Goal: Transaction & Acquisition: Purchase product/service

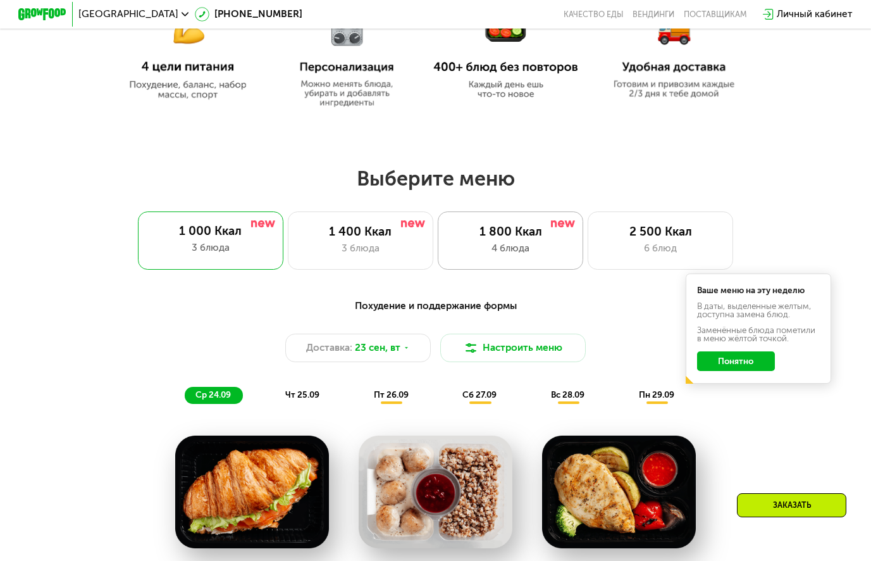
click at [498, 238] on div "1 800 Ккал" at bounding box center [511, 232] width 120 height 15
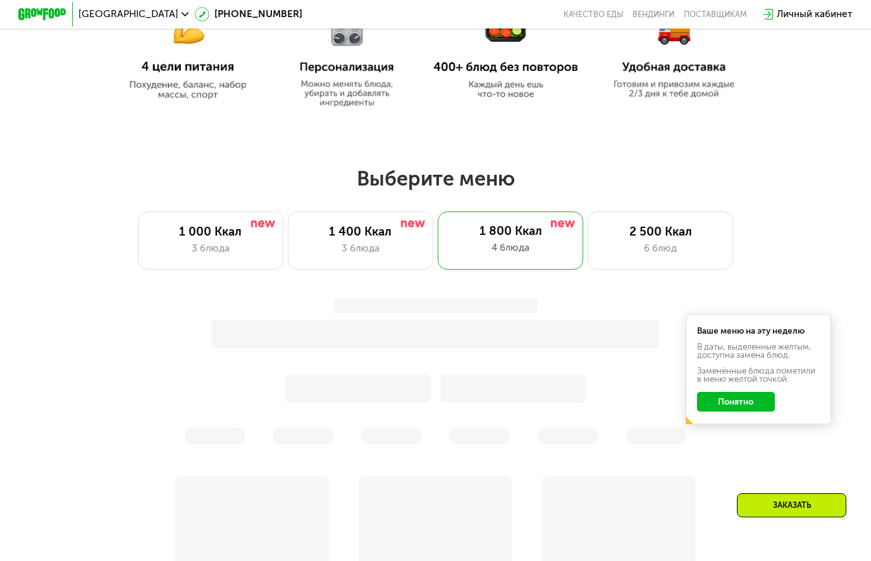
click at [754, 405] on button "Понятно" at bounding box center [736, 402] width 78 height 20
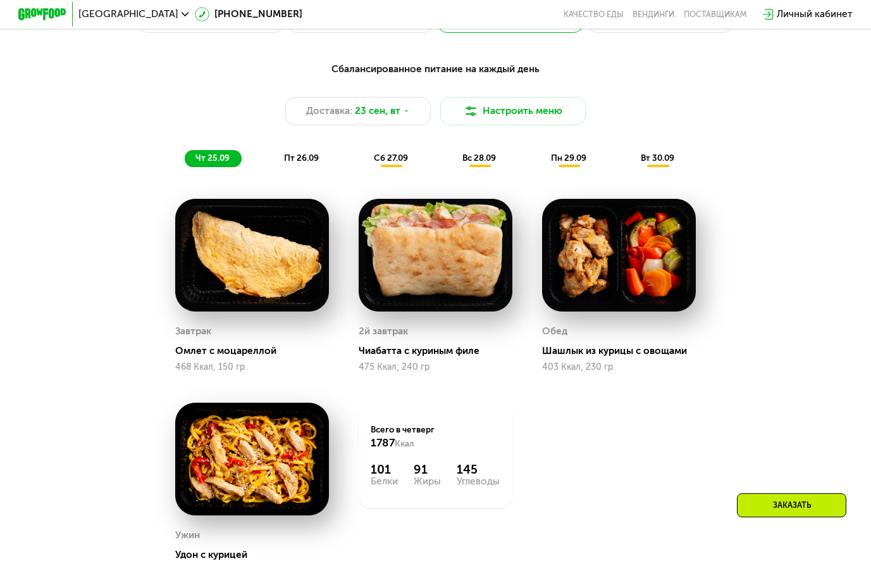
scroll to position [949, 0]
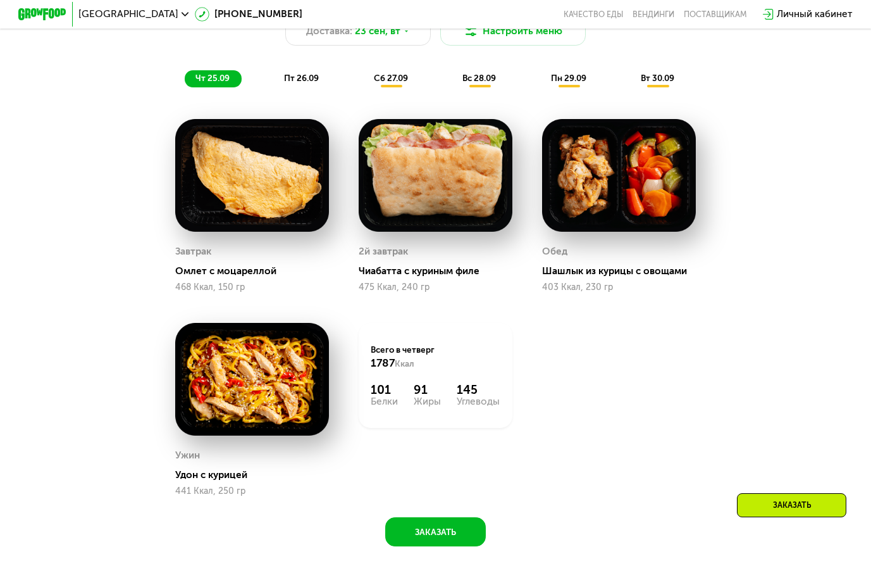
click at [295, 82] on span "пт 26.09" at bounding box center [301, 78] width 35 height 10
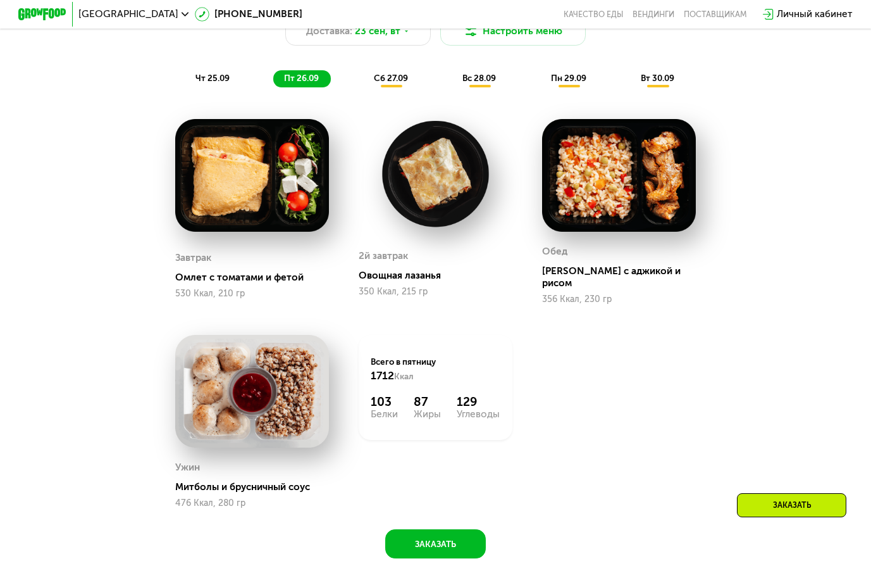
click at [389, 83] on span "сб 27.09" at bounding box center [391, 78] width 34 height 10
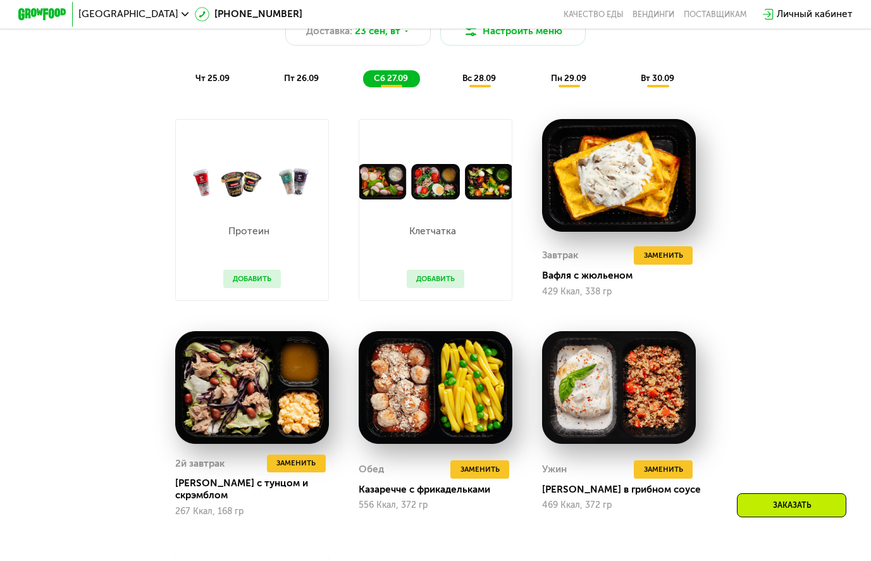
click at [423, 286] on button "Добавить" at bounding box center [436, 279] width 58 height 18
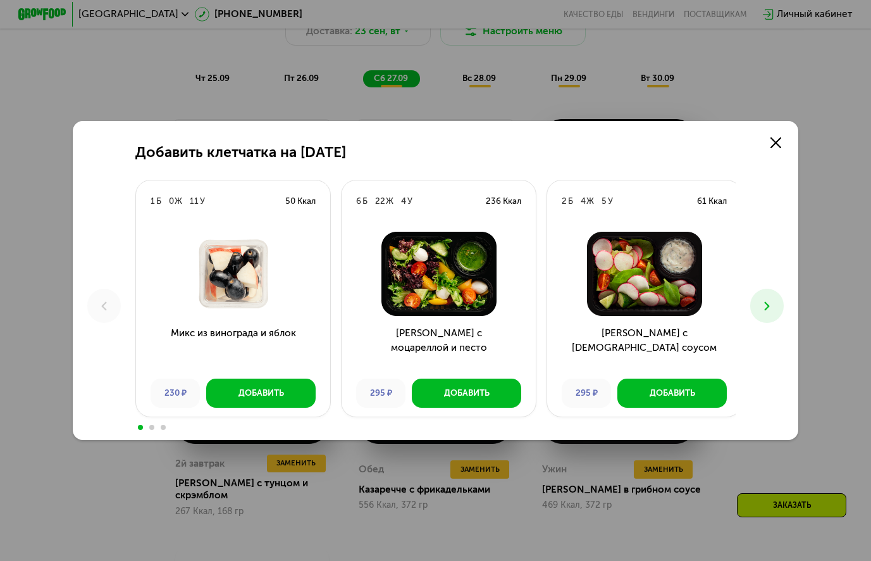
click at [770, 307] on use at bounding box center [767, 305] width 5 height 9
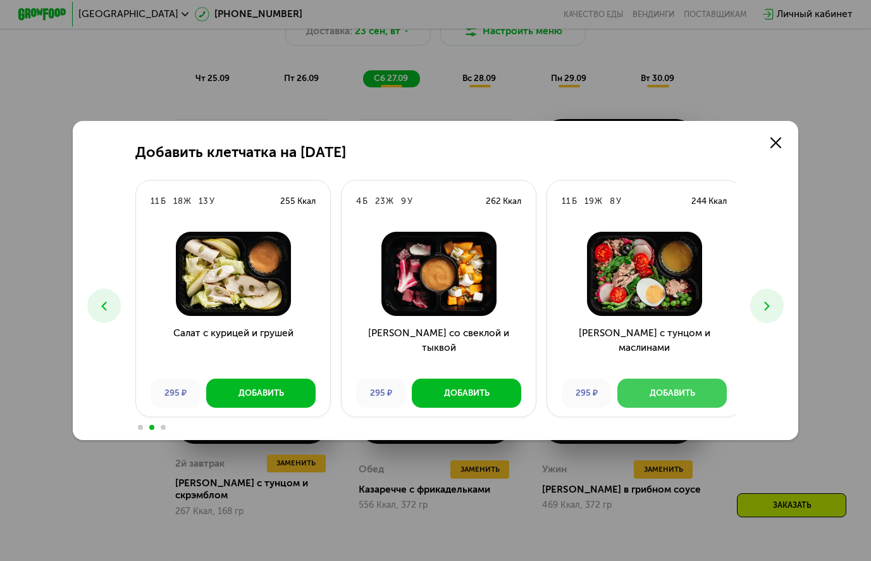
click at [650, 389] on div "Добавить" at bounding box center [673, 393] width 46 height 12
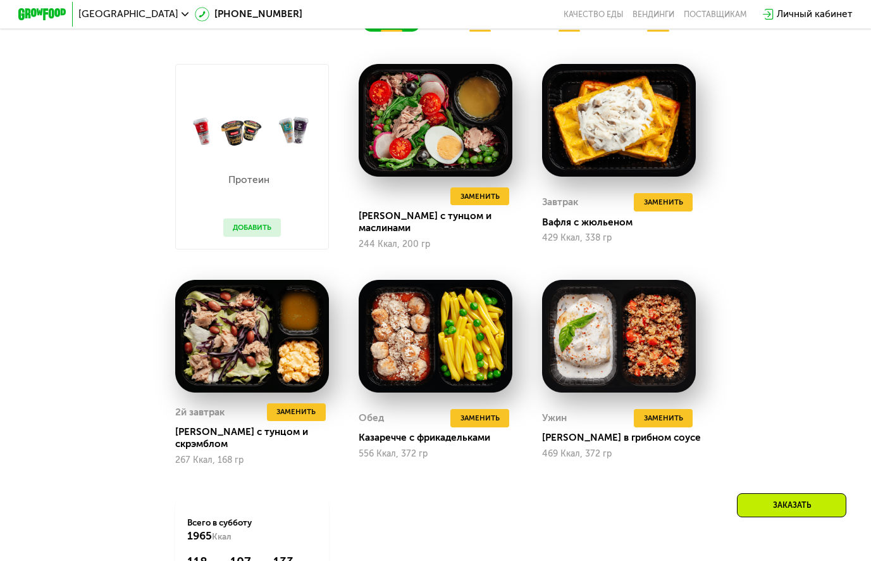
scroll to position [1013, 0]
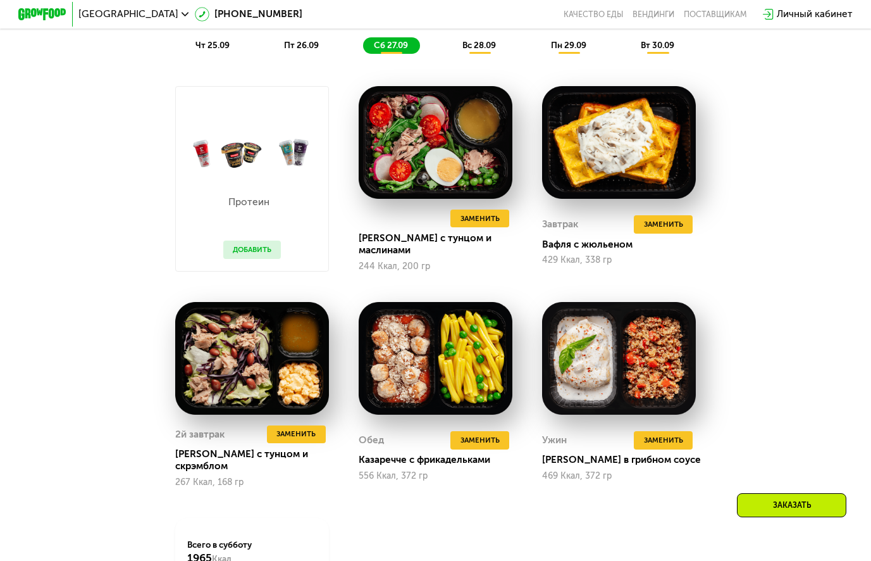
click at [484, 50] on span "вс 28.09" at bounding box center [480, 45] width 34 height 10
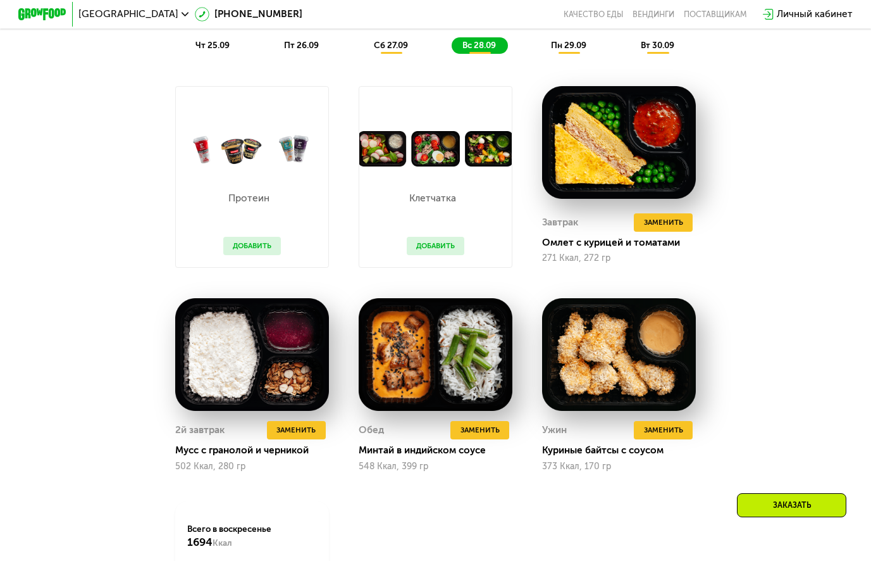
click at [570, 54] on div "пн 29.09" at bounding box center [569, 45] width 58 height 17
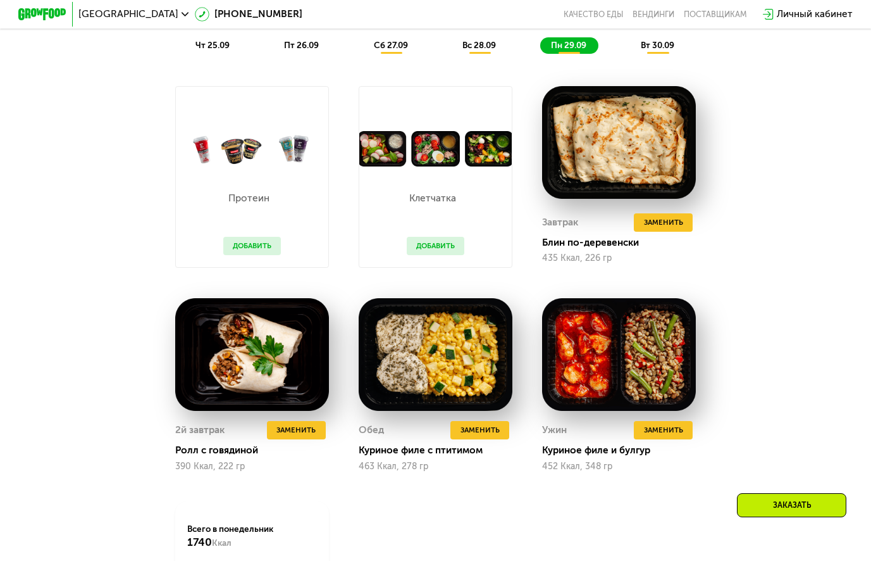
click at [434, 253] on button "Добавить" at bounding box center [436, 246] width 58 height 18
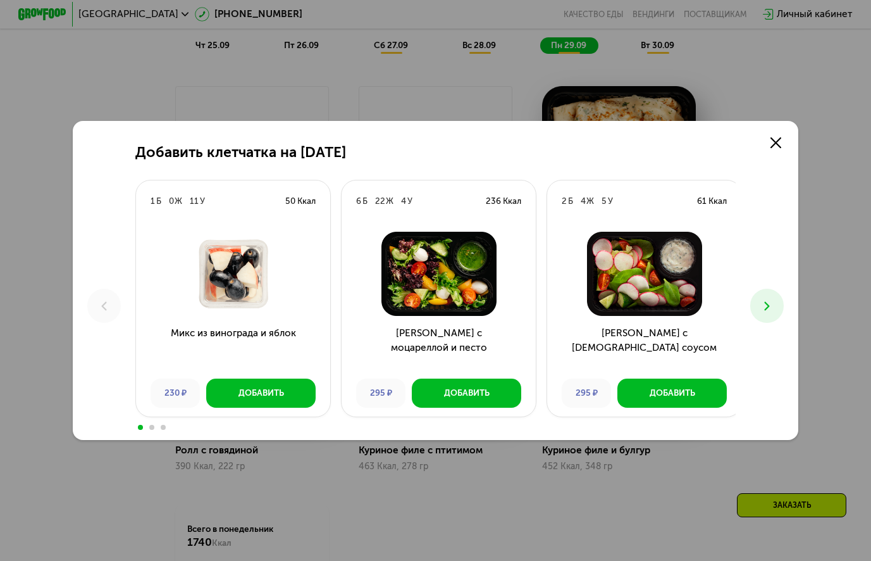
click at [778, 297] on button at bounding box center [768, 306] width 34 height 34
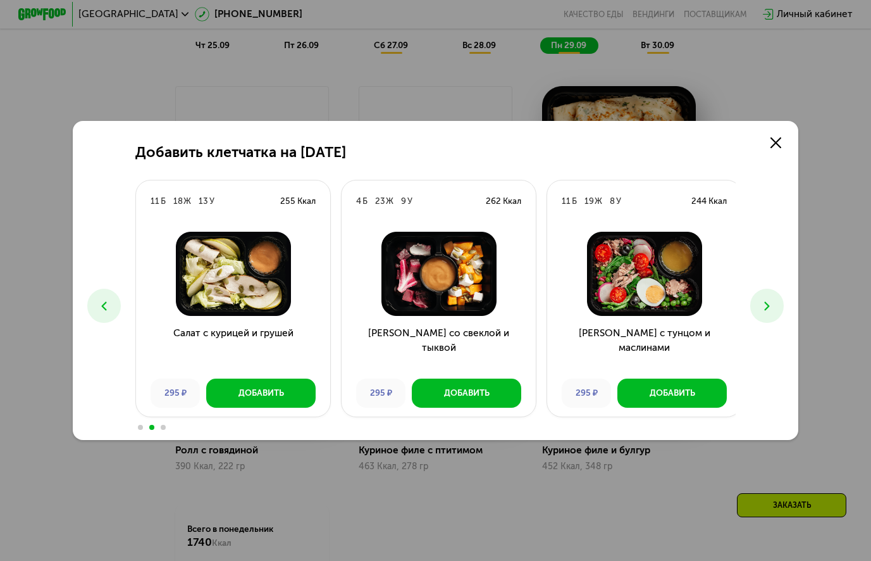
click at [766, 306] on icon at bounding box center [767, 306] width 15 height 15
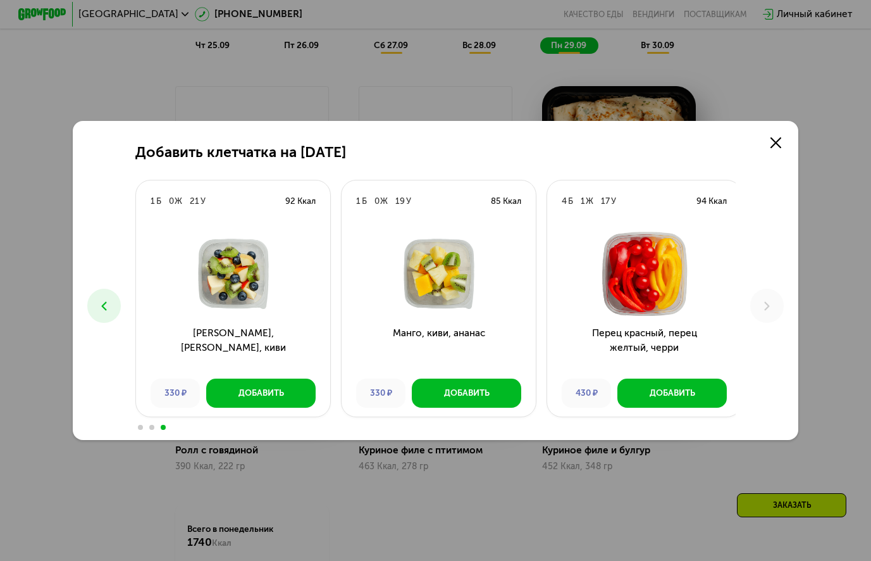
click at [99, 303] on icon at bounding box center [104, 306] width 15 height 15
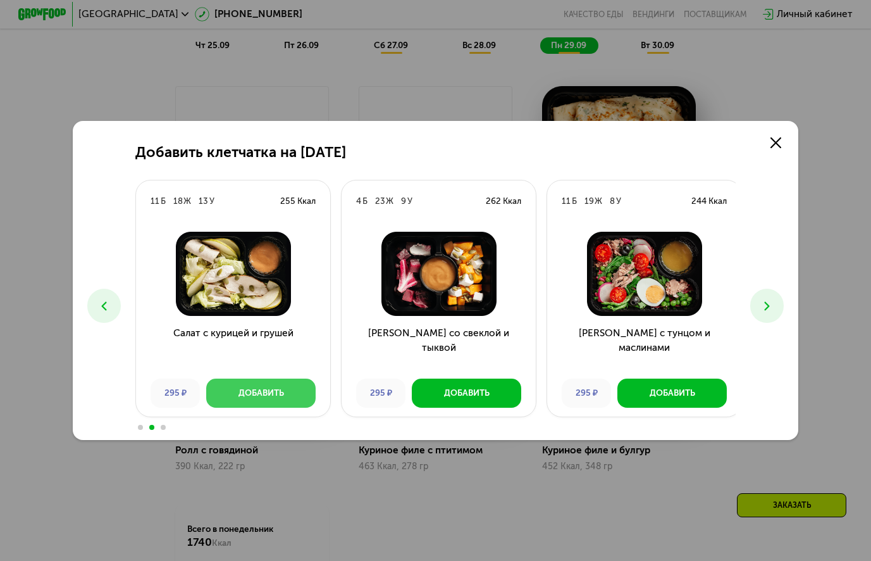
click at [270, 389] on div "Добавить" at bounding box center [262, 393] width 46 height 12
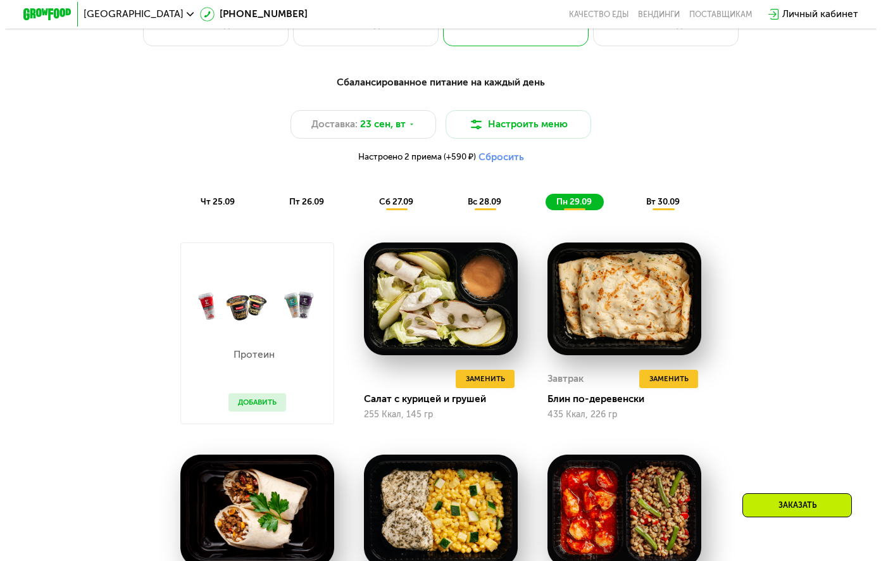
scroll to position [823, 0]
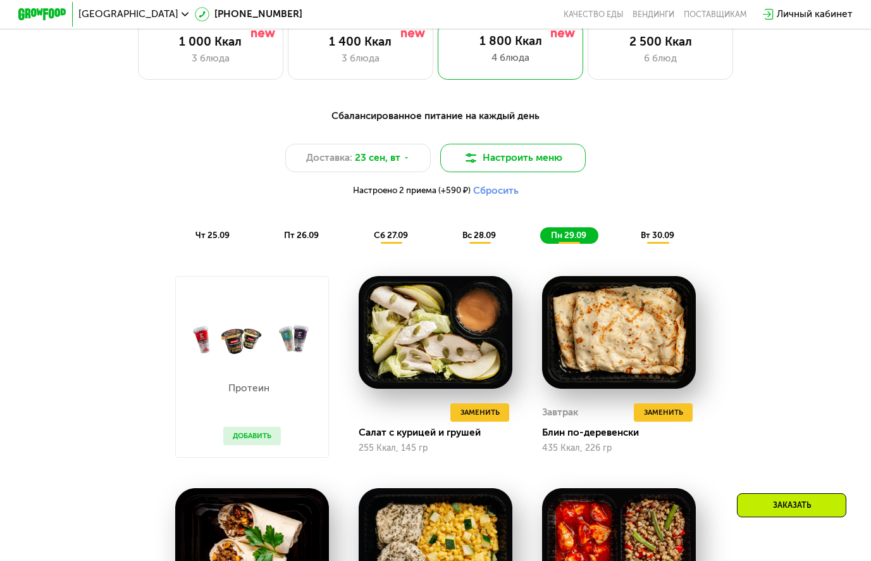
click at [504, 164] on button "Настроить меню" at bounding box center [513, 158] width 146 height 29
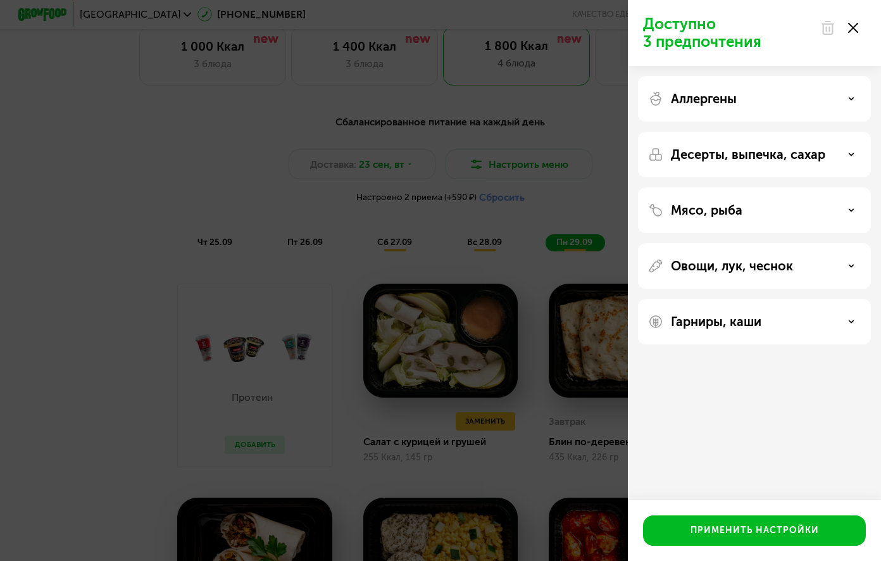
click at [685, 154] on p "Десерты, выпечка, сахар" at bounding box center [748, 154] width 154 height 15
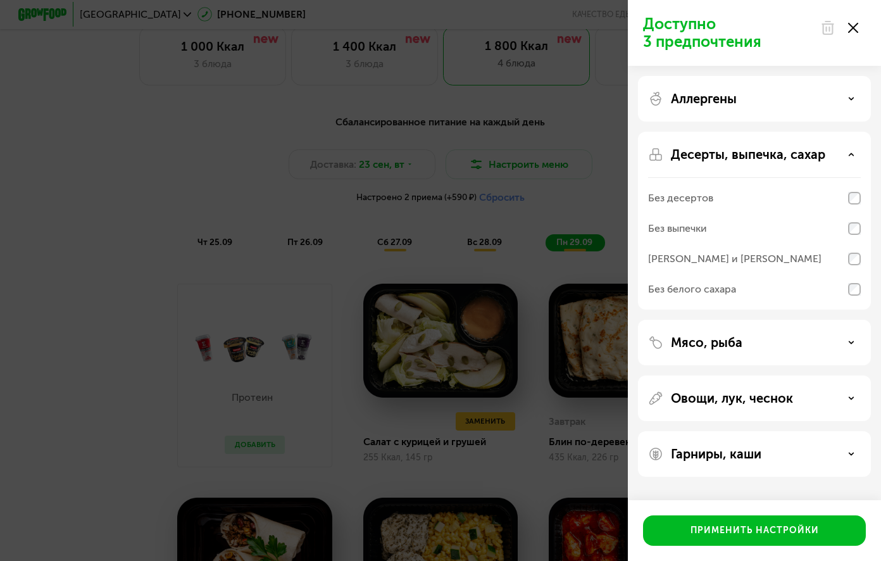
click at [665, 194] on div "Без десертов" at bounding box center [680, 197] width 65 height 15
click at [669, 228] on div "Без выпечки" at bounding box center [677, 228] width 59 height 15
click at [674, 257] on div "Без сэндвичей и круассанов" at bounding box center [734, 258] width 173 height 15
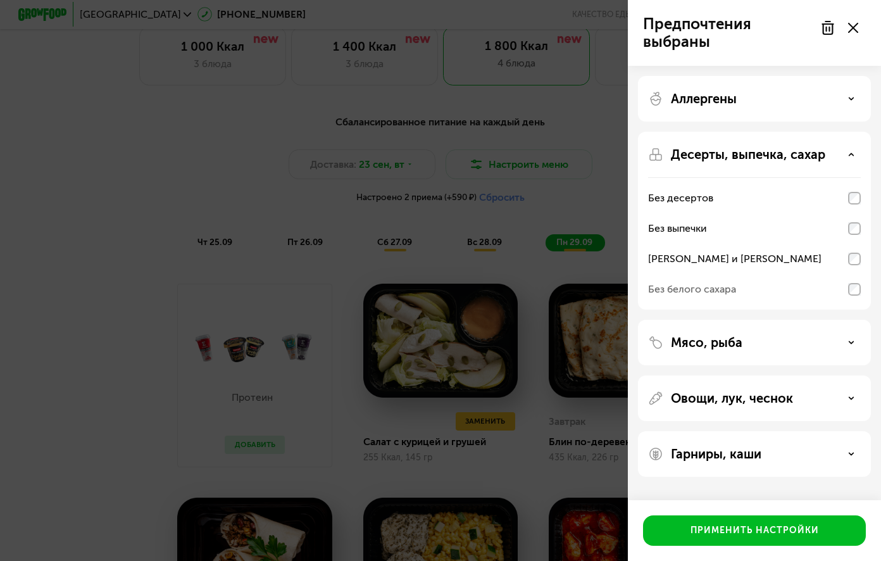
click at [678, 286] on div "Без белого сахара" at bounding box center [692, 289] width 88 height 15
click at [683, 290] on div "Без белого сахара" at bounding box center [692, 289] width 88 height 15
click at [696, 342] on p "Мясо, рыба" at bounding box center [707, 342] width 72 height 15
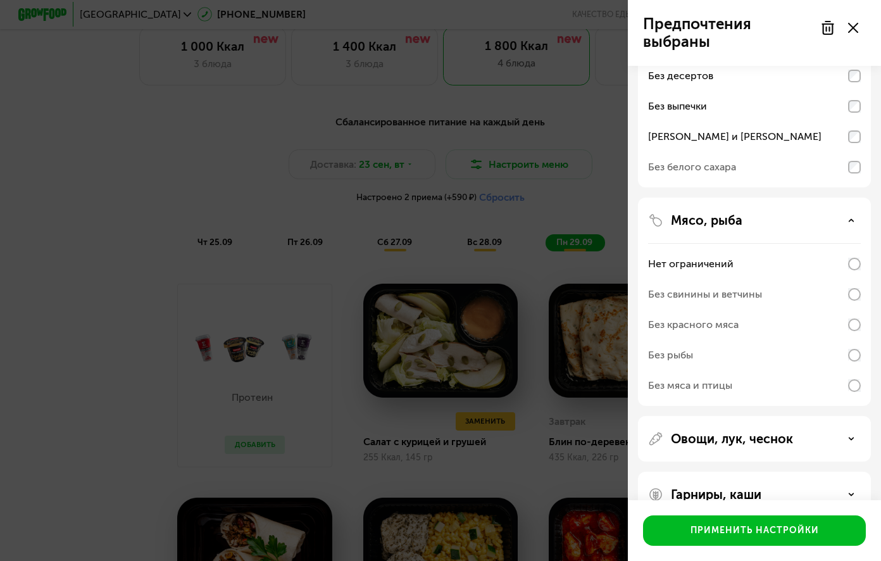
scroll to position [127, 0]
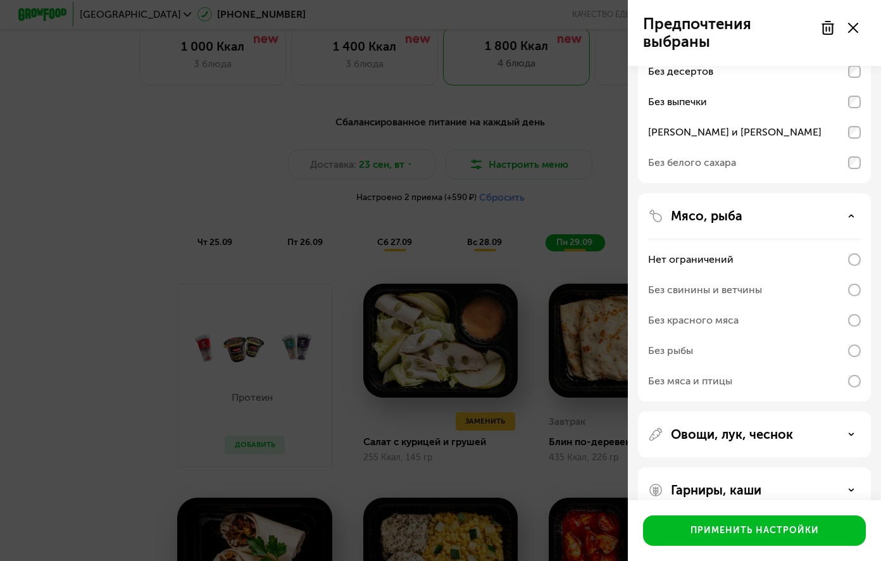
click at [733, 285] on div "Без свинины и ветчины" at bounding box center [705, 289] width 114 height 15
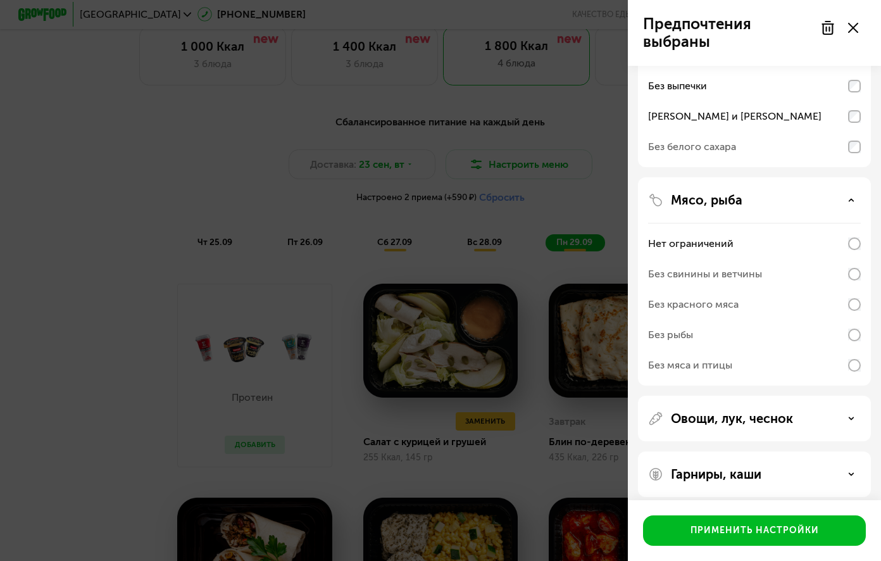
scroll to position [152, 0]
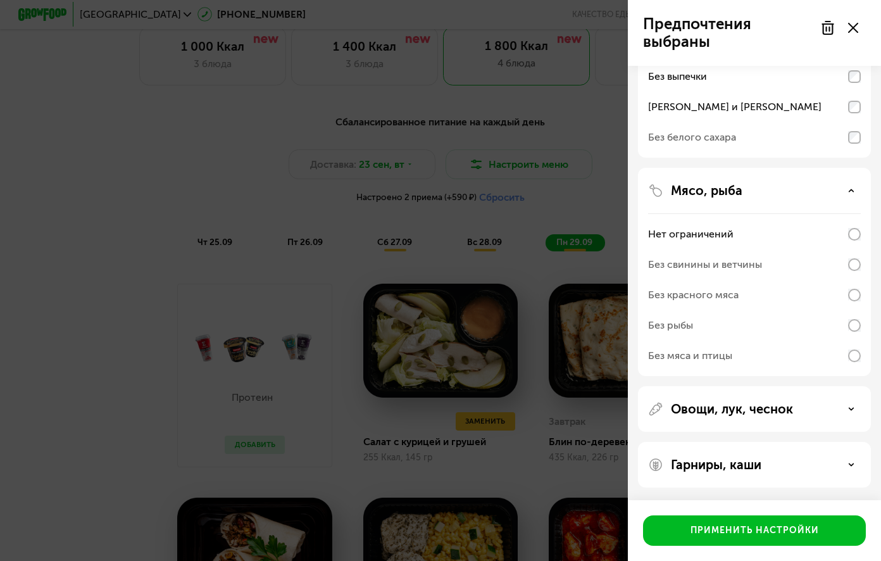
click at [698, 403] on p "Овощи, лук, чеснок" at bounding box center [732, 408] width 122 height 15
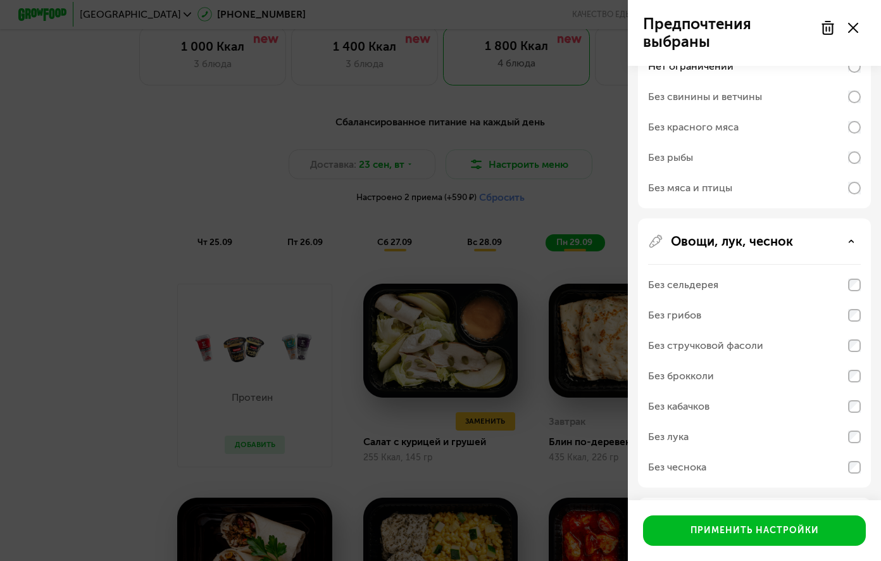
scroll to position [375, 0]
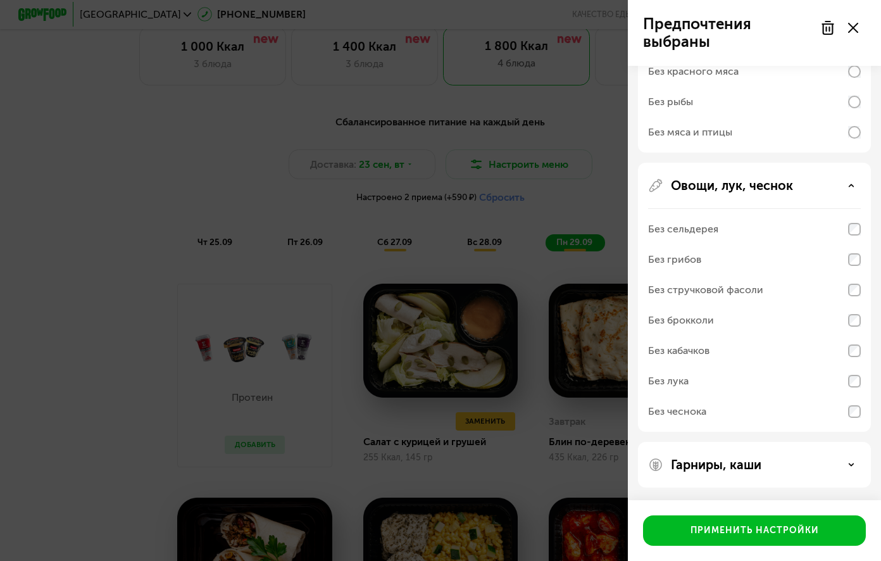
click at [694, 464] on p "Гарниры, каши" at bounding box center [716, 464] width 91 height 15
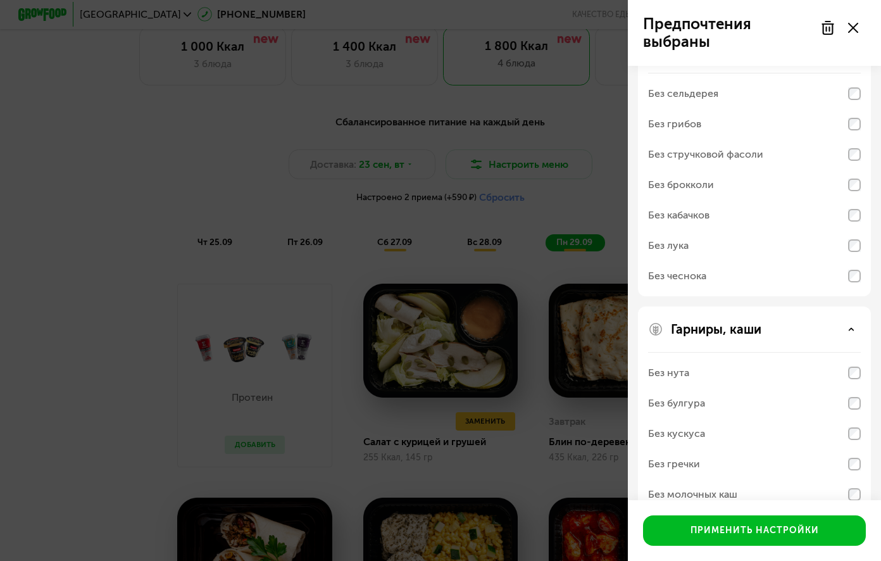
scroll to position [538, 0]
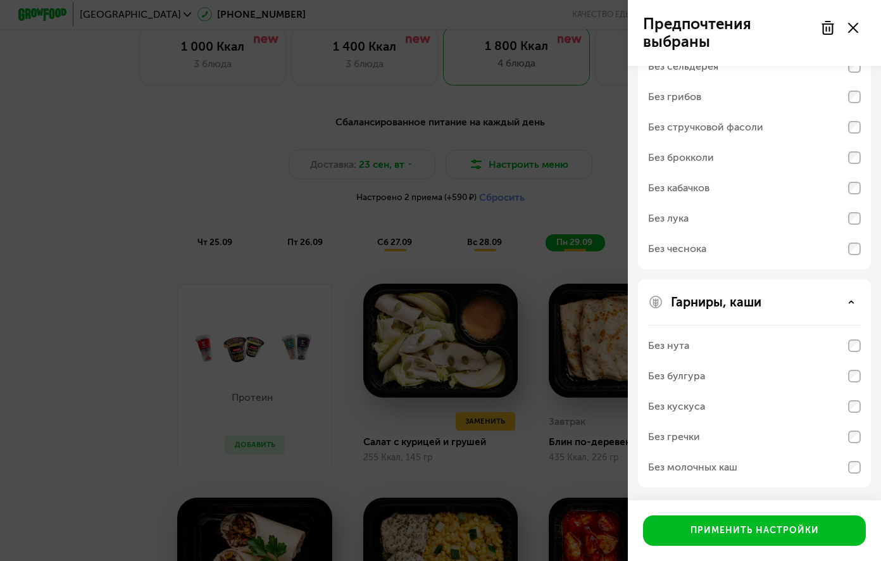
click at [676, 466] on div "Без молочных каш" at bounding box center [692, 466] width 89 height 15
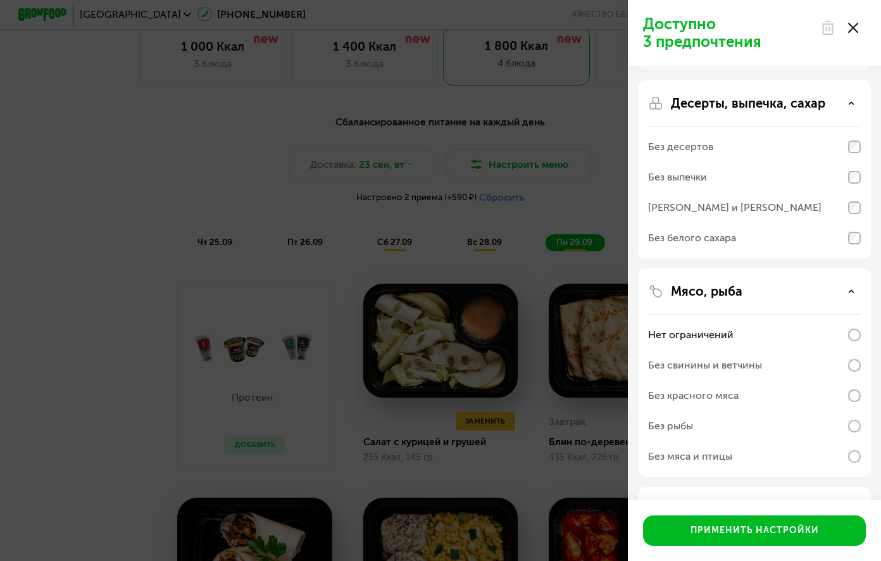
scroll to position [32, 0]
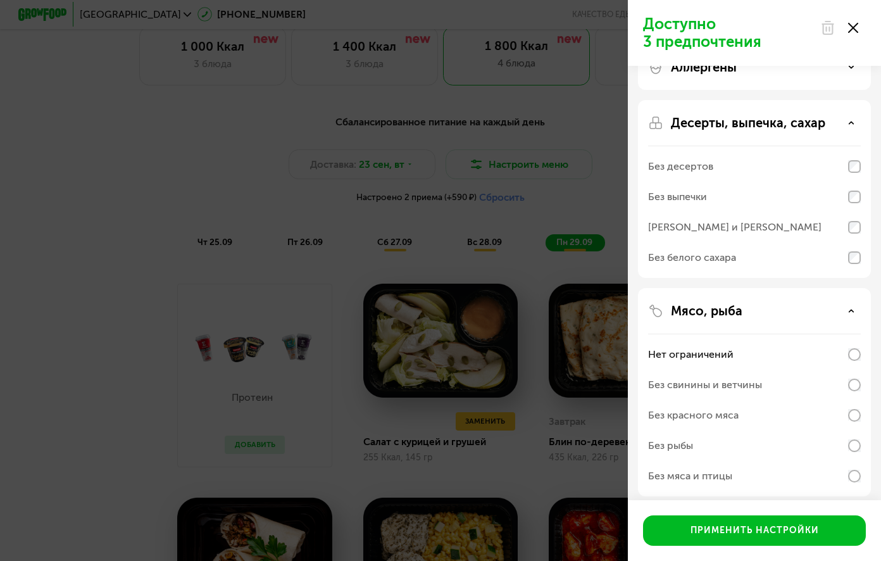
click at [678, 201] on div "Без выпечки" at bounding box center [677, 196] width 59 height 15
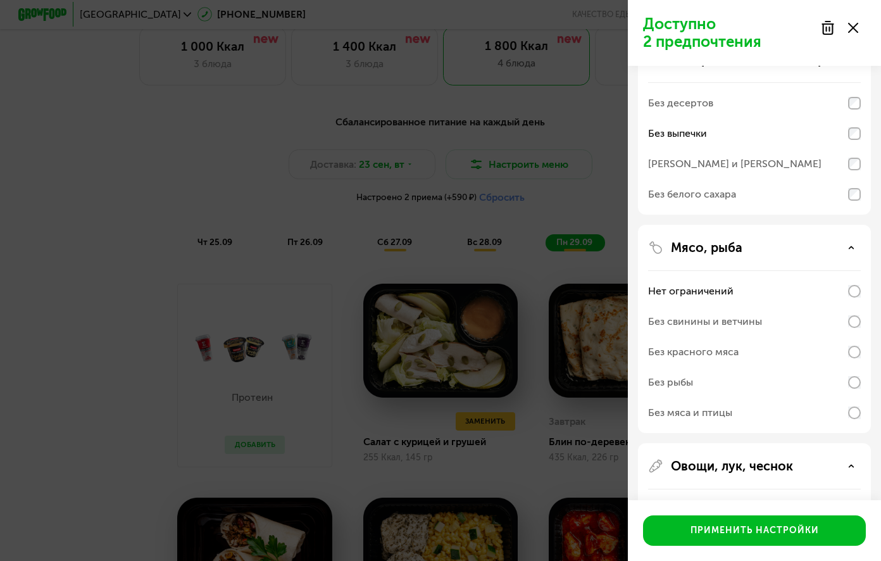
click at [687, 318] on div "Без свинины и ветчины" at bounding box center [705, 321] width 114 height 15
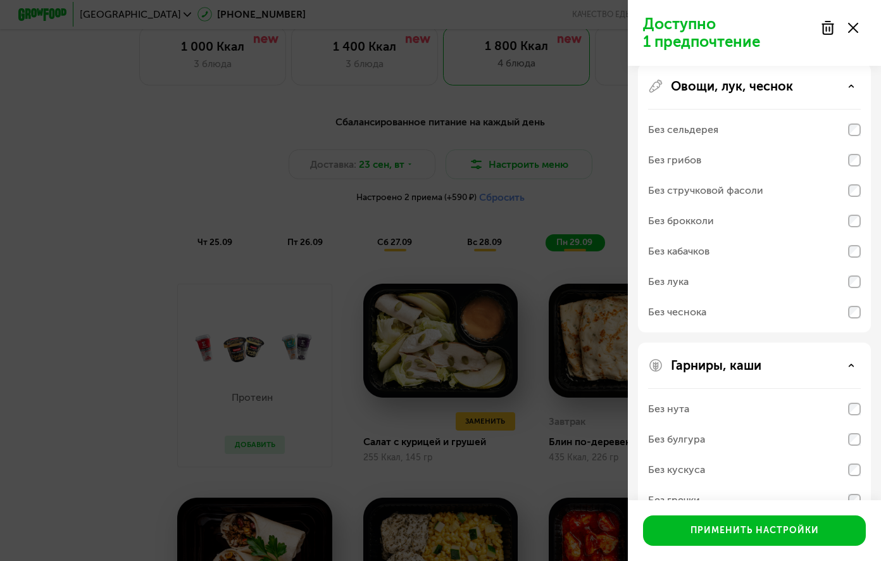
scroll to position [538, 0]
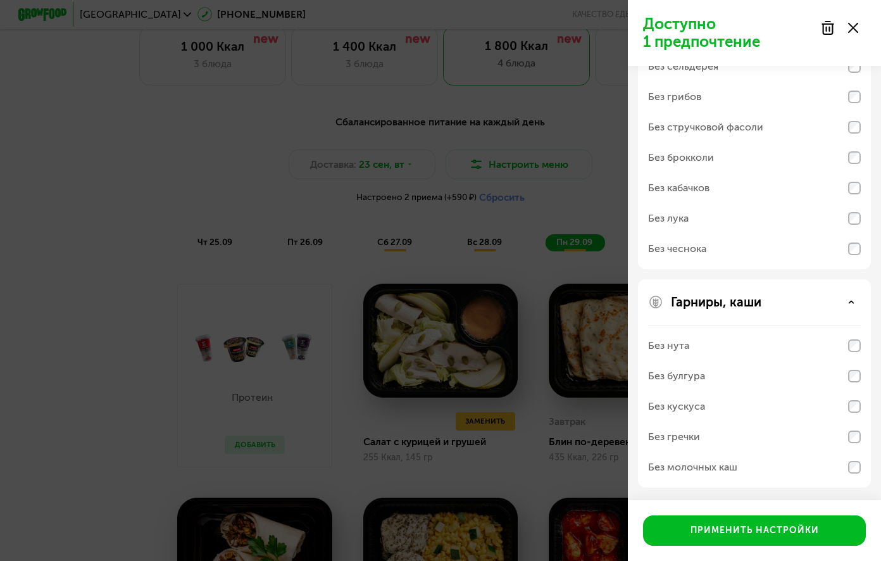
click at [677, 468] on div "Без молочных каш" at bounding box center [692, 466] width 89 height 15
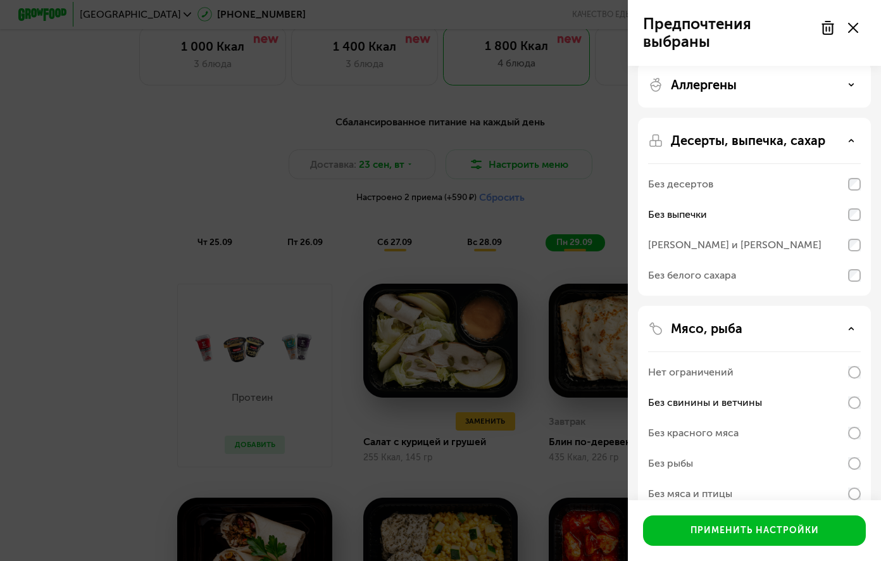
scroll to position [0, 0]
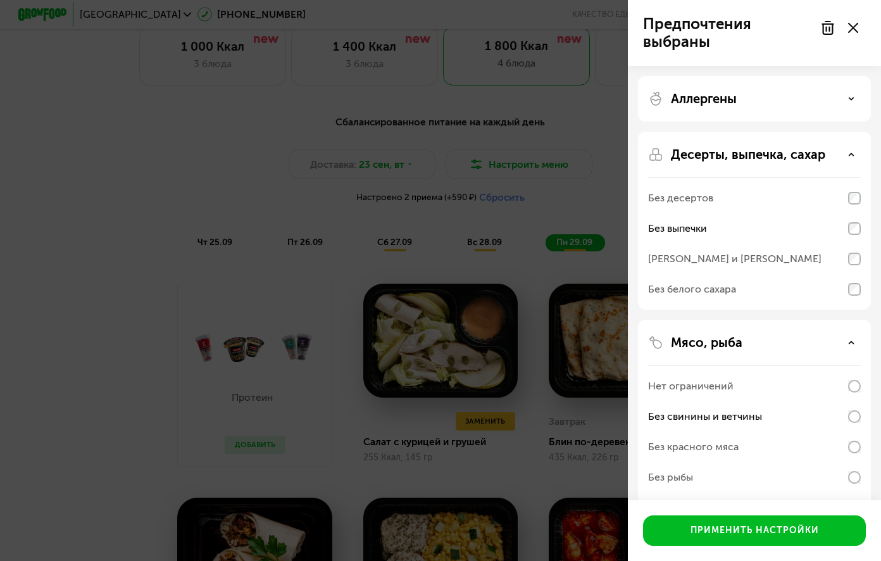
click at [697, 104] on p "Аллергены" at bounding box center [704, 98] width 66 height 15
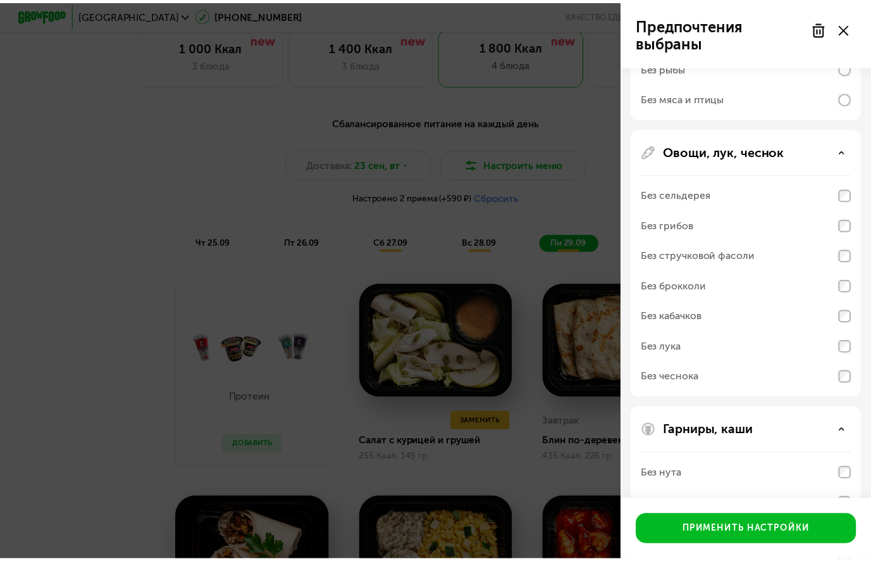
scroll to position [731, 0]
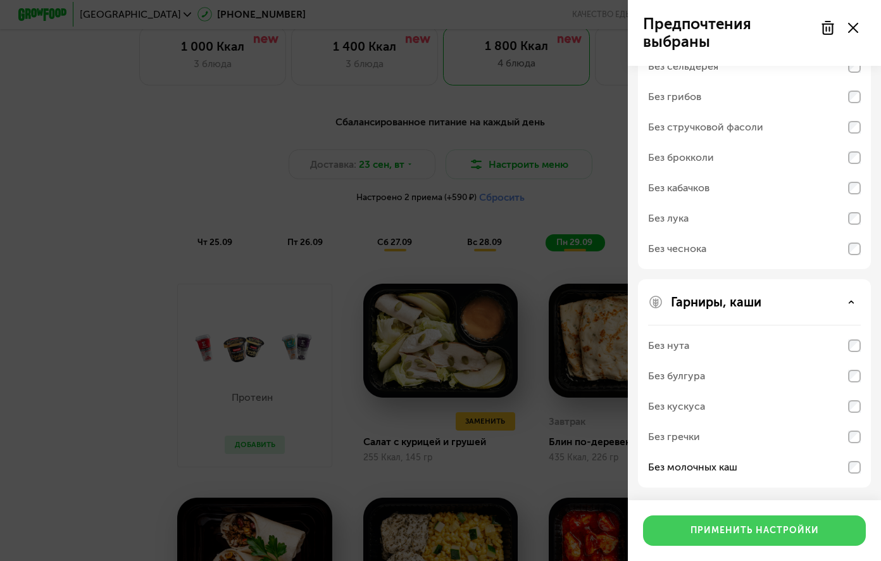
click at [841, 527] on button "Применить настройки" at bounding box center [754, 530] width 223 height 30
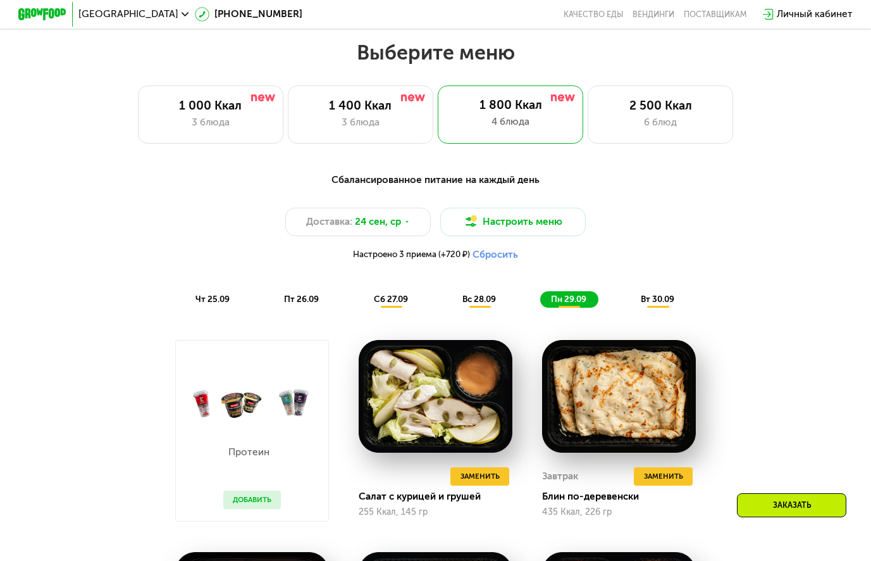
scroll to position [759, 0]
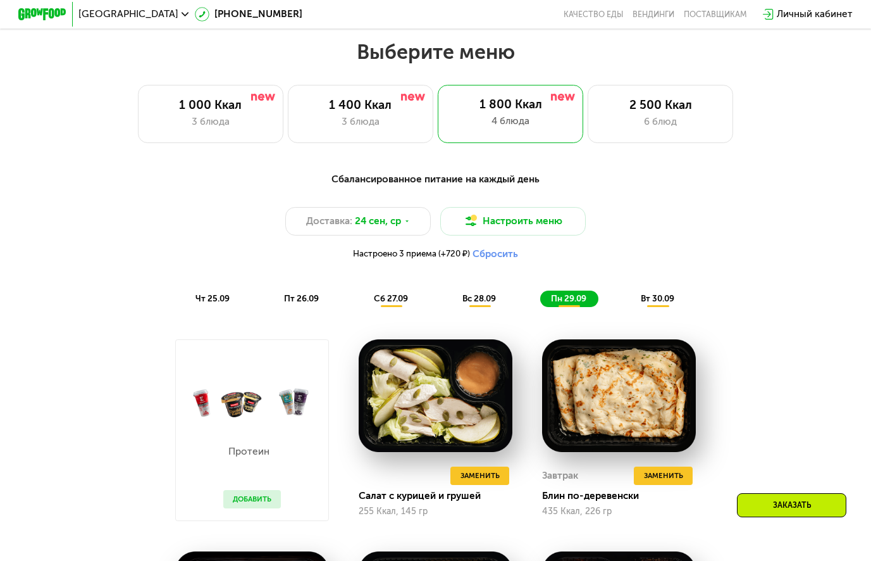
click at [214, 303] on span "чт 25.09" at bounding box center [213, 298] width 34 height 10
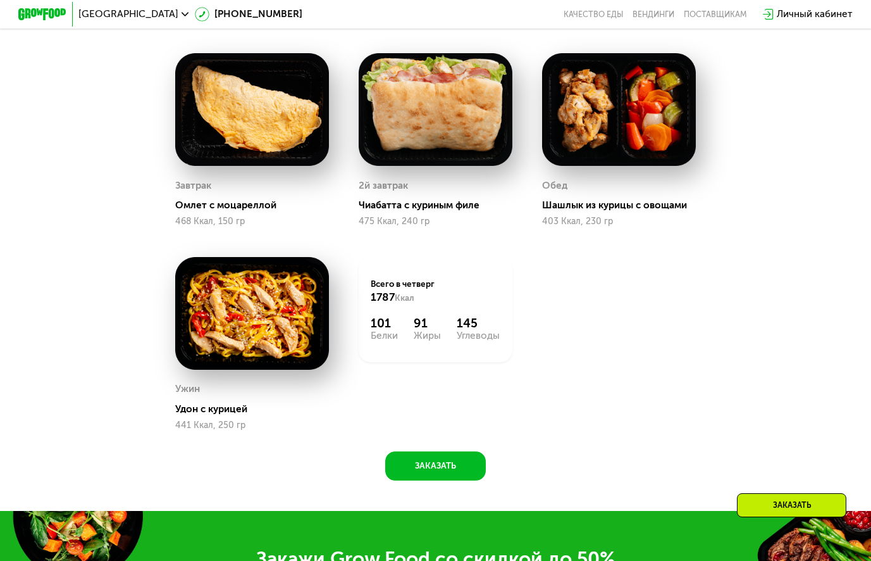
scroll to position [949, 0]
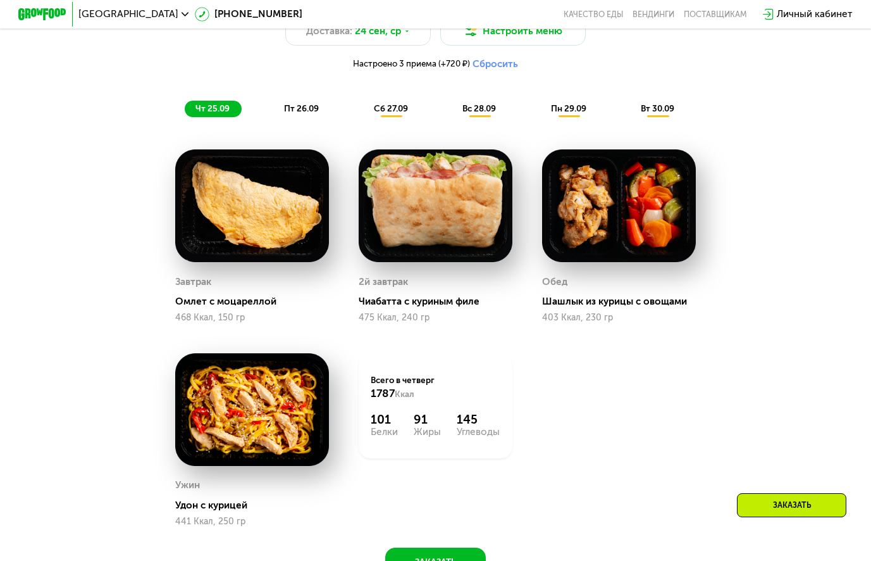
click at [303, 113] on span "пт 26.09" at bounding box center [301, 108] width 35 height 10
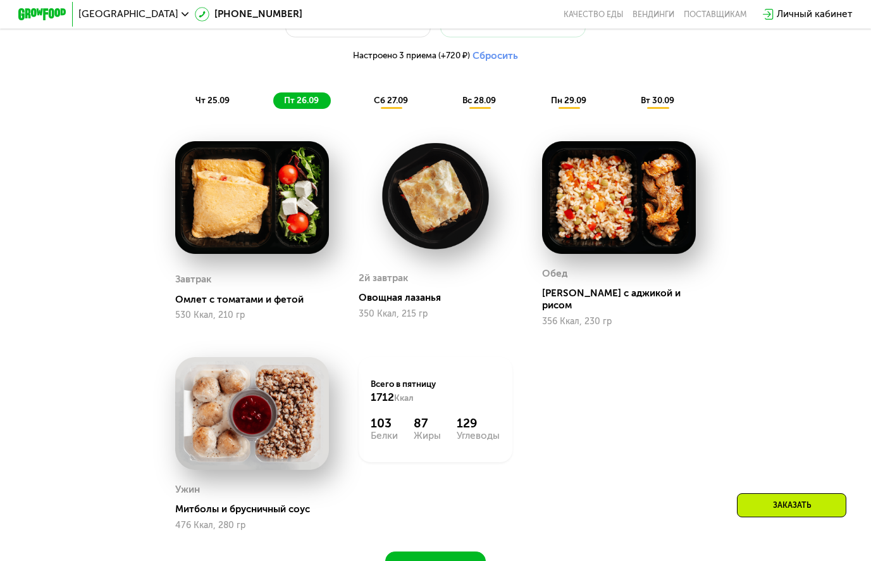
scroll to position [886, 0]
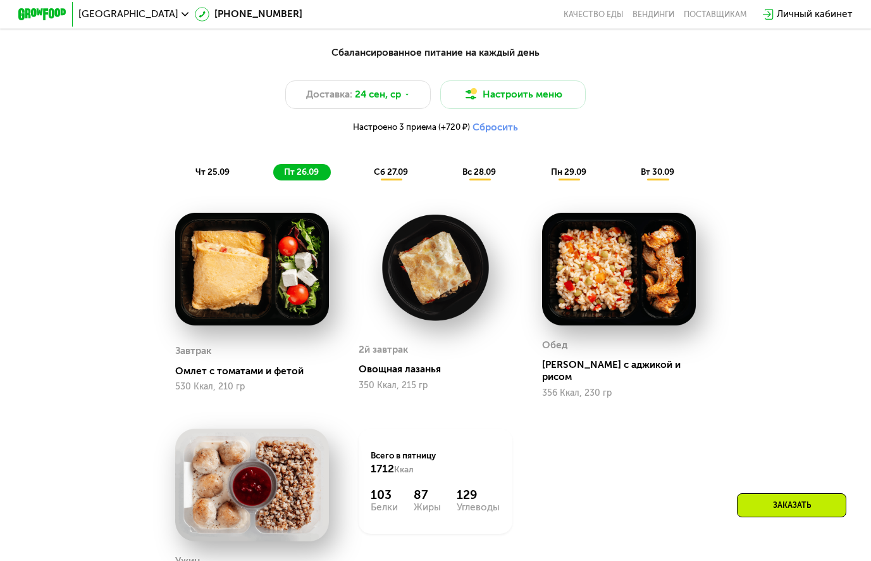
click at [396, 177] on span "сб 27.09" at bounding box center [391, 171] width 34 height 10
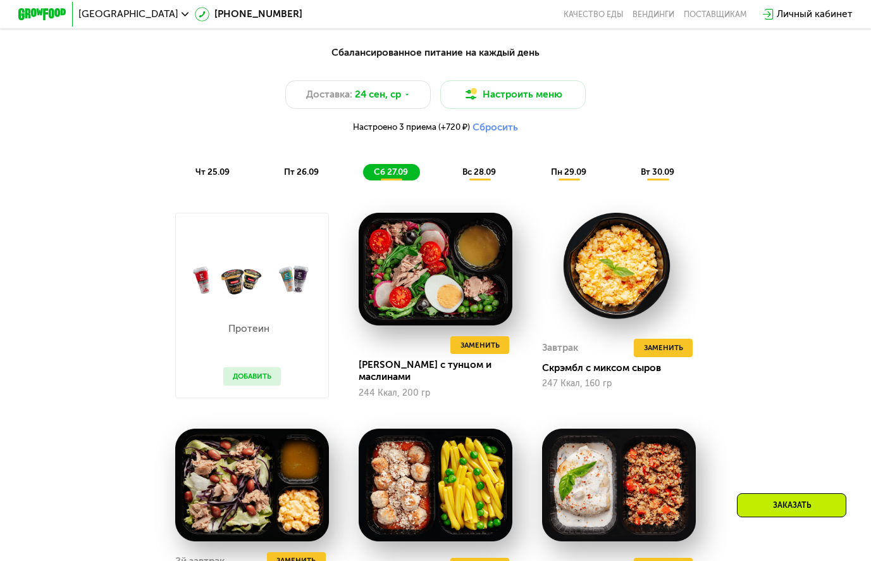
click at [487, 177] on span "вс 28.09" at bounding box center [480, 171] width 34 height 10
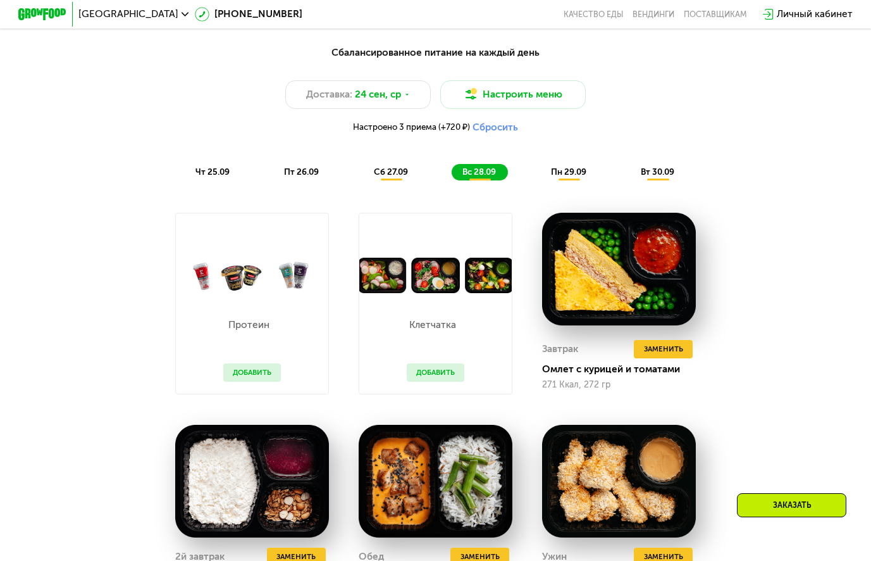
click at [570, 177] on span "пн 29.09" at bounding box center [568, 171] width 35 height 10
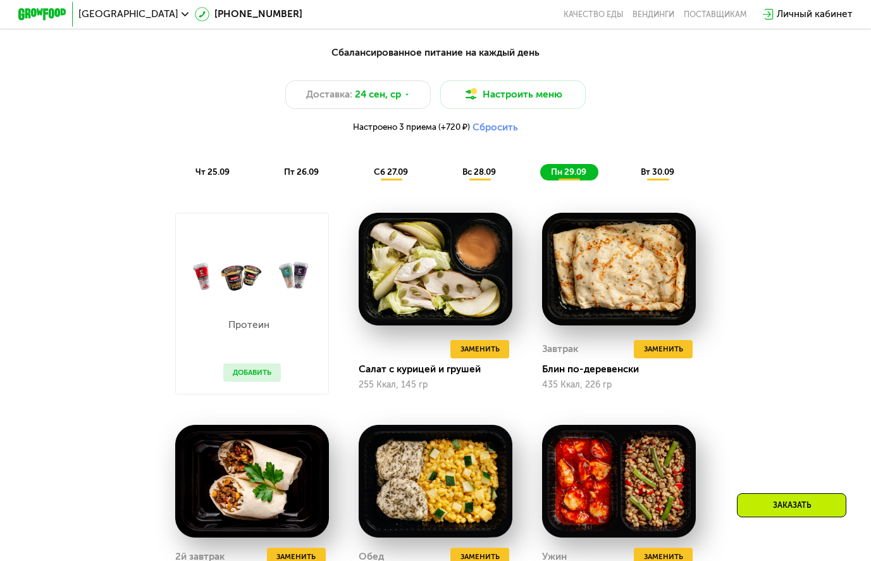
click at [672, 177] on span "вт 30.09" at bounding box center [658, 171] width 34 height 10
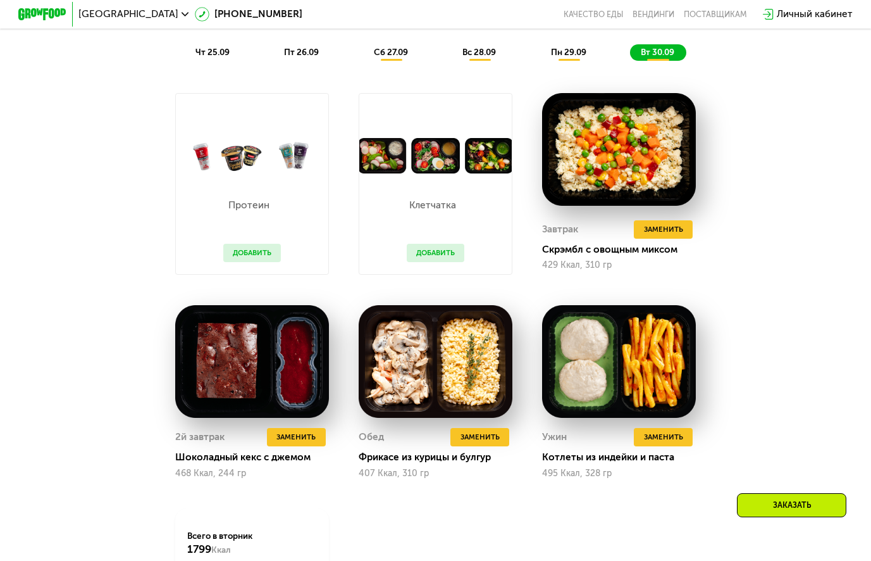
scroll to position [1013, 0]
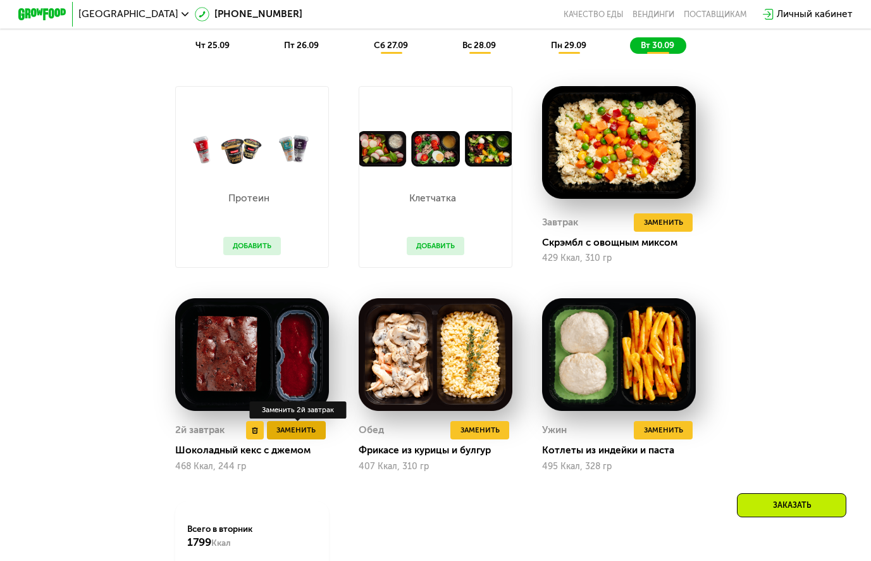
click at [296, 436] on span "Заменить" at bounding box center [296, 430] width 39 height 12
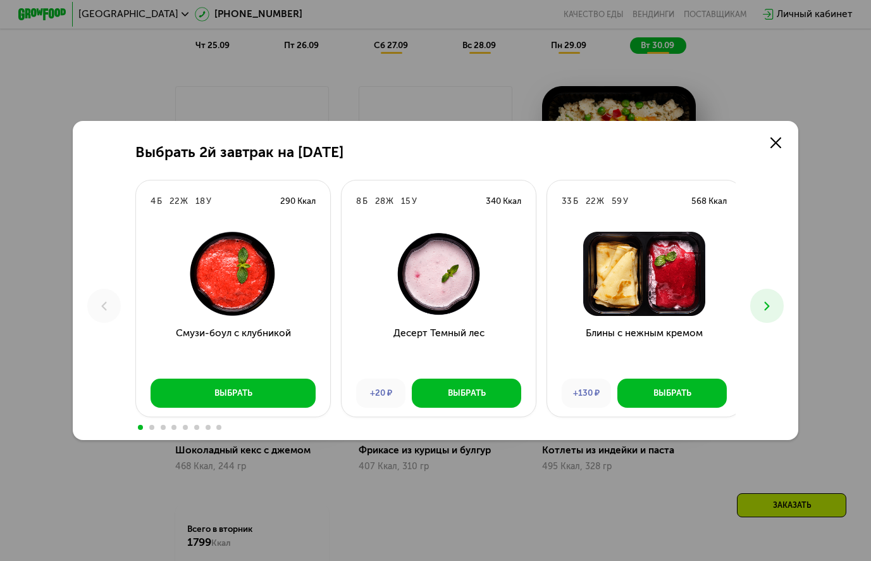
click at [770, 304] on use at bounding box center [767, 305] width 5 height 9
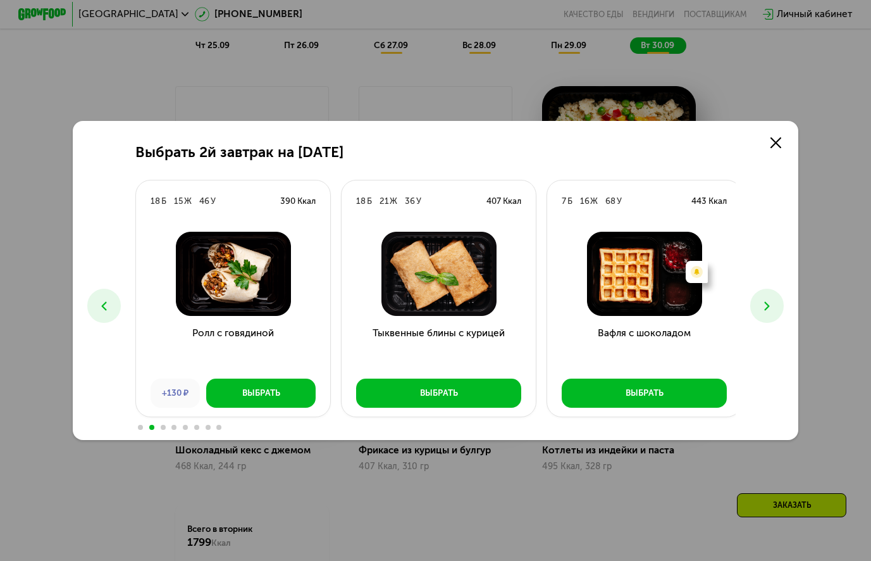
click at [770, 304] on use at bounding box center [767, 305] width 5 height 9
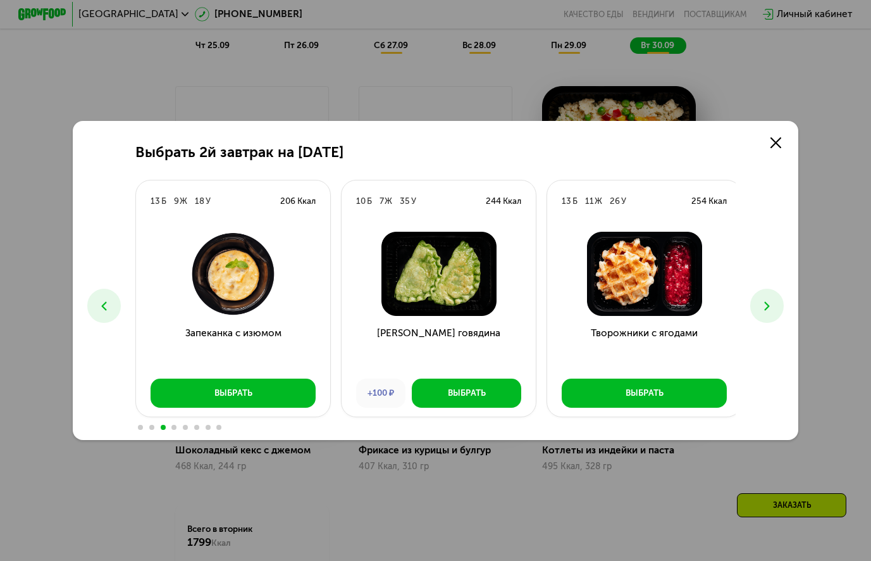
click at [770, 304] on use at bounding box center [767, 305] width 5 height 9
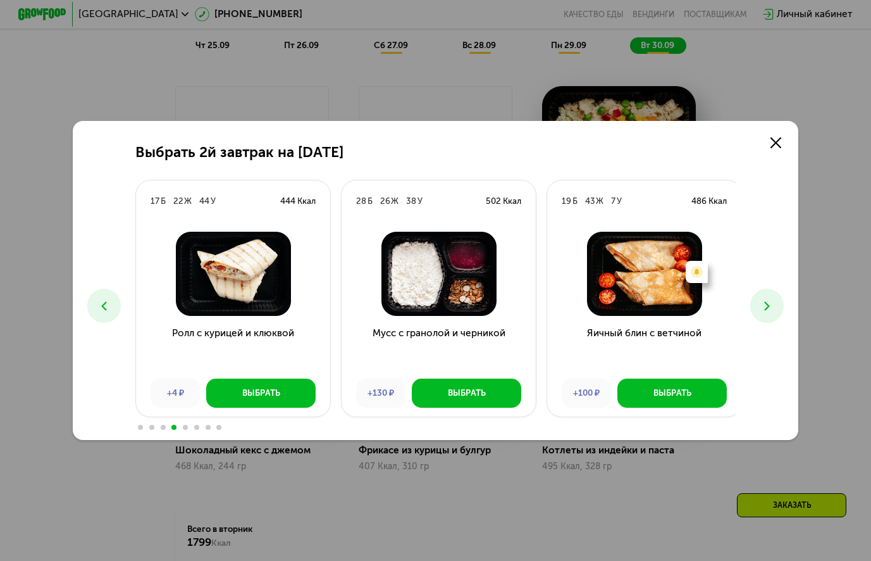
click at [770, 304] on use at bounding box center [767, 305] width 5 height 9
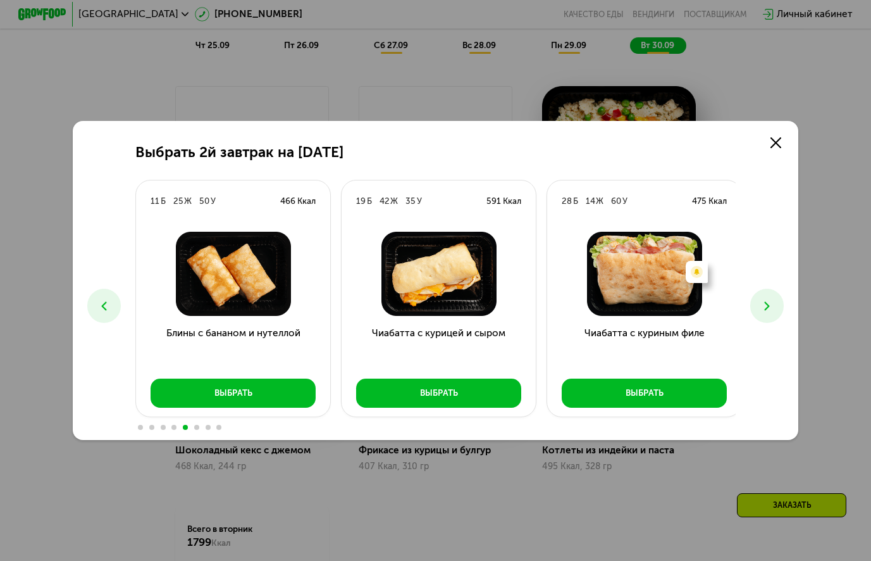
click at [770, 304] on use at bounding box center [767, 305] width 5 height 9
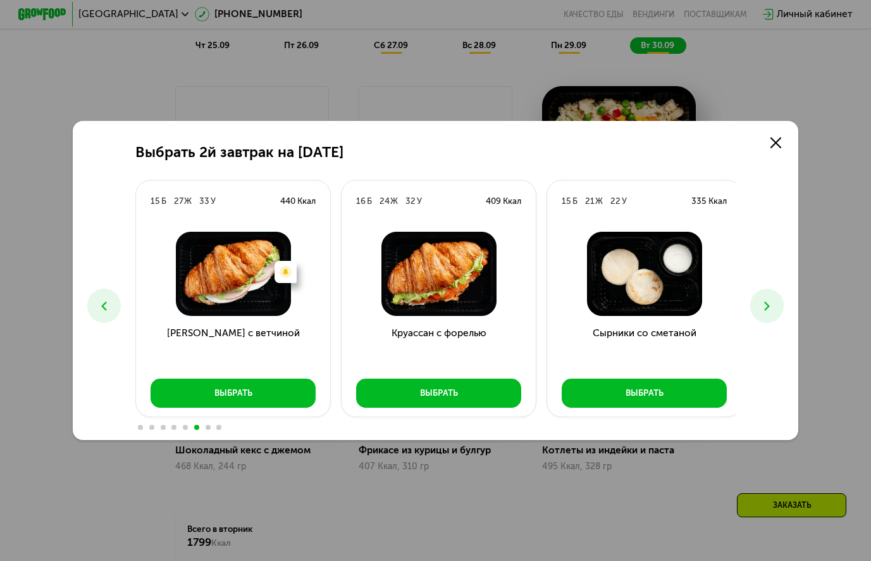
click at [770, 304] on use at bounding box center [767, 305] width 5 height 9
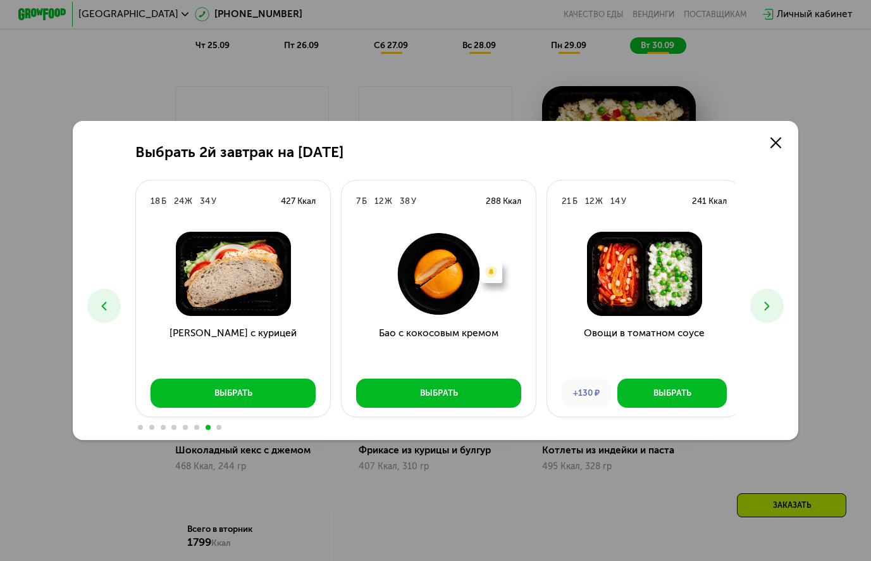
click at [770, 304] on use at bounding box center [767, 305] width 5 height 9
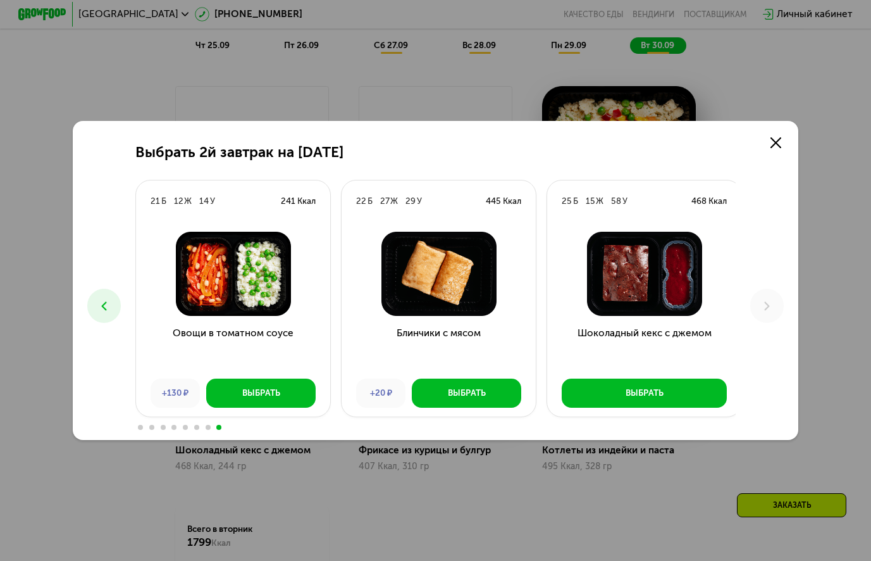
click at [99, 312] on icon at bounding box center [104, 306] width 15 height 15
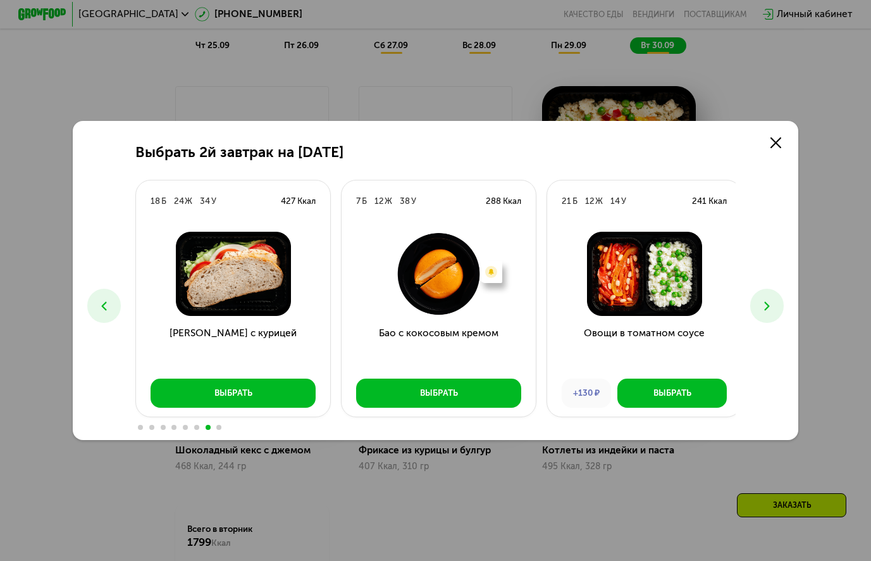
click at [99, 312] on icon at bounding box center [104, 306] width 15 height 15
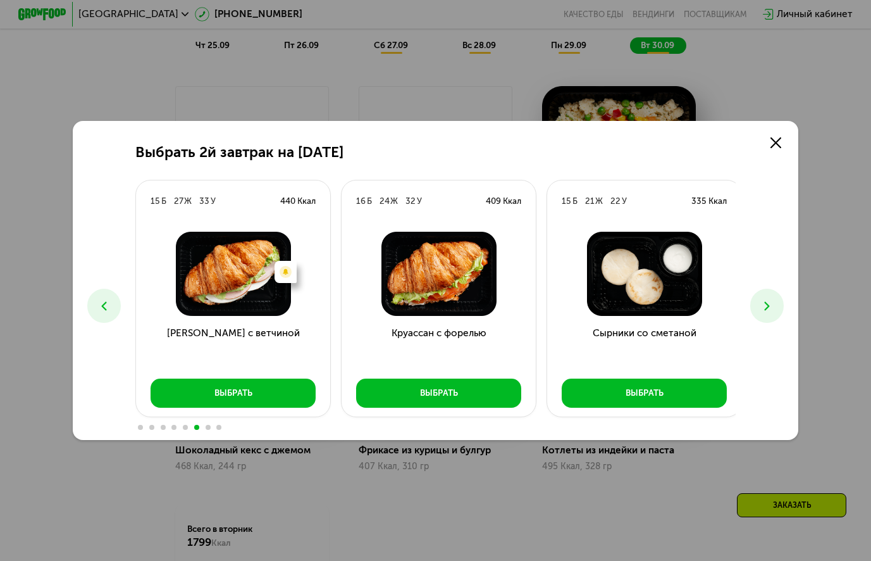
click at [99, 312] on icon at bounding box center [104, 306] width 15 height 15
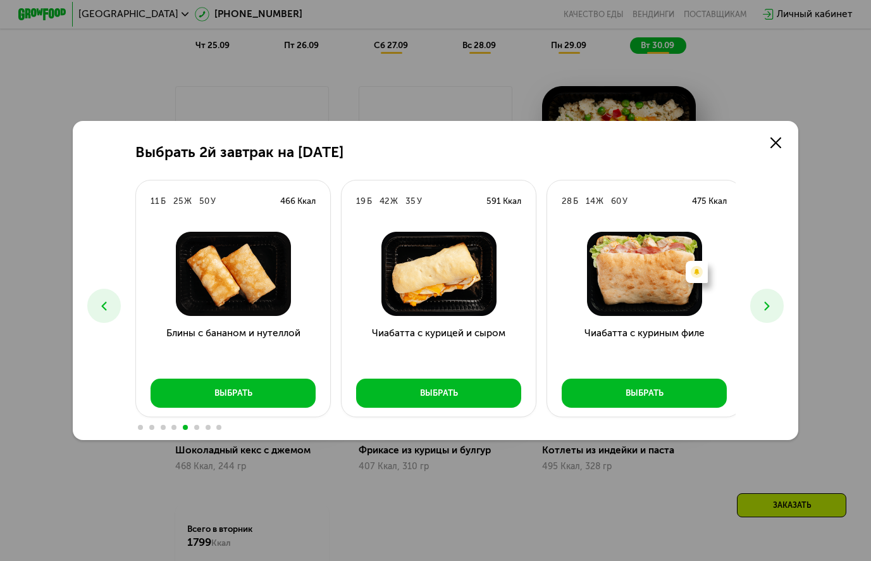
click at [99, 312] on icon at bounding box center [104, 306] width 15 height 15
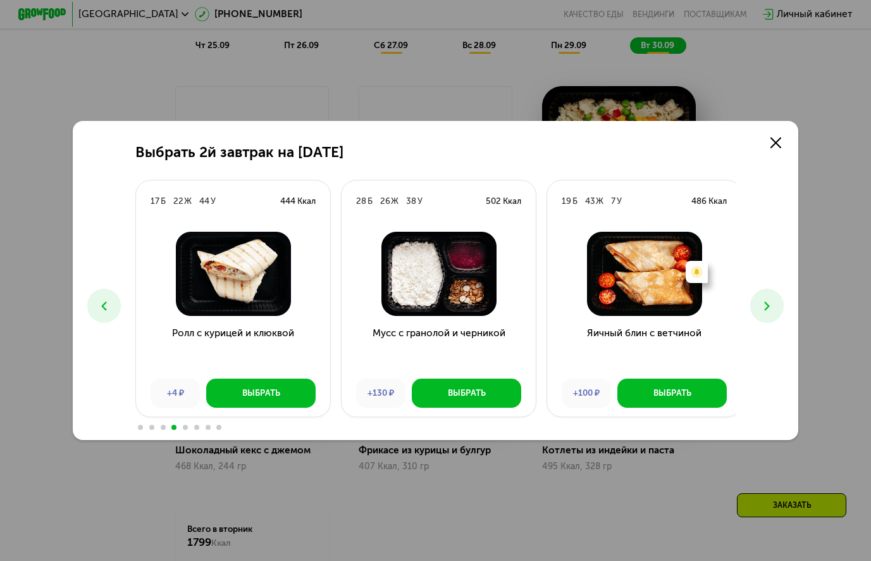
click at [99, 312] on icon at bounding box center [104, 306] width 15 height 15
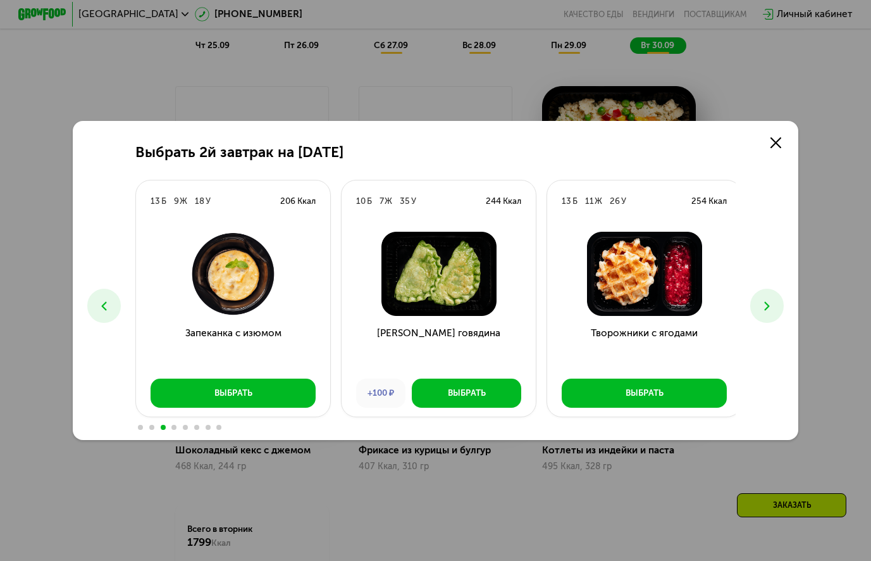
click at [99, 312] on icon at bounding box center [104, 306] width 15 height 15
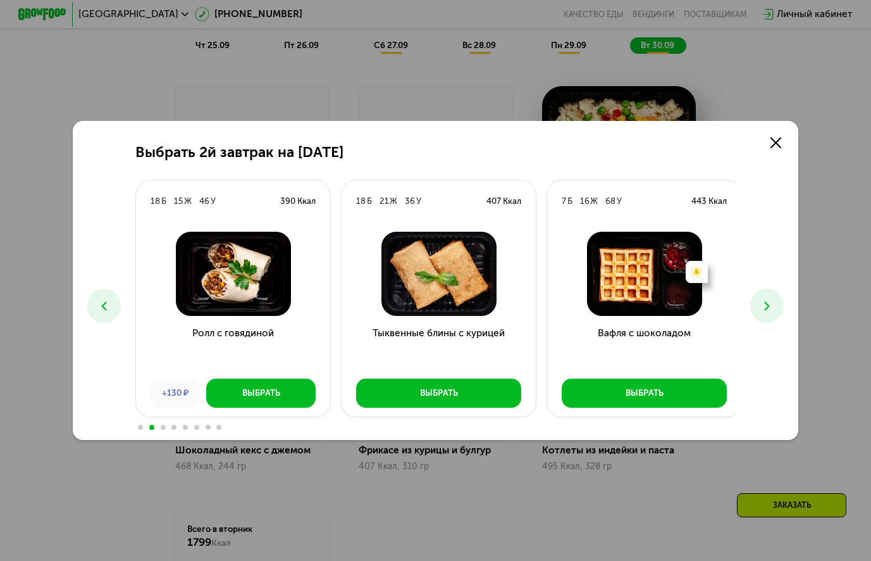
click at [99, 312] on icon at bounding box center [104, 306] width 15 height 15
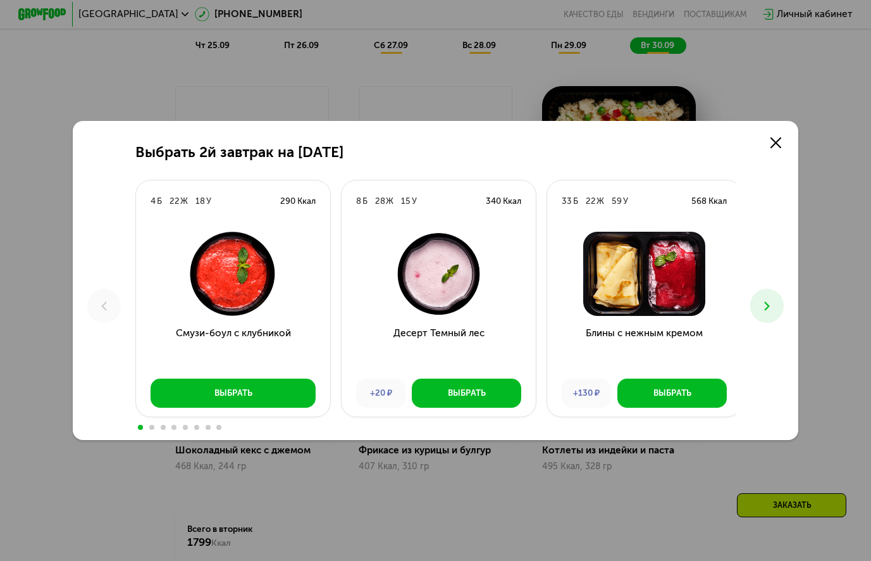
click at [770, 303] on use at bounding box center [767, 305] width 5 height 9
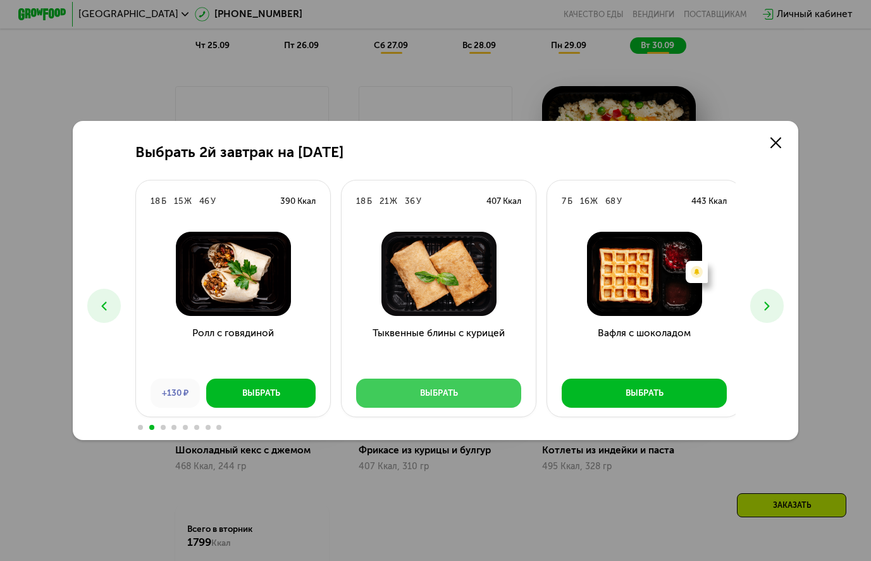
click at [412, 389] on button "Выбрать" at bounding box center [438, 392] width 165 height 29
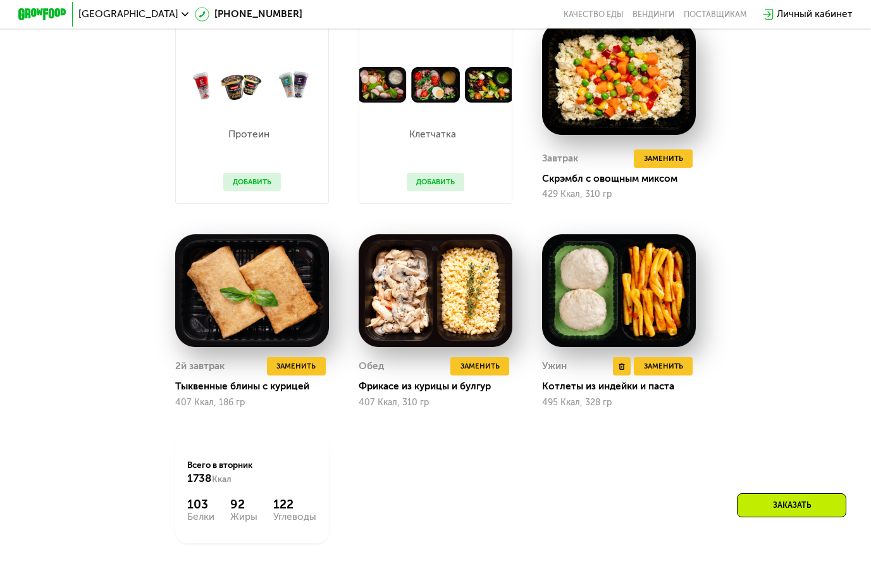
scroll to position [1076, 0]
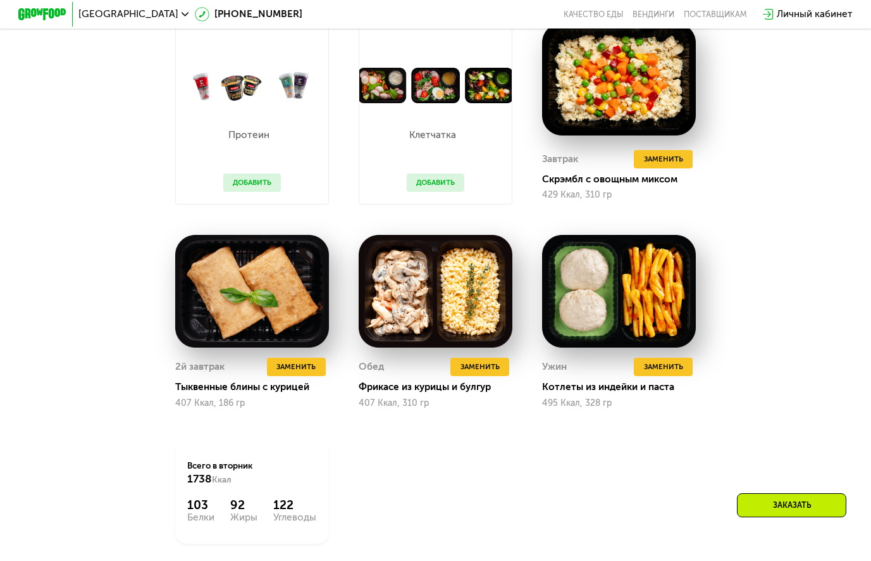
click at [434, 187] on button "Добавить" at bounding box center [436, 182] width 58 height 18
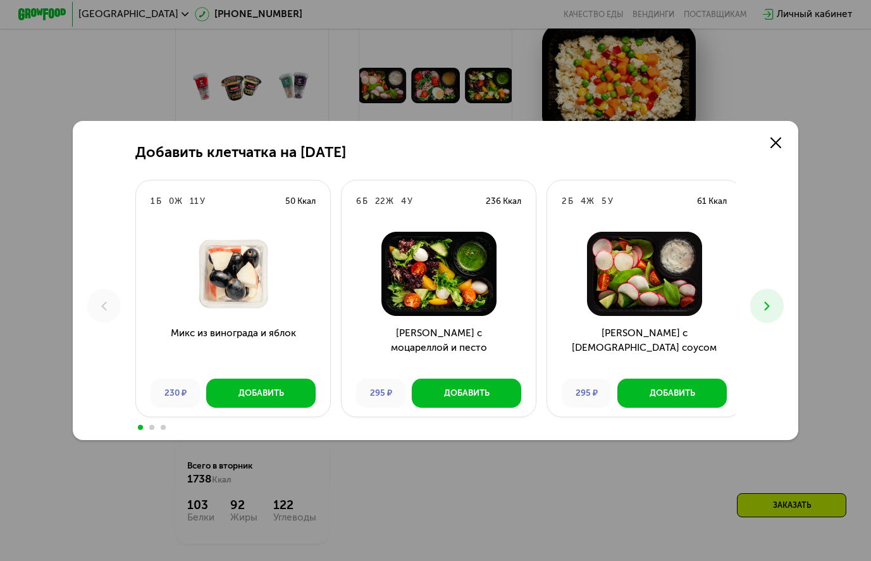
click at [770, 307] on icon at bounding box center [767, 306] width 15 height 15
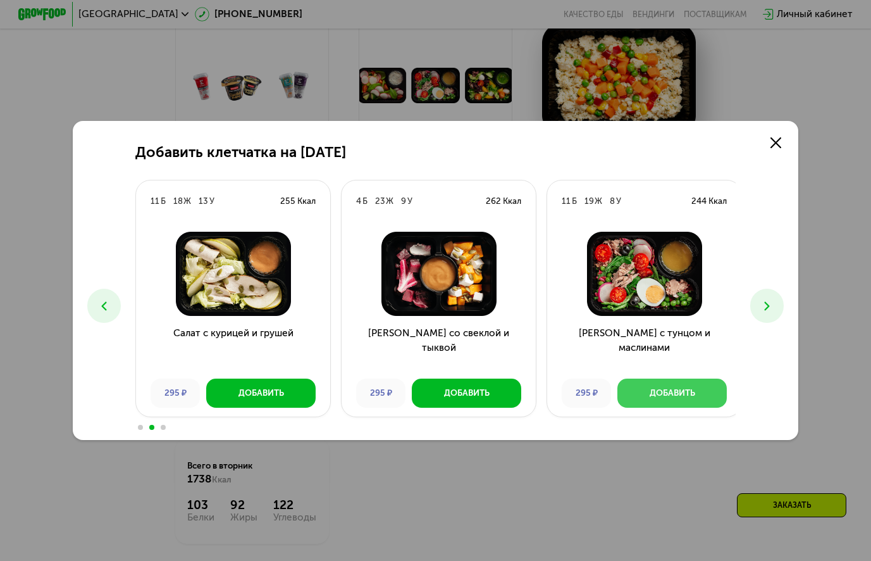
click at [667, 392] on div "Добавить" at bounding box center [673, 393] width 46 height 12
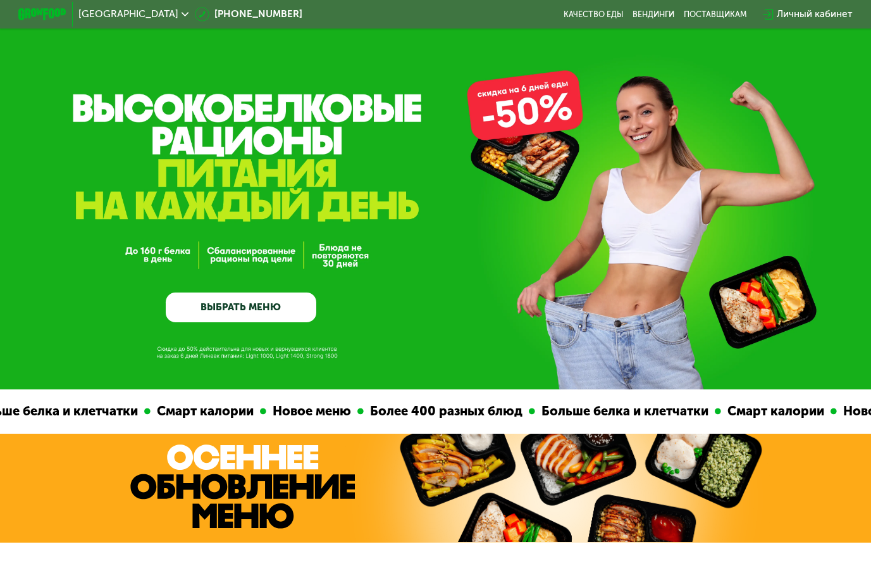
scroll to position [0, 0]
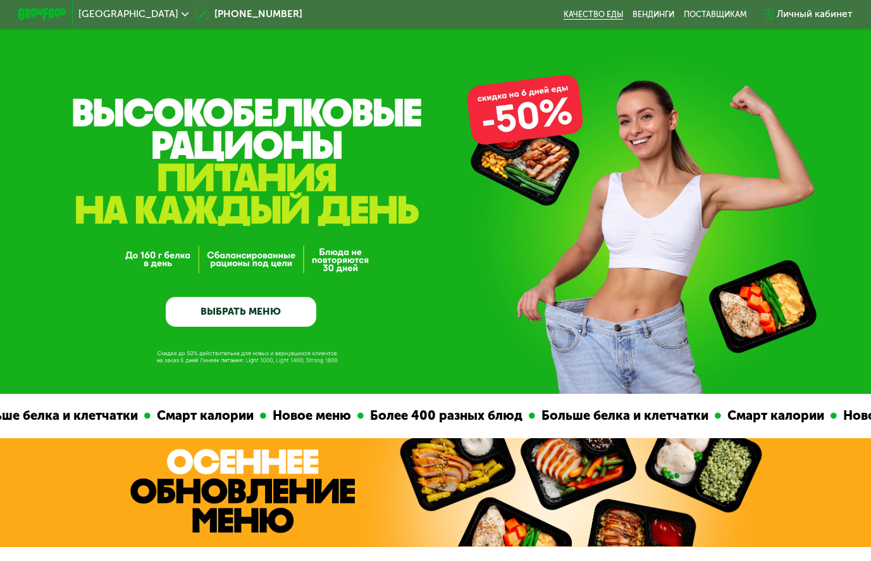
click at [615, 11] on link "Качество еды" at bounding box center [593, 13] width 59 height 9
click at [827, 11] on div "Личный кабинет" at bounding box center [815, 14] width 76 height 15
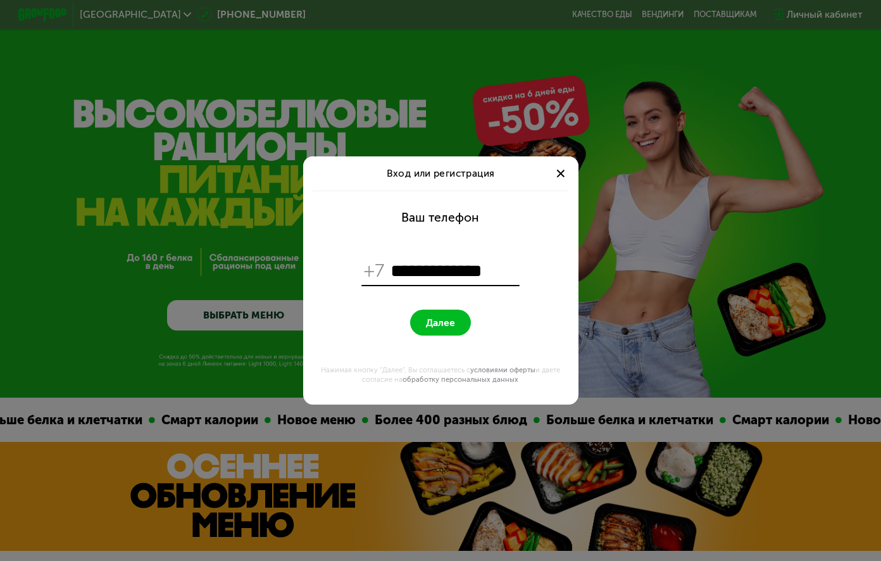
type input "**********"
click at [446, 325] on span "Далее" at bounding box center [440, 322] width 29 height 11
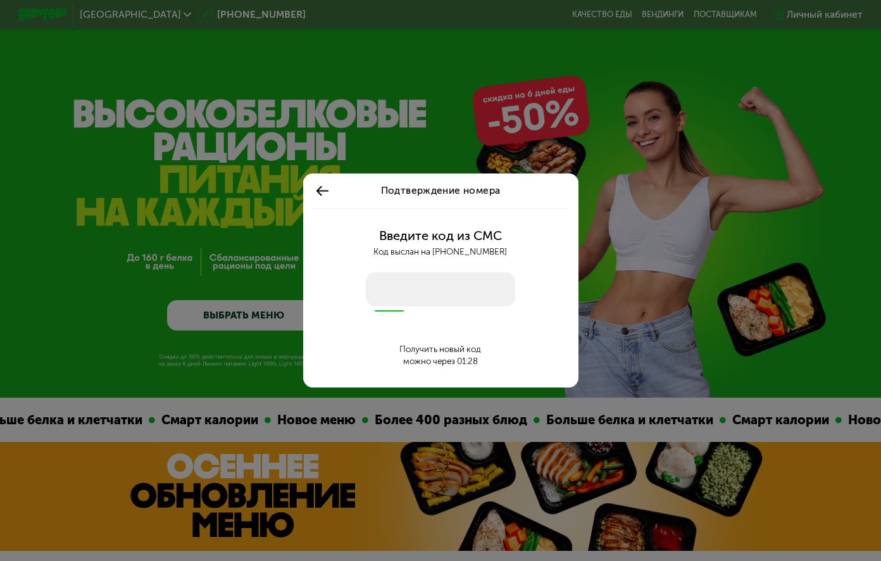
click at [458, 297] on input "number" at bounding box center [440, 289] width 149 height 34
click at [386, 304] on input "number" at bounding box center [440, 289] width 149 height 34
type input "****"
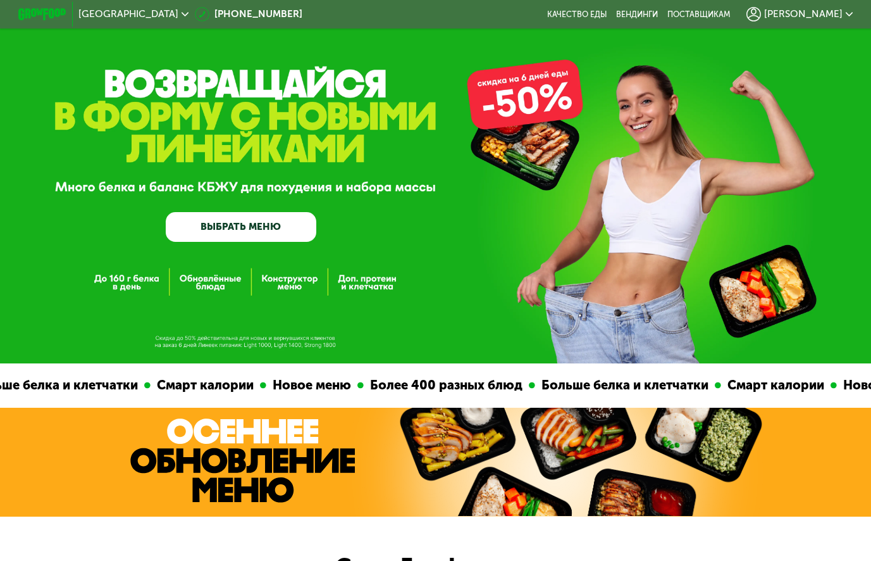
click at [823, 18] on span "[PERSON_NAME]" at bounding box center [804, 13] width 78 height 9
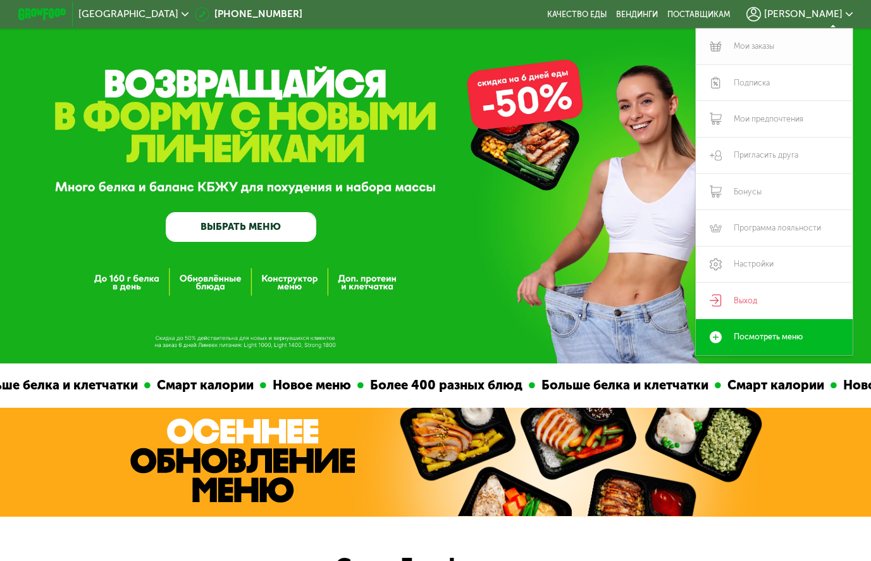
click at [749, 45] on link "Мои заказы" at bounding box center [775, 46] width 158 height 36
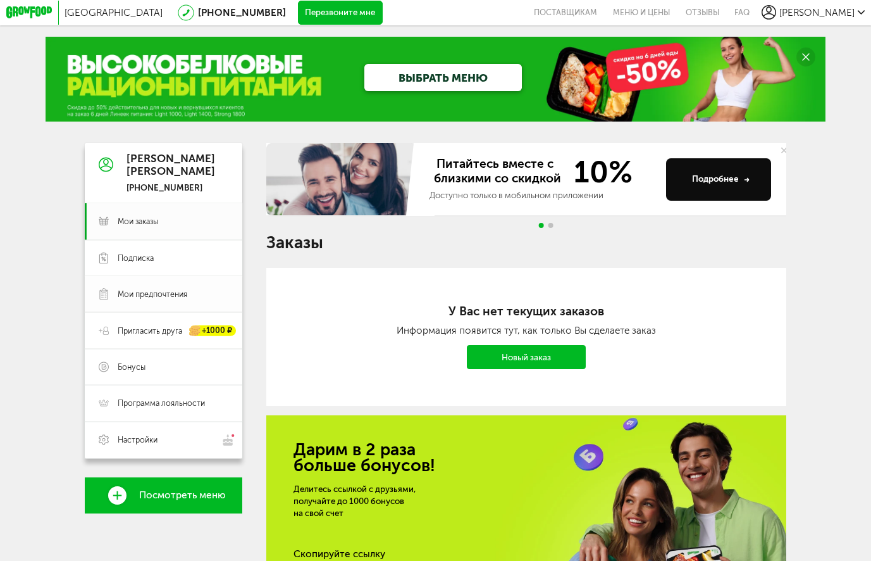
click at [125, 295] on span "Мои предпочтения" at bounding box center [153, 294] width 70 height 11
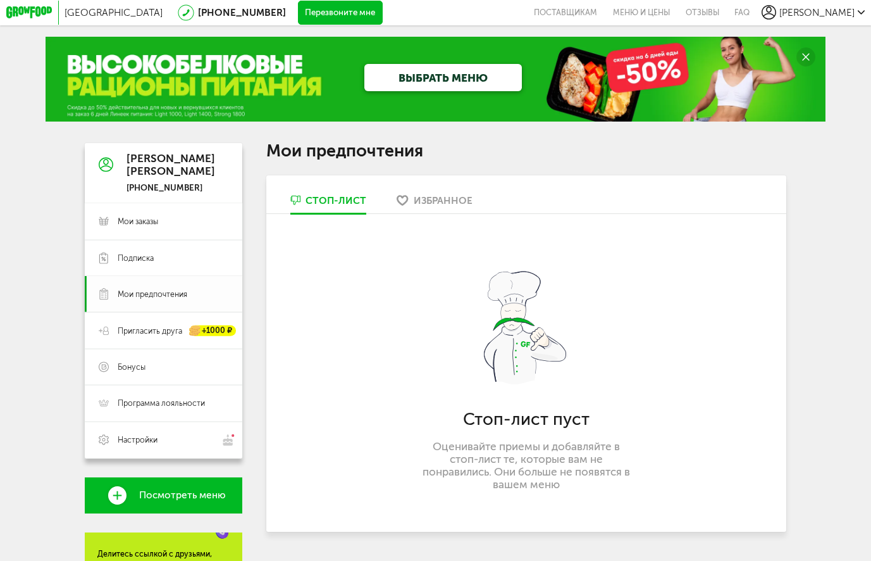
click at [119, 295] on span "Мои предпочтения" at bounding box center [153, 294] width 70 height 11
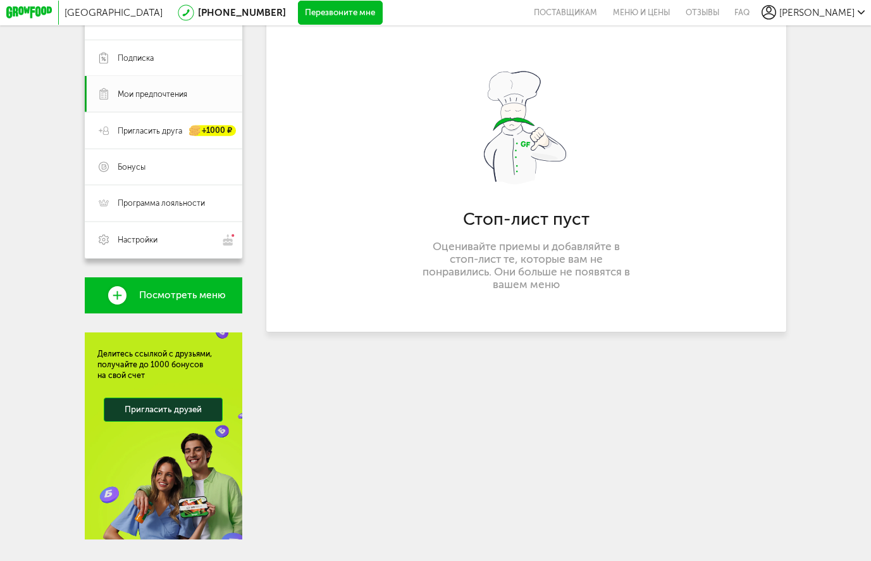
scroll to position [235, 0]
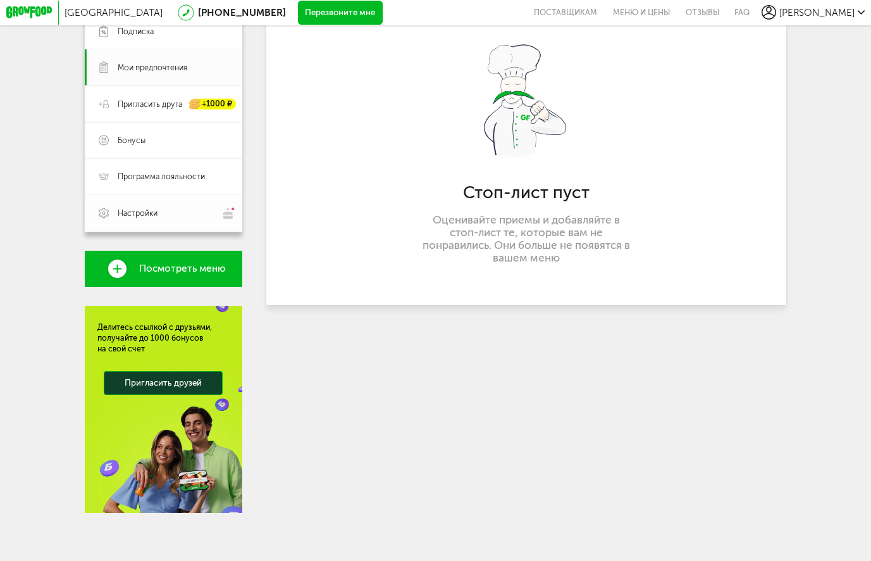
click at [140, 209] on span "Настройки" at bounding box center [138, 213] width 40 height 11
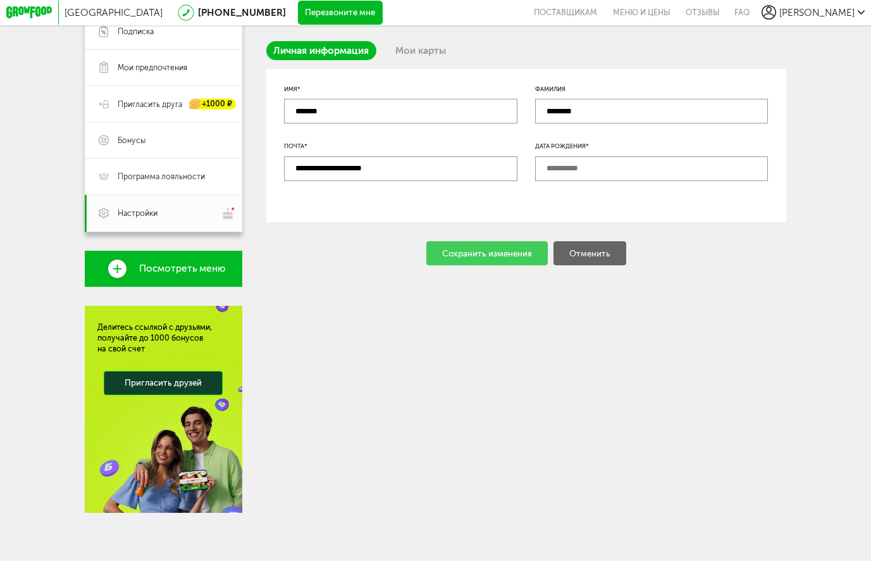
click at [568, 157] on input "text" at bounding box center [651, 168] width 233 height 24
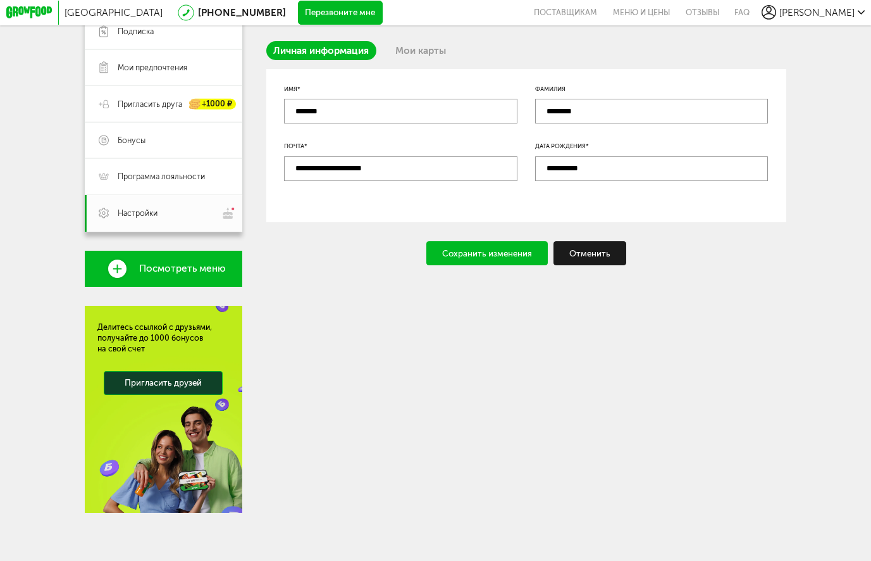
type input "**********"
click at [454, 251] on div "Сохранить изменения" at bounding box center [488, 253] width 122 height 24
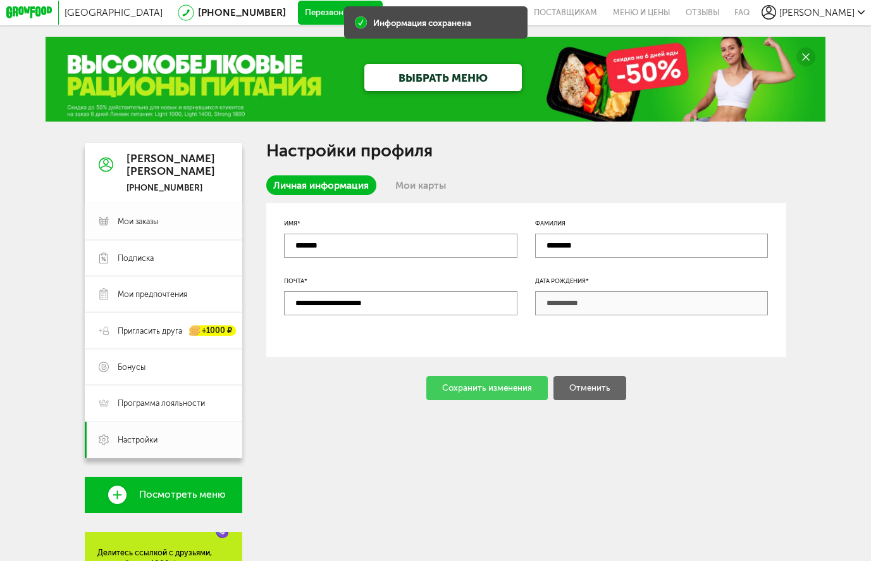
click at [125, 224] on span "Мои заказы" at bounding box center [138, 221] width 41 height 11
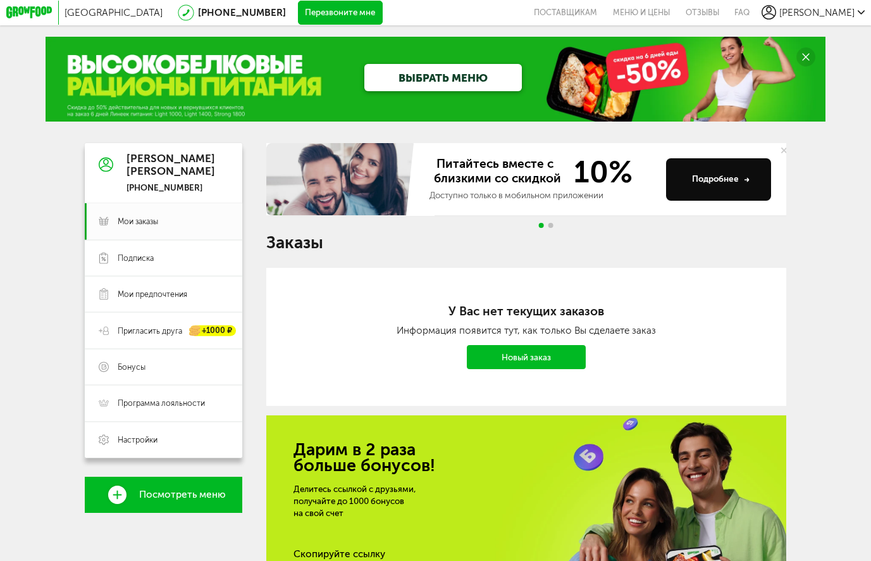
click at [525, 361] on link "Новый заказ" at bounding box center [526, 357] width 118 height 24
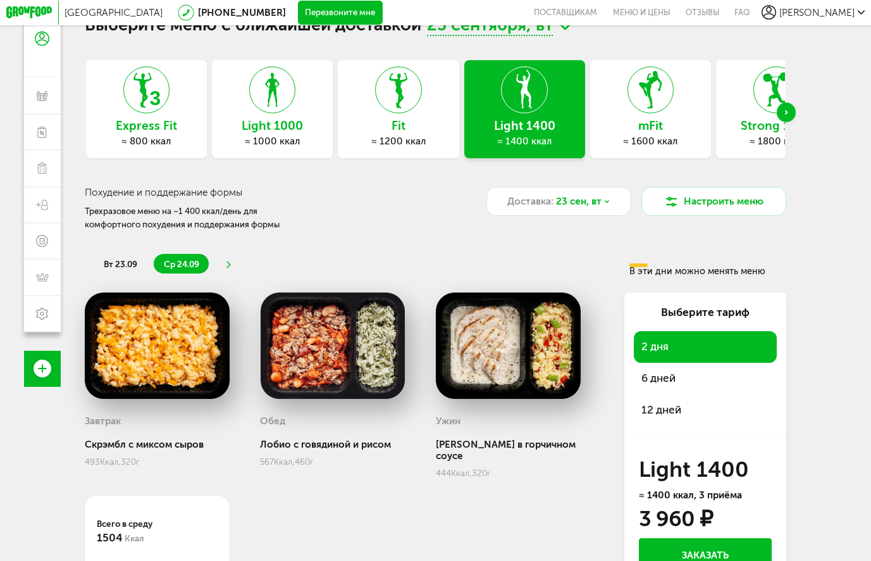
scroll to position [63, 0]
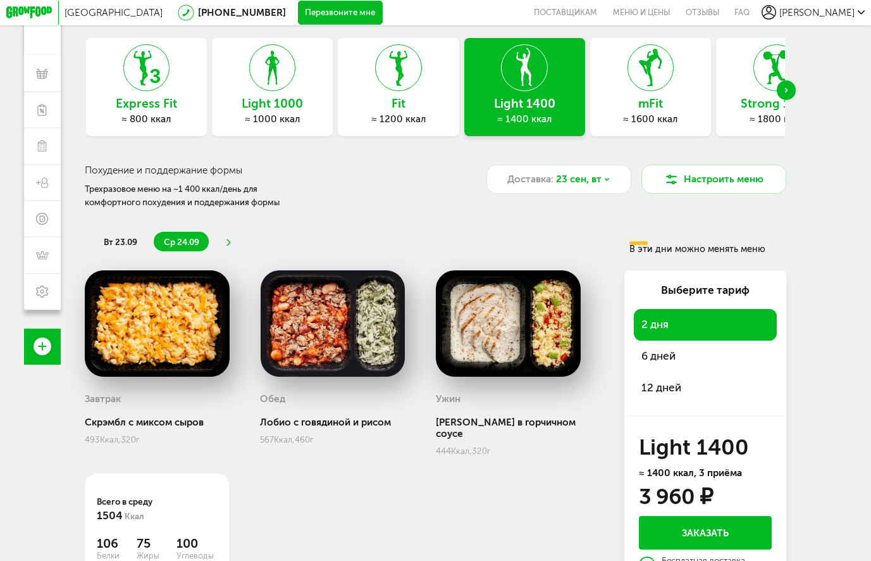
click at [789, 92] on icon "Next slide" at bounding box center [786, 90] width 3 height 5
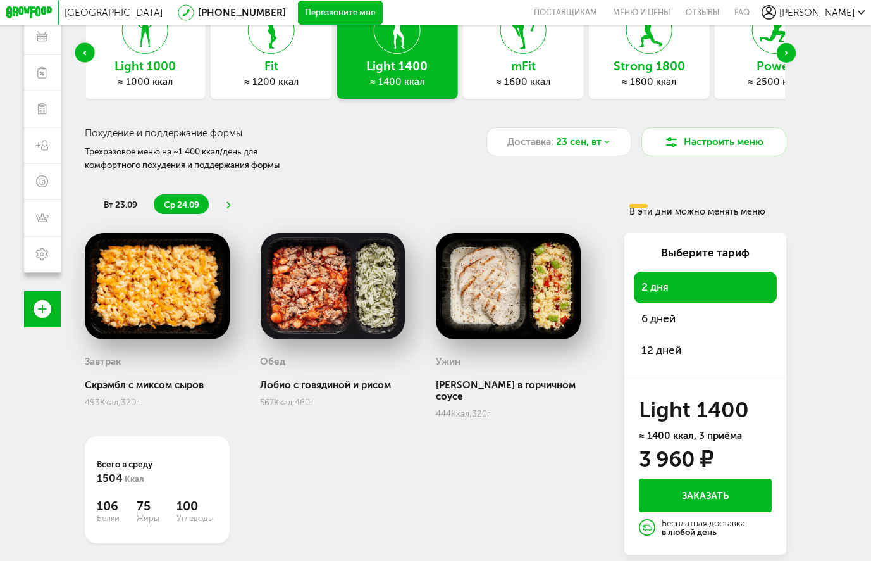
scroll to position [120, 0]
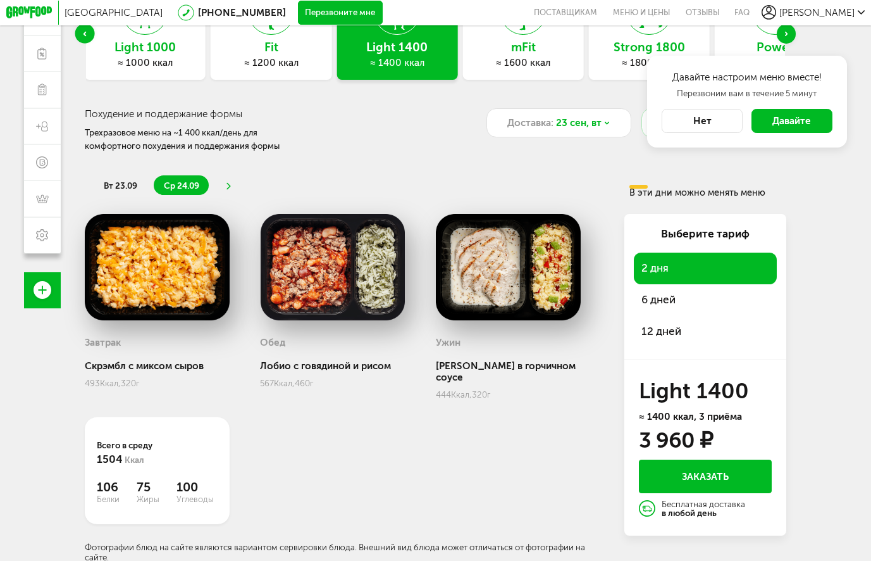
click at [722, 122] on button "Нет" at bounding box center [702, 121] width 81 height 24
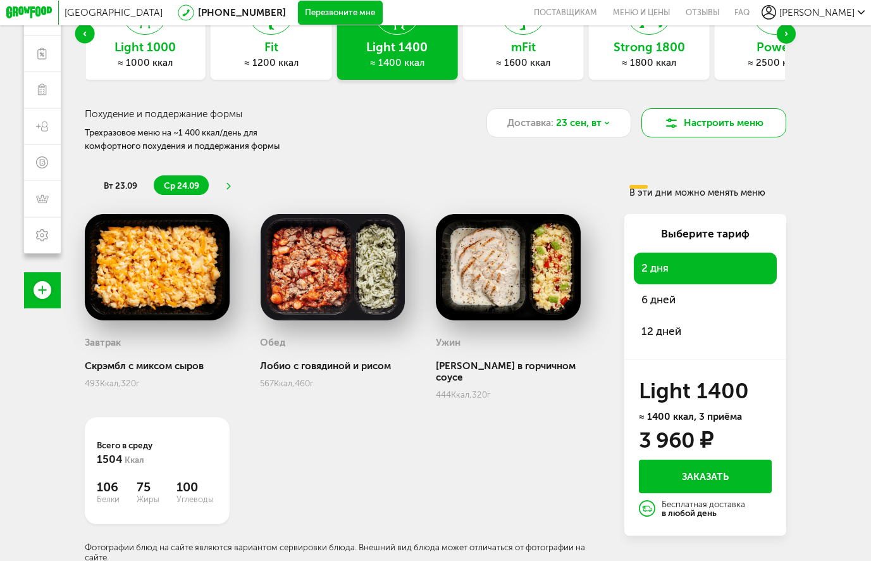
click at [737, 120] on button "Настроить меню" at bounding box center [715, 122] width 146 height 29
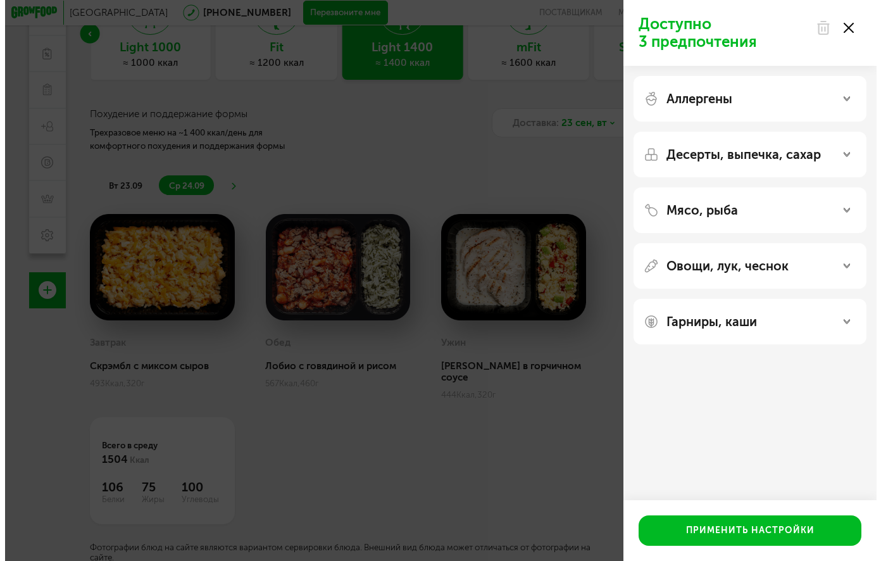
scroll to position [108, 0]
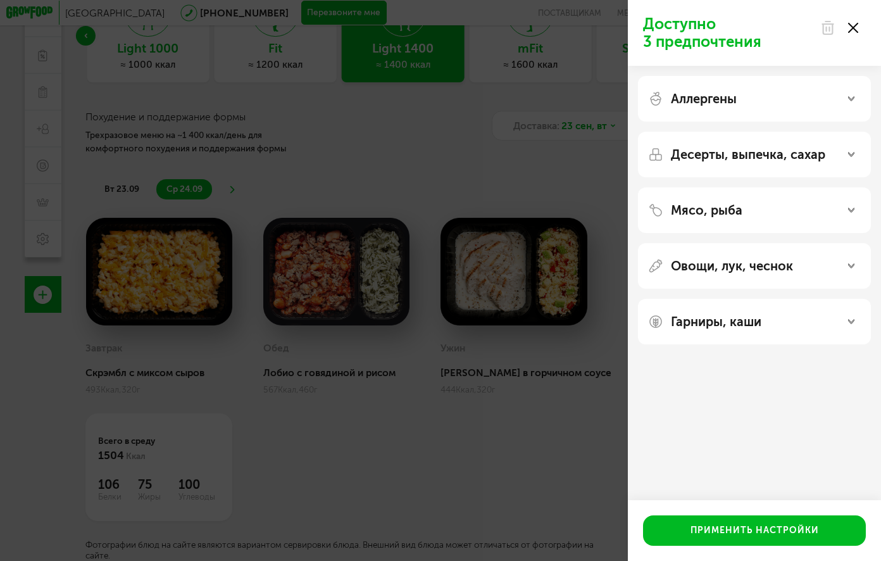
click at [716, 92] on p "Аллергены" at bounding box center [704, 98] width 66 height 15
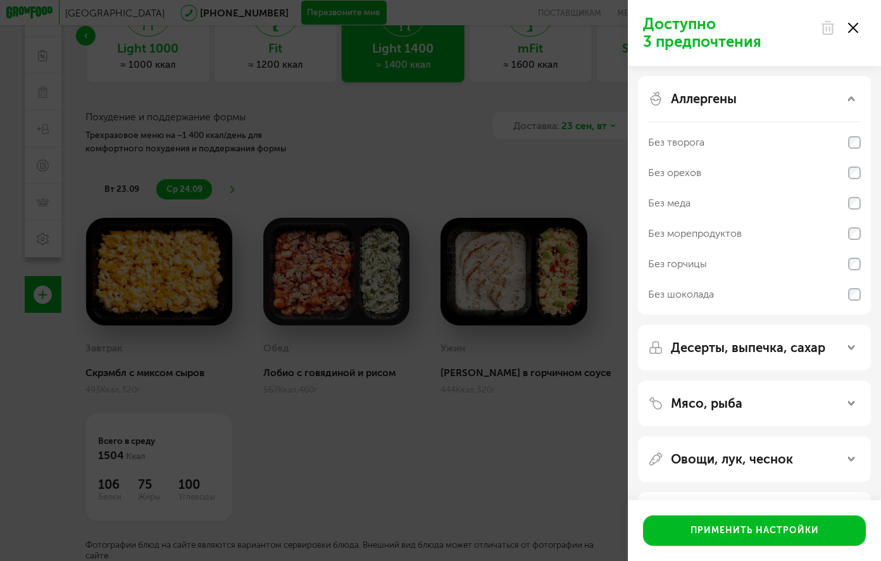
click at [731, 346] on p "Десерты, выпечка, сахар" at bounding box center [748, 347] width 154 height 15
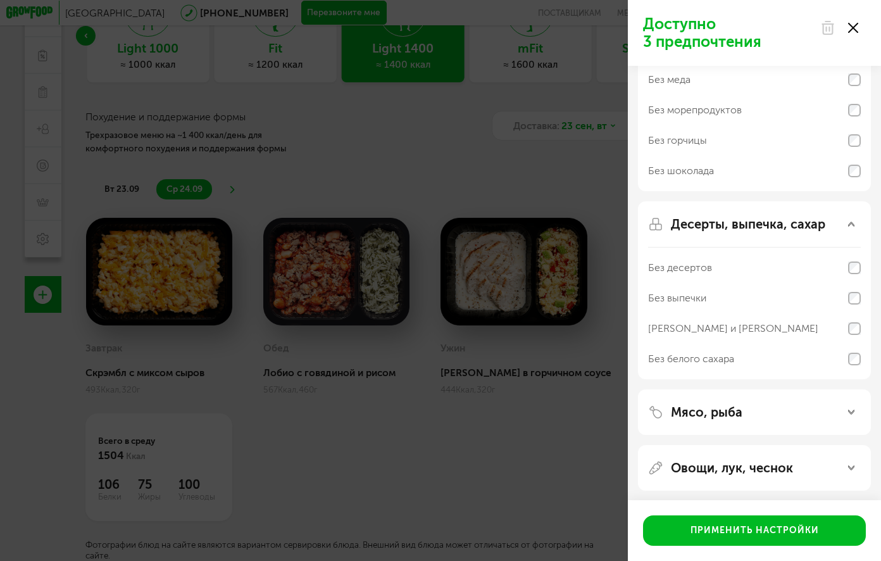
scroll to position [127, 0]
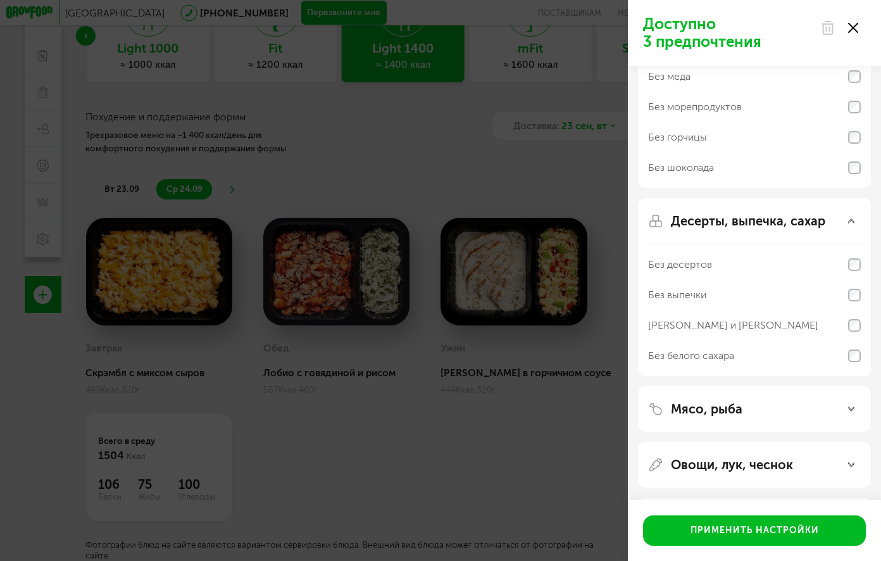
click at [688, 261] on div "Без десертов" at bounding box center [680, 264] width 64 height 15
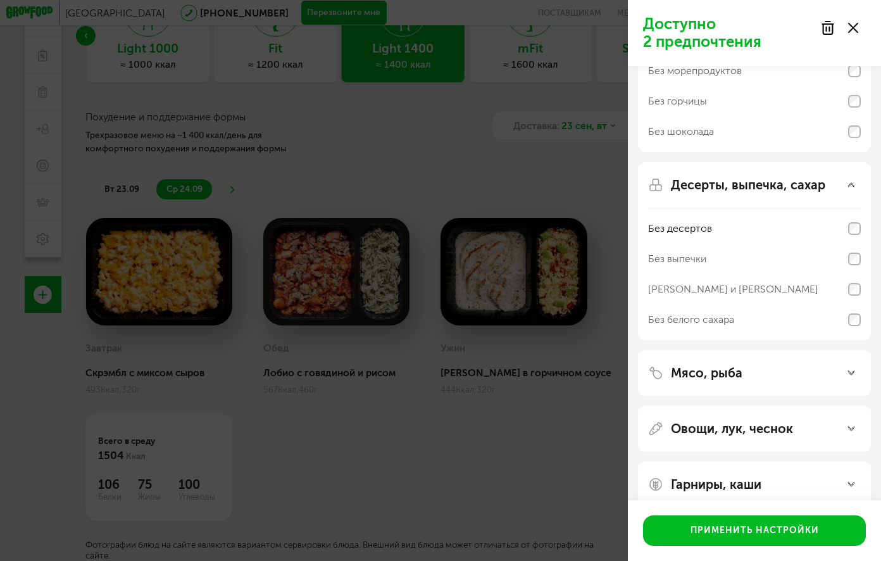
scroll to position [182, 0]
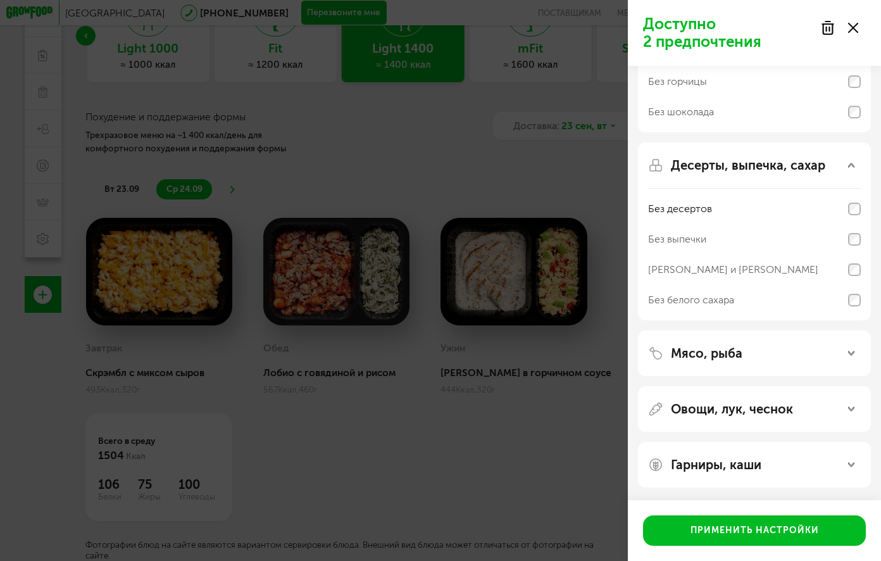
click at [685, 353] on p "Мясо, рыба" at bounding box center [707, 353] width 72 height 15
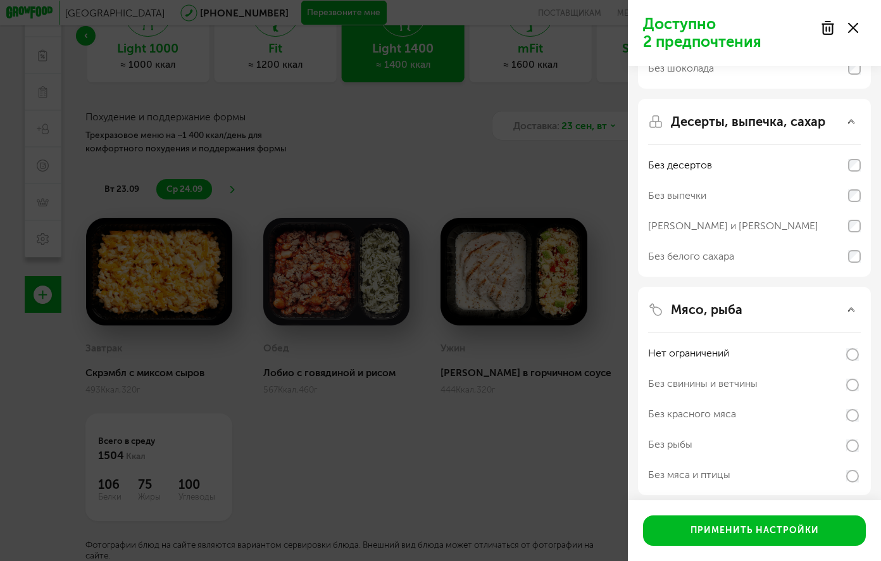
scroll to position [246, 0]
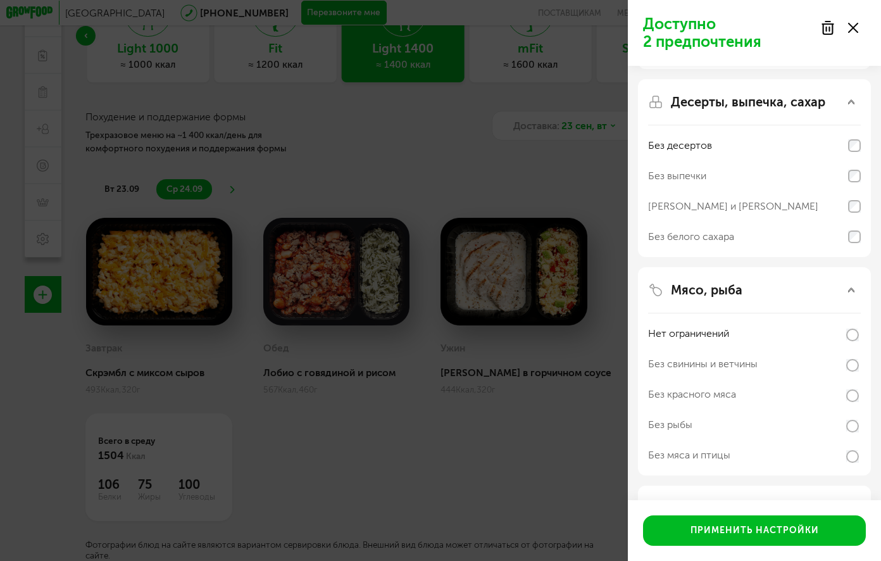
click at [683, 364] on div "Без свинины и ветчины" at bounding box center [702, 363] width 109 height 15
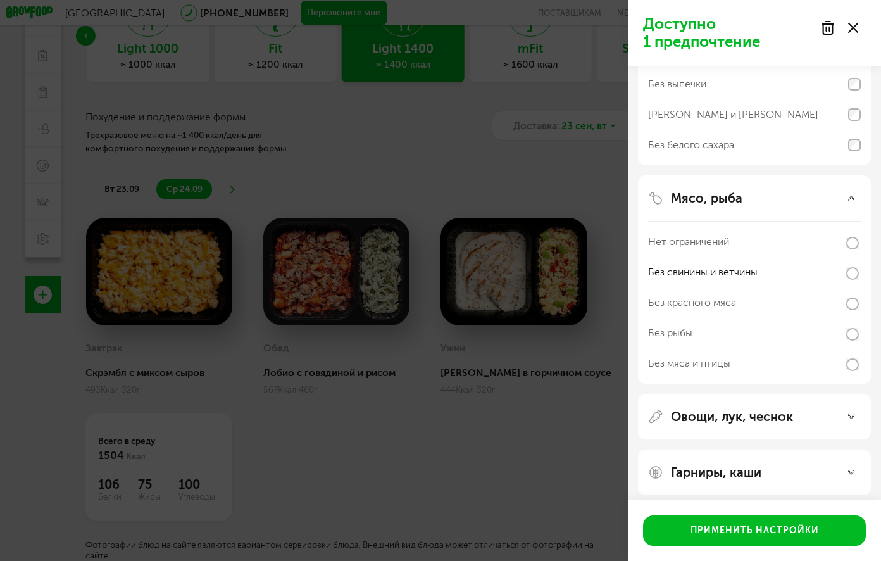
scroll to position [345, 0]
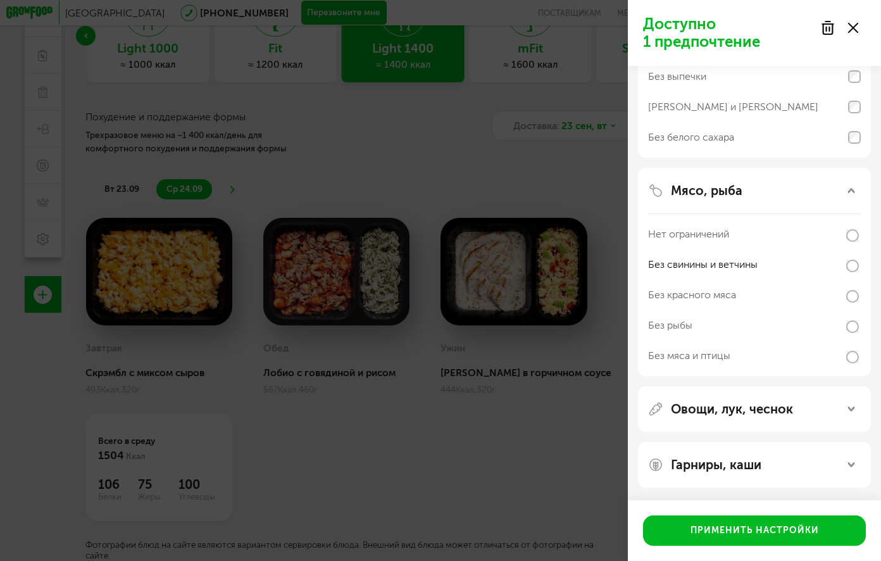
click at [694, 464] on p "Гарниры, каши" at bounding box center [716, 464] width 91 height 15
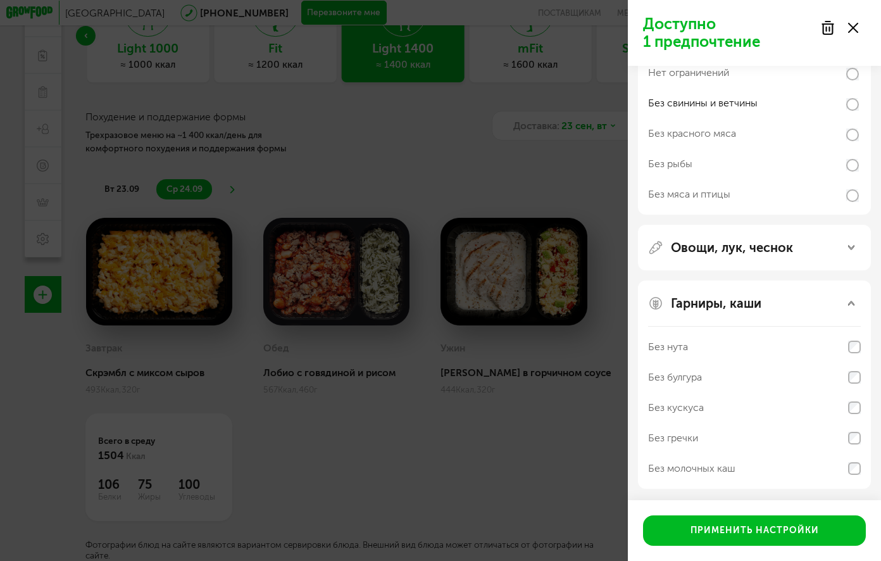
scroll to position [508, 0]
click at [687, 466] on div "Без молочных каш" at bounding box center [691, 466] width 87 height 15
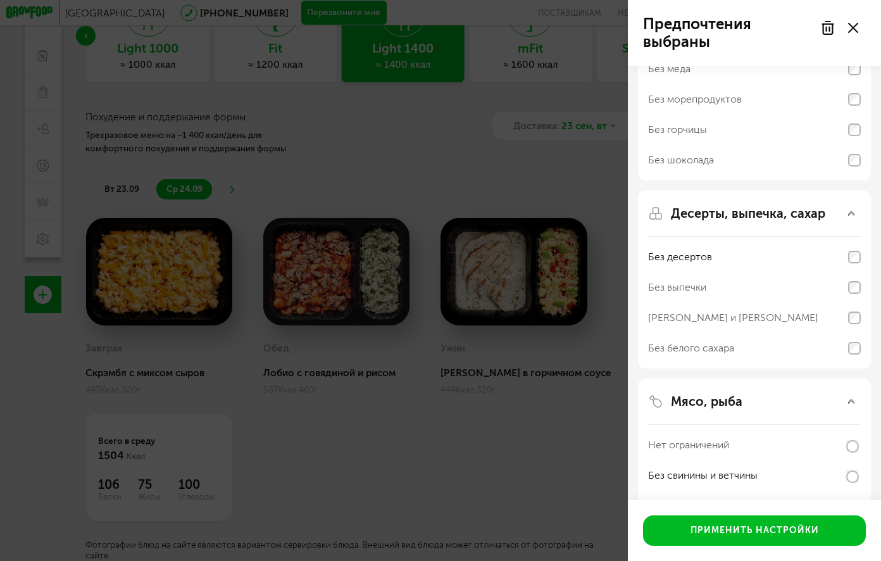
scroll to position [128, 0]
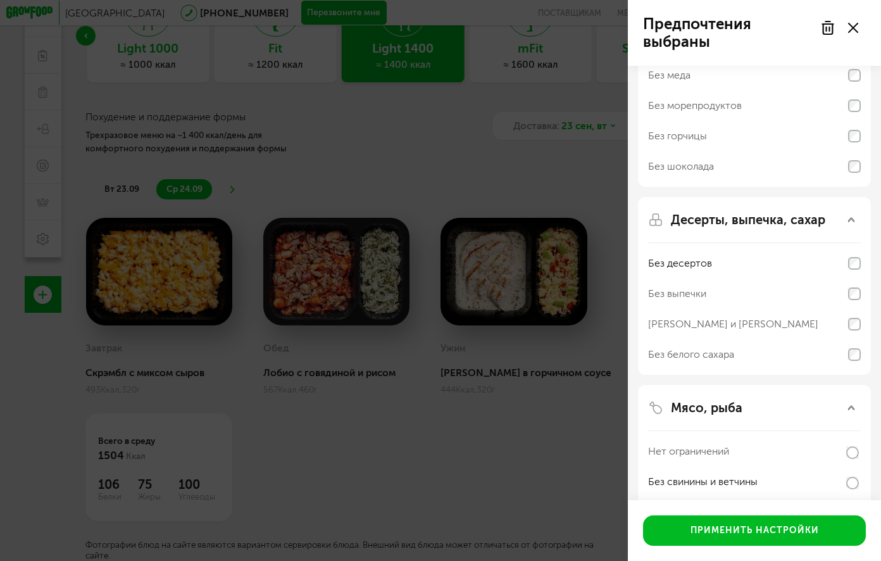
click at [699, 294] on div "Без выпечки" at bounding box center [677, 293] width 58 height 15
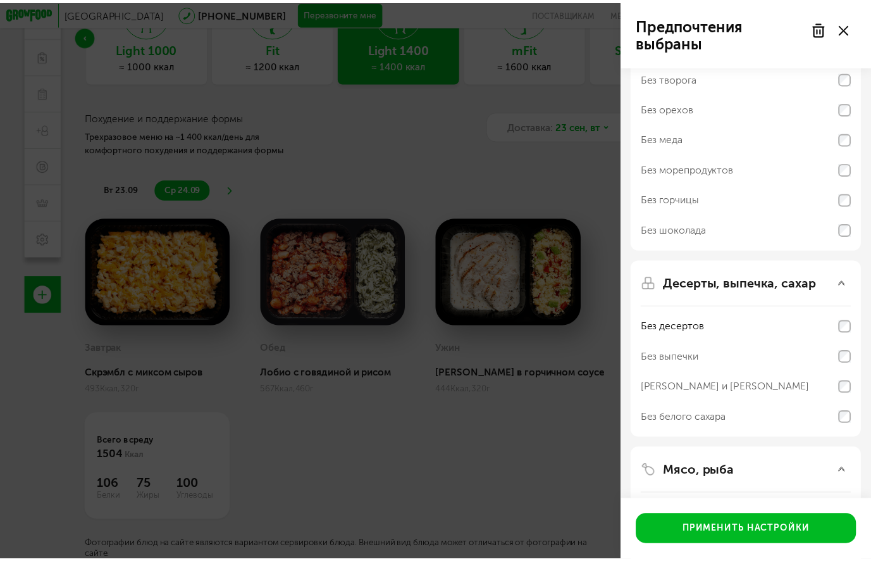
scroll to position [0, 0]
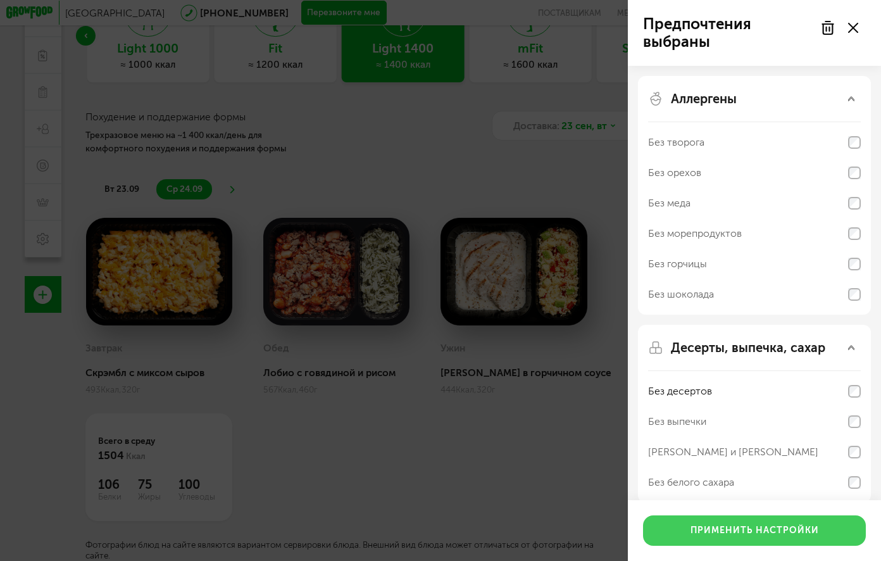
click at [766, 528] on button "Применить настройки" at bounding box center [754, 530] width 223 height 30
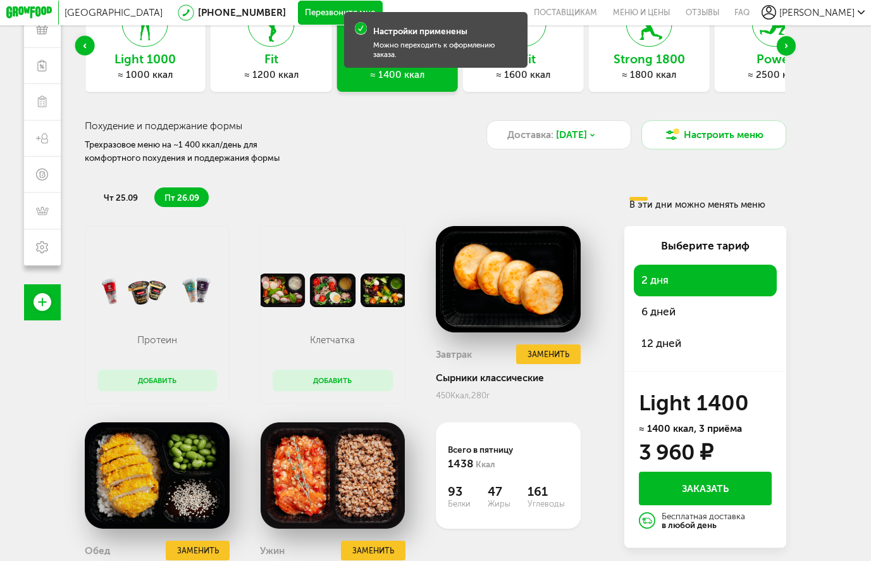
click at [659, 346] on span "12 дней" at bounding box center [706, 343] width 128 height 17
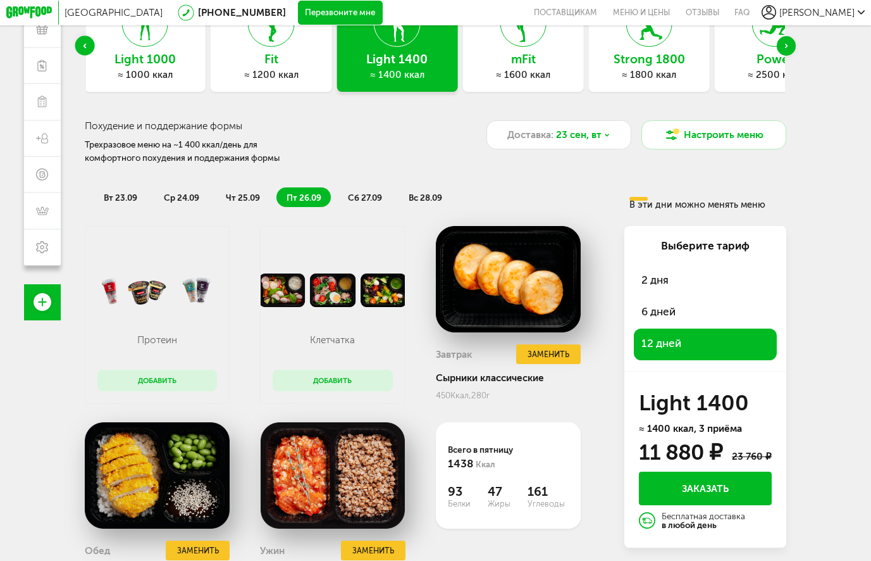
click at [172, 201] on span "ср 24.09" at bounding box center [181, 197] width 35 height 10
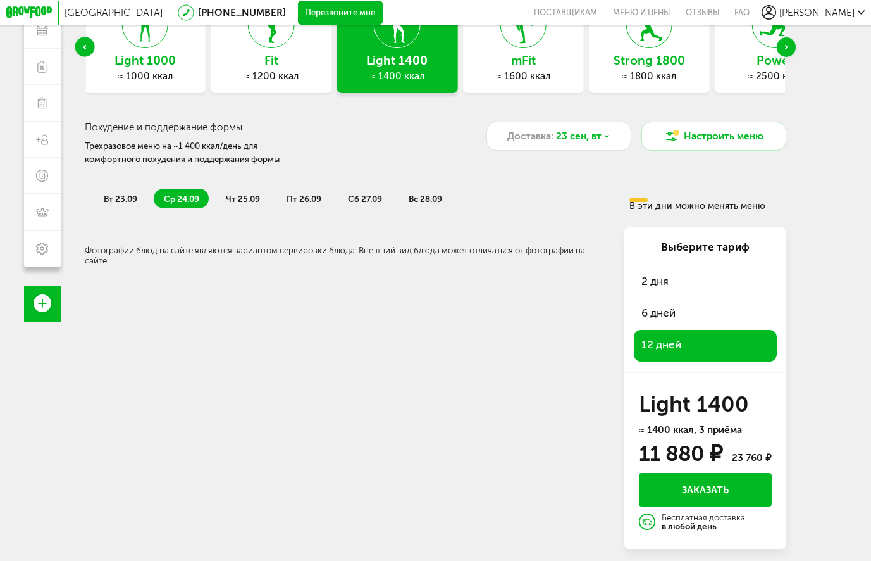
click at [242, 202] on span "чт 25.09" at bounding box center [243, 199] width 34 height 10
click at [307, 199] on span "пт 26.09" at bounding box center [304, 199] width 35 height 10
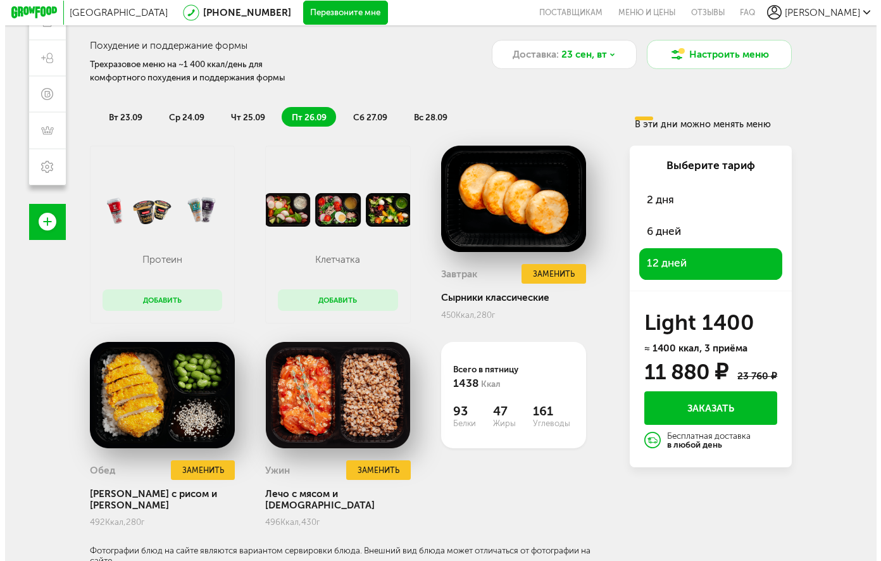
scroll to position [192, 0]
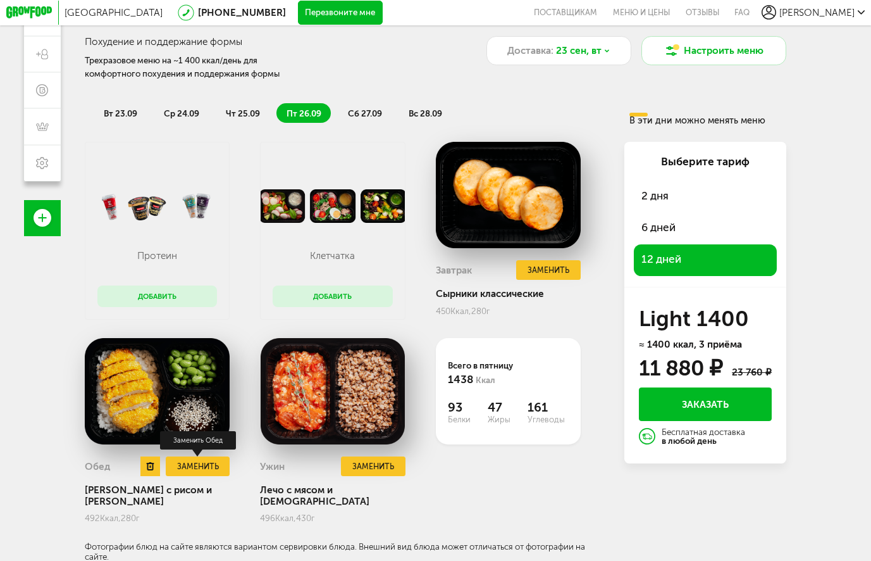
click at [201, 476] on button "Заменить" at bounding box center [198, 466] width 65 height 20
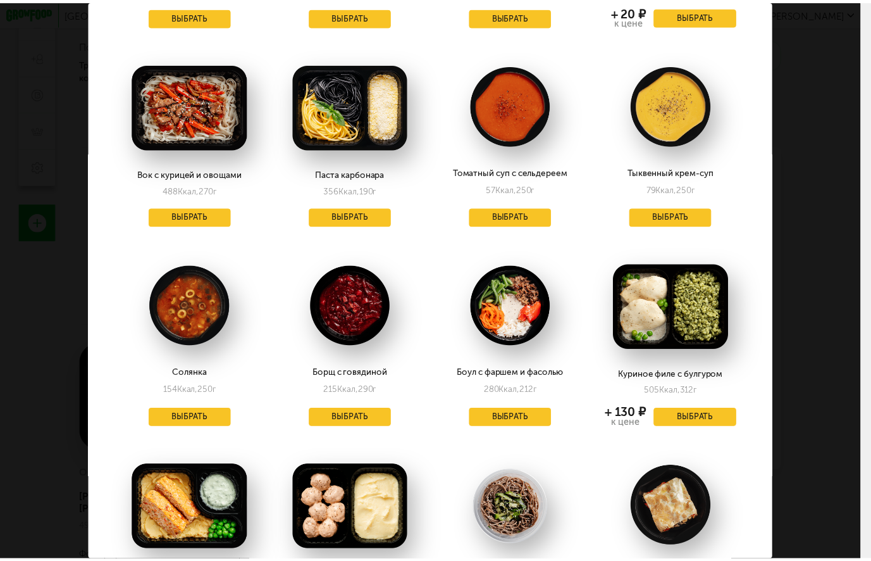
scroll to position [886, 0]
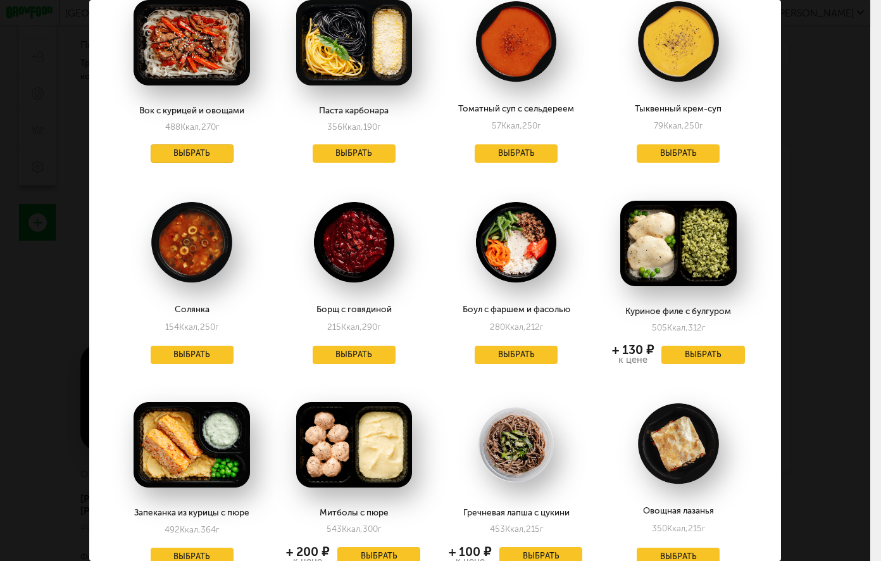
click at [177, 144] on button "Выбрать" at bounding box center [192, 153] width 83 height 18
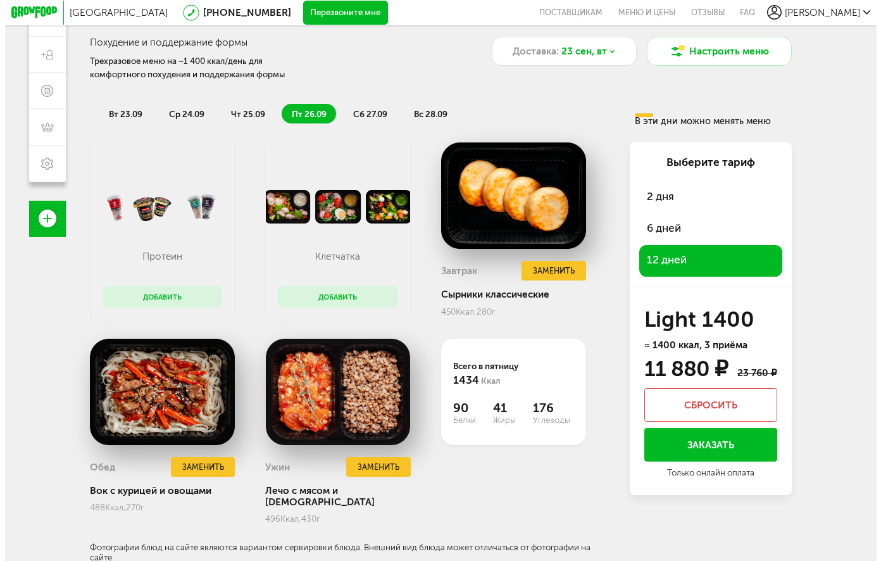
scroll to position [192, 0]
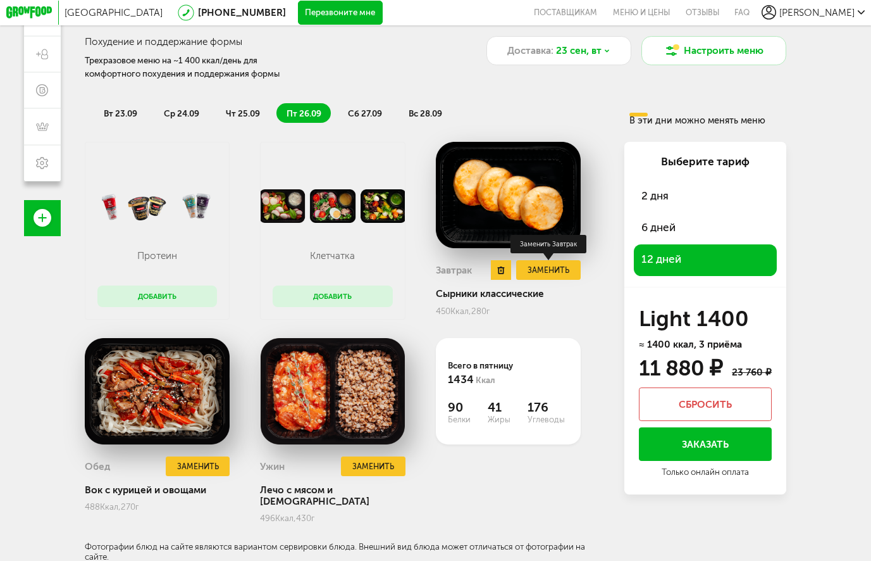
click at [552, 277] on button "Заменить" at bounding box center [548, 270] width 65 height 20
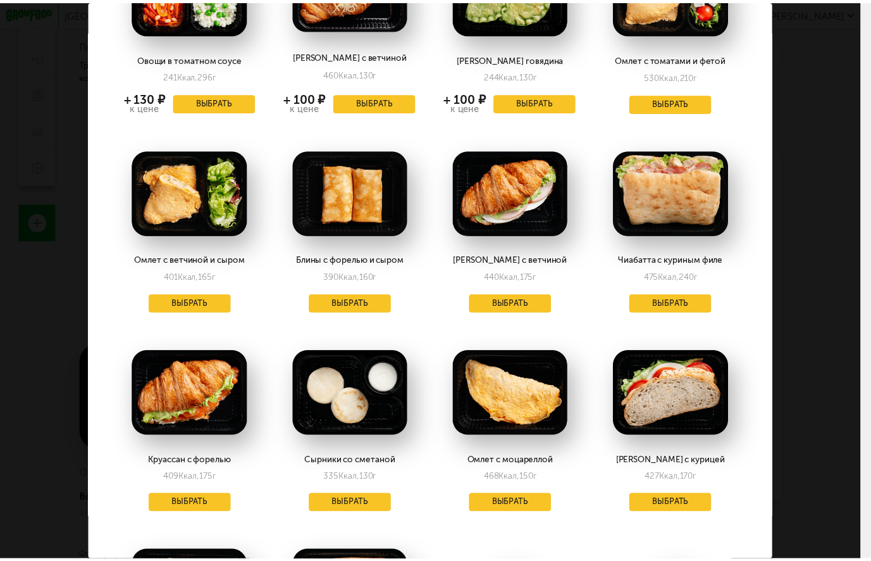
scroll to position [949, 0]
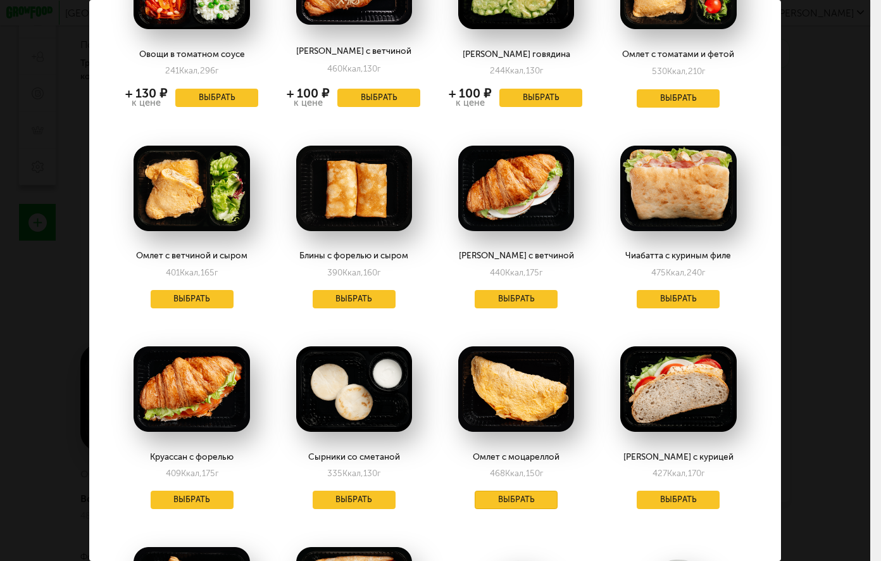
click at [495, 490] on button "Выбрать" at bounding box center [516, 499] width 83 height 18
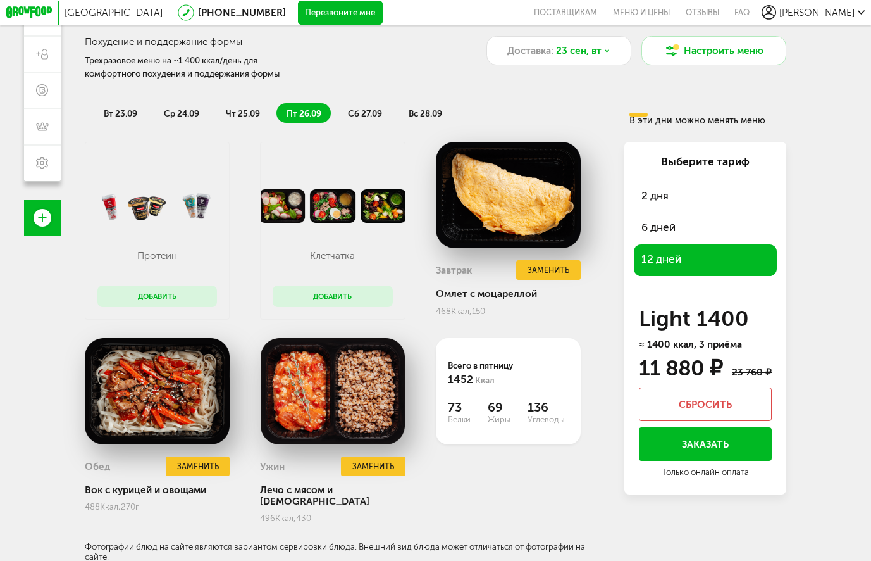
click at [313, 303] on button "Добавить" at bounding box center [333, 295] width 120 height 21
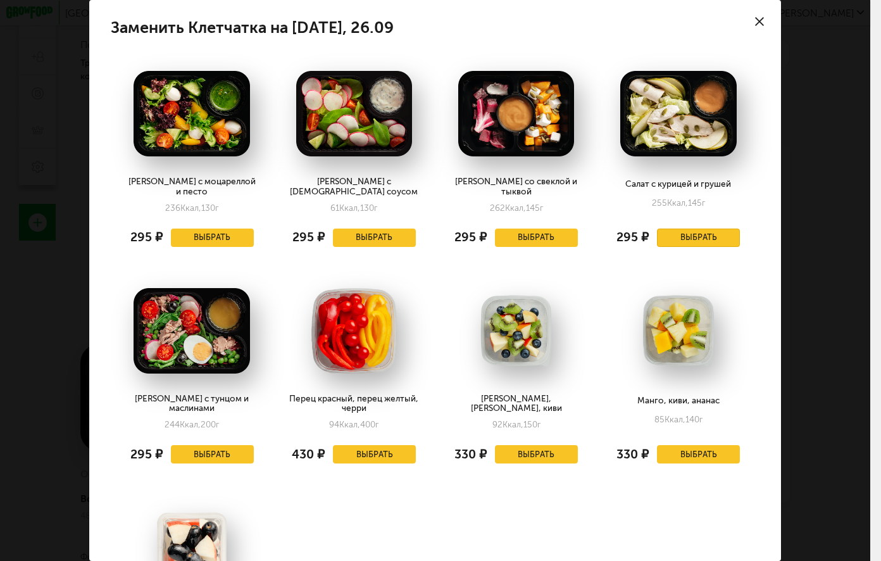
click at [668, 228] on button "Выбрать" at bounding box center [698, 237] width 83 height 18
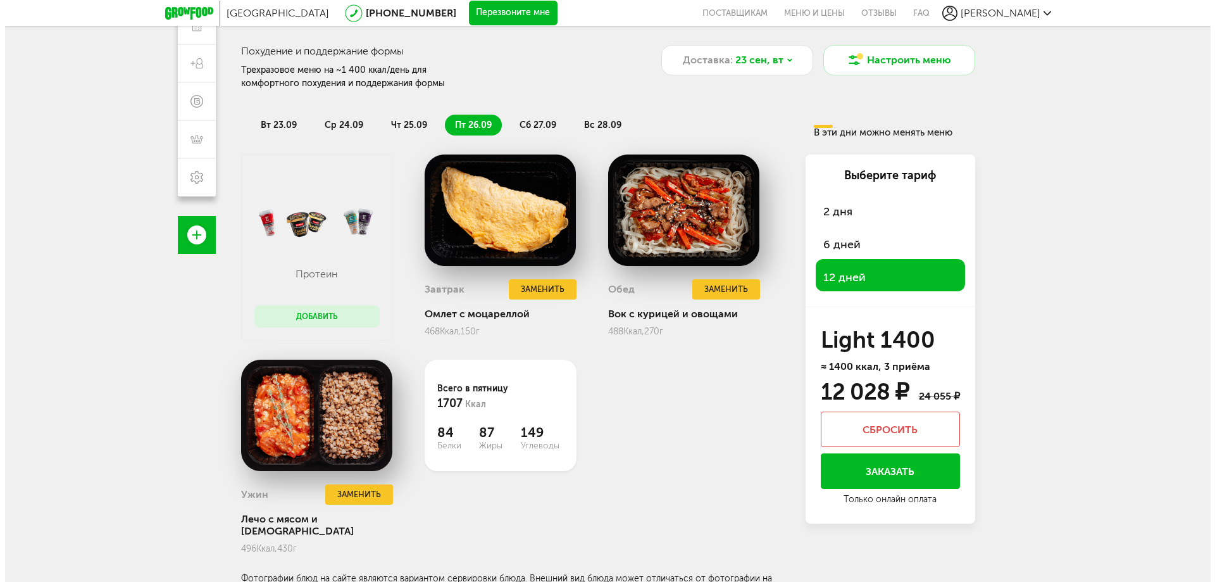
scroll to position [194, 0]
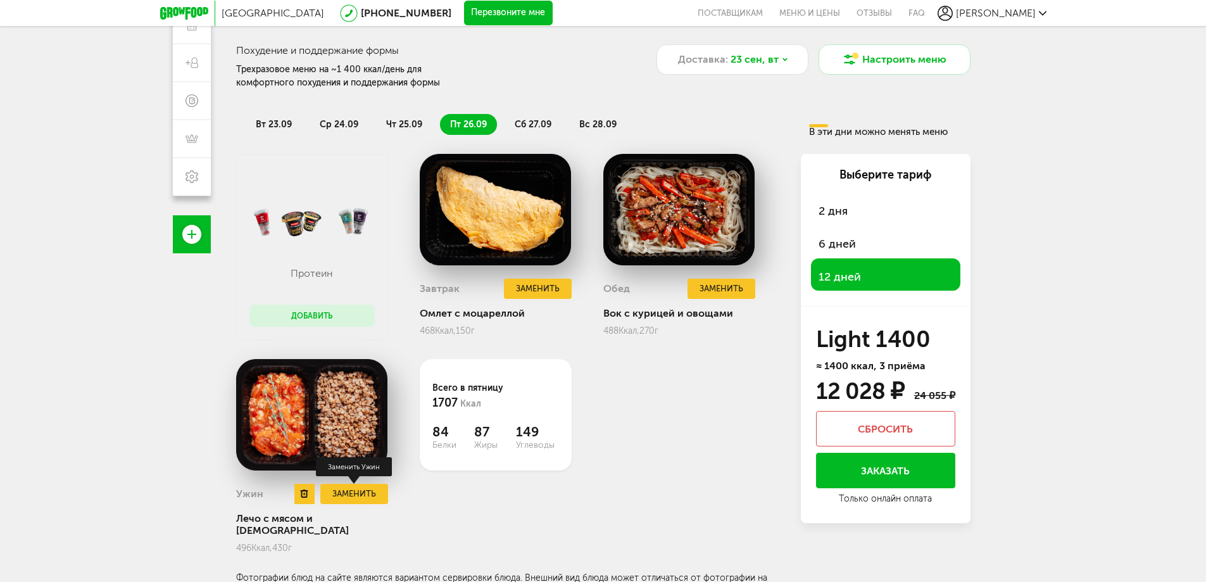
click at [335, 490] on button "Заменить" at bounding box center [353, 494] width 67 height 21
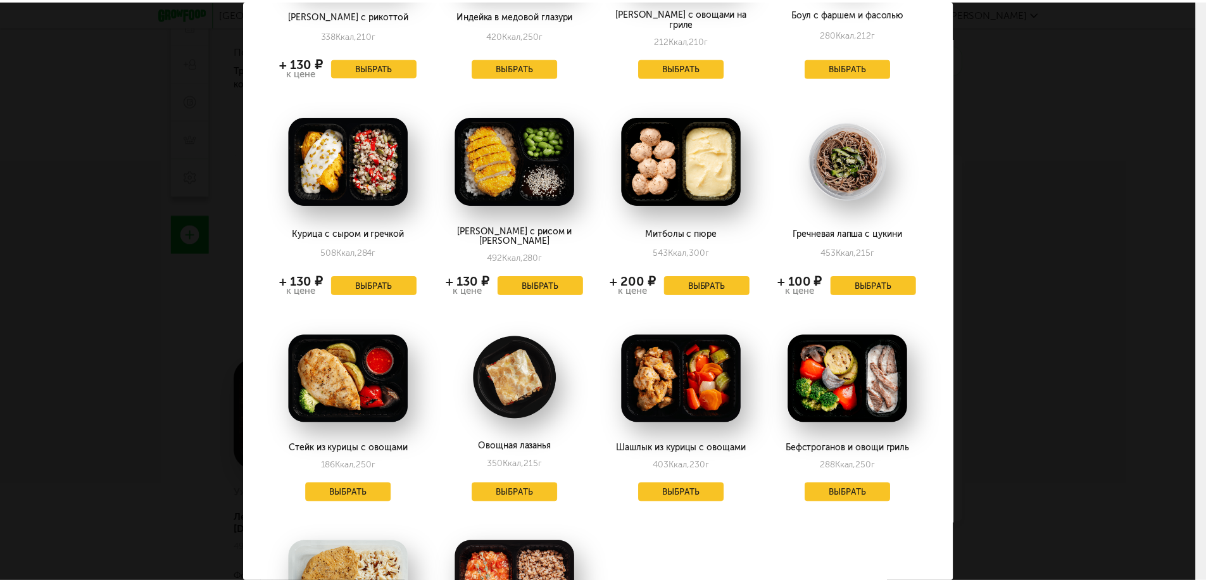
scroll to position [633, 0]
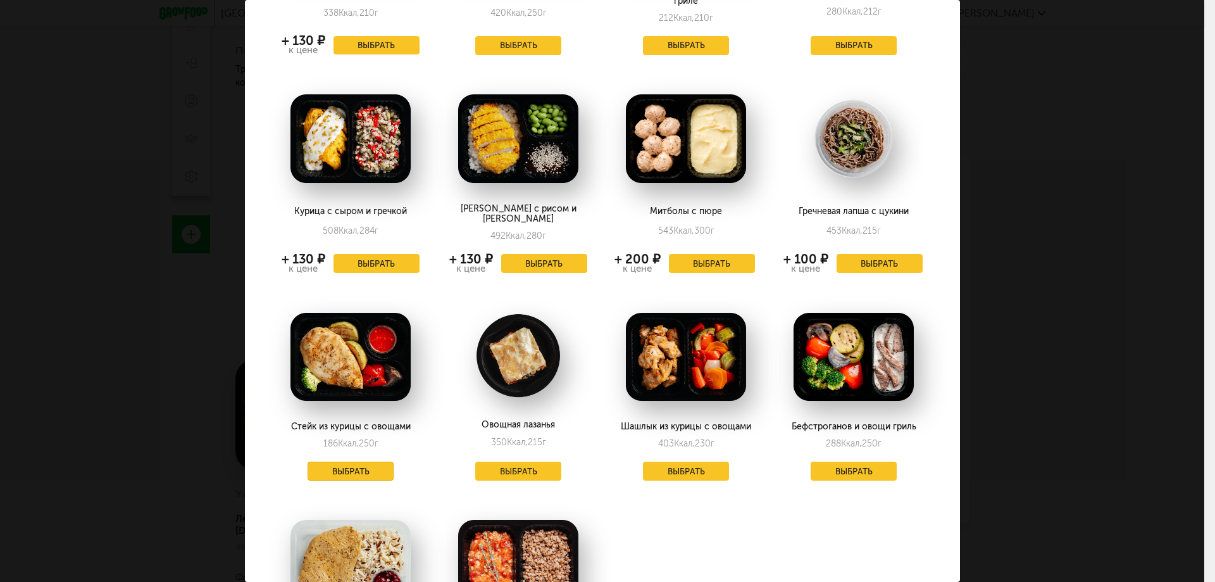
click at [342, 461] on button "Выбрать" at bounding box center [351, 470] width 86 height 19
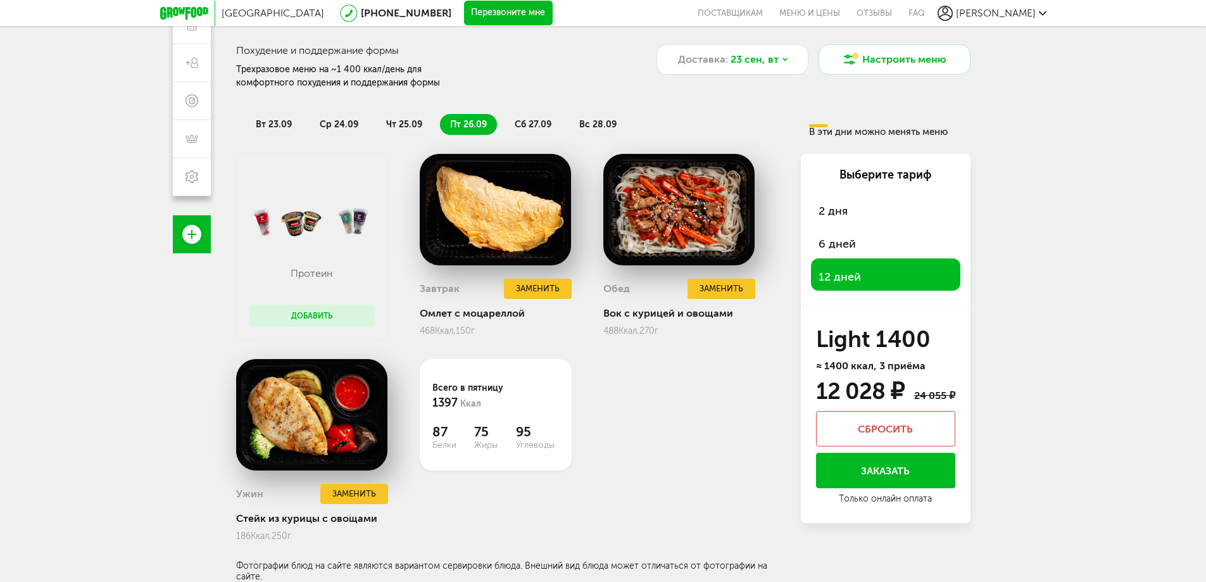
click at [330, 312] on button "Добавить" at bounding box center [311, 315] width 125 height 22
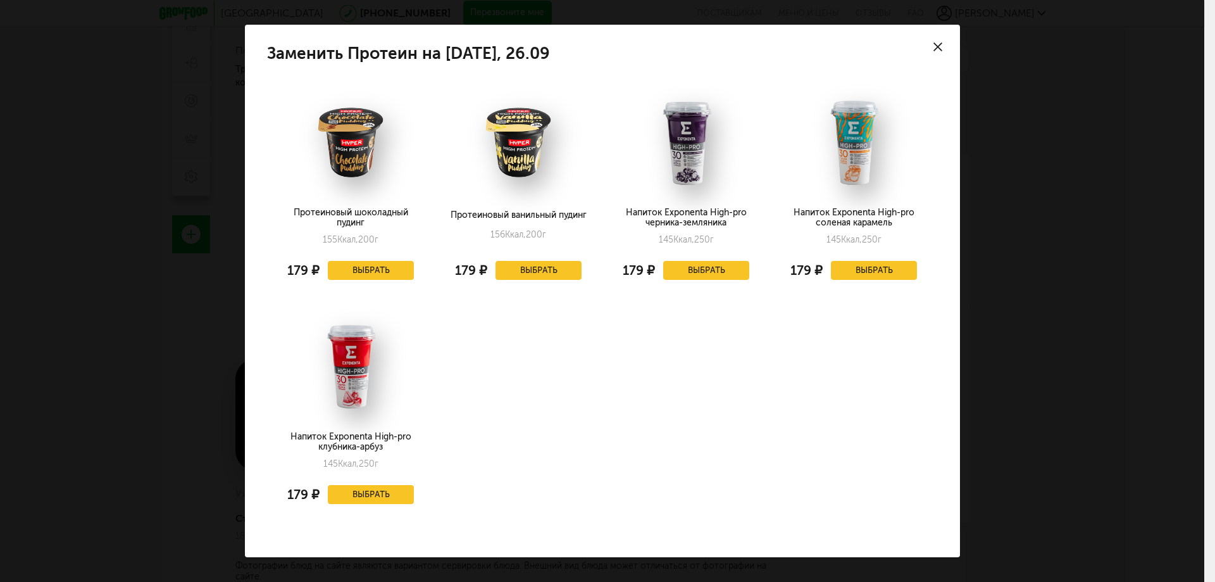
click at [871, 49] on use at bounding box center [937, 46] width 9 height 9
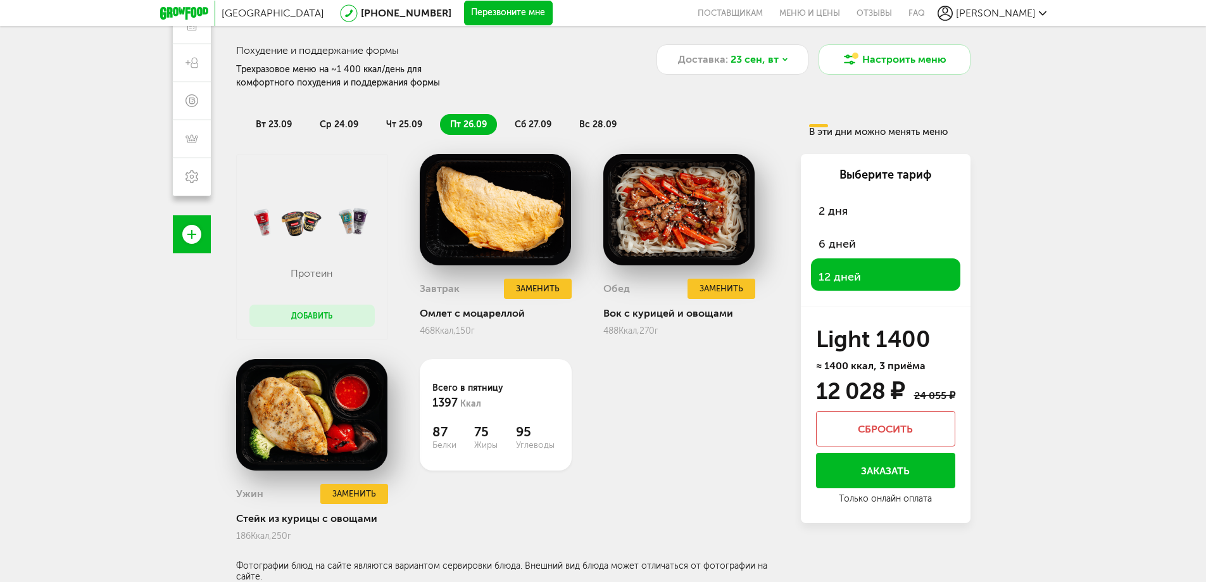
click at [535, 130] on span "сб 27.09" at bounding box center [533, 124] width 37 height 11
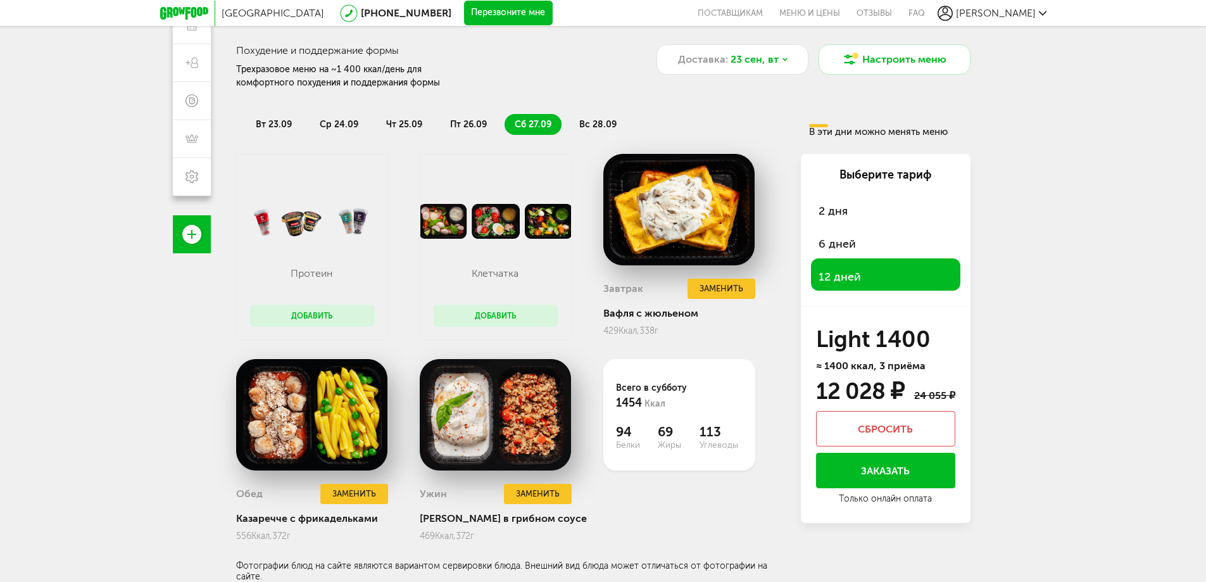
click at [465, 125] on span "пт 26.09" at bounding box center [468, 124] width 37 height 11
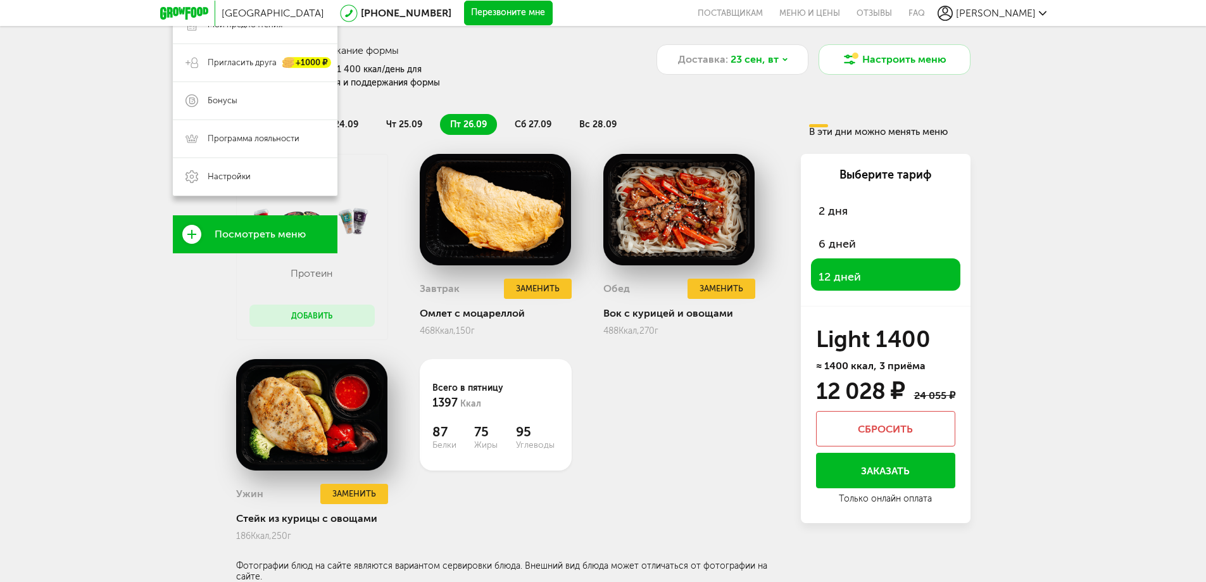
click at [187, 239] on icon at bounding box center [191, 234] width 19 height 19
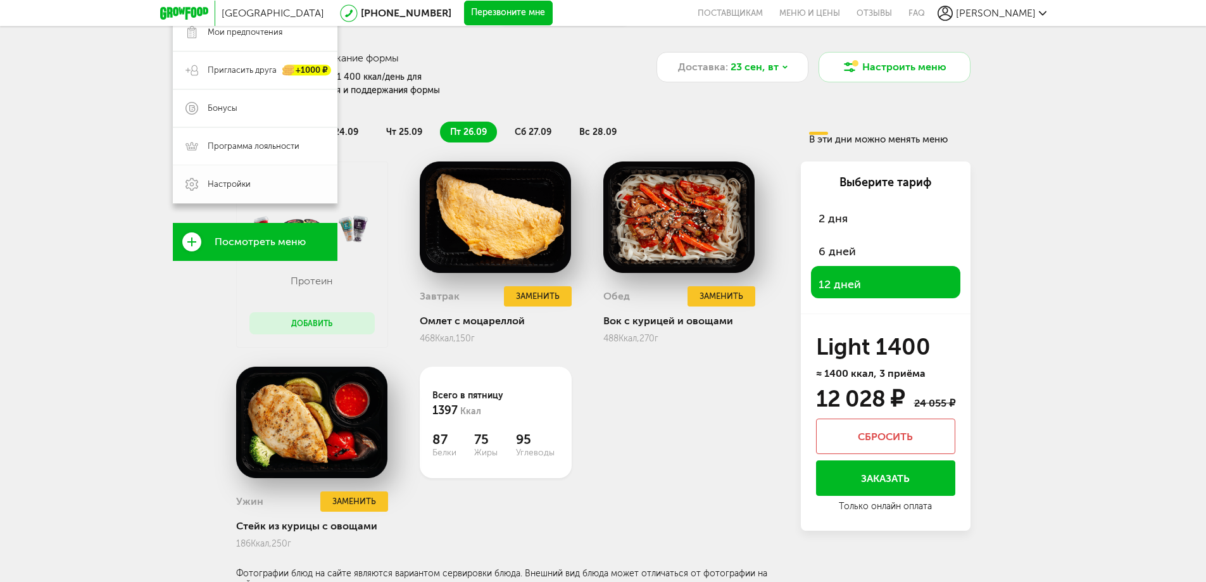
scroll to position [194, 0]
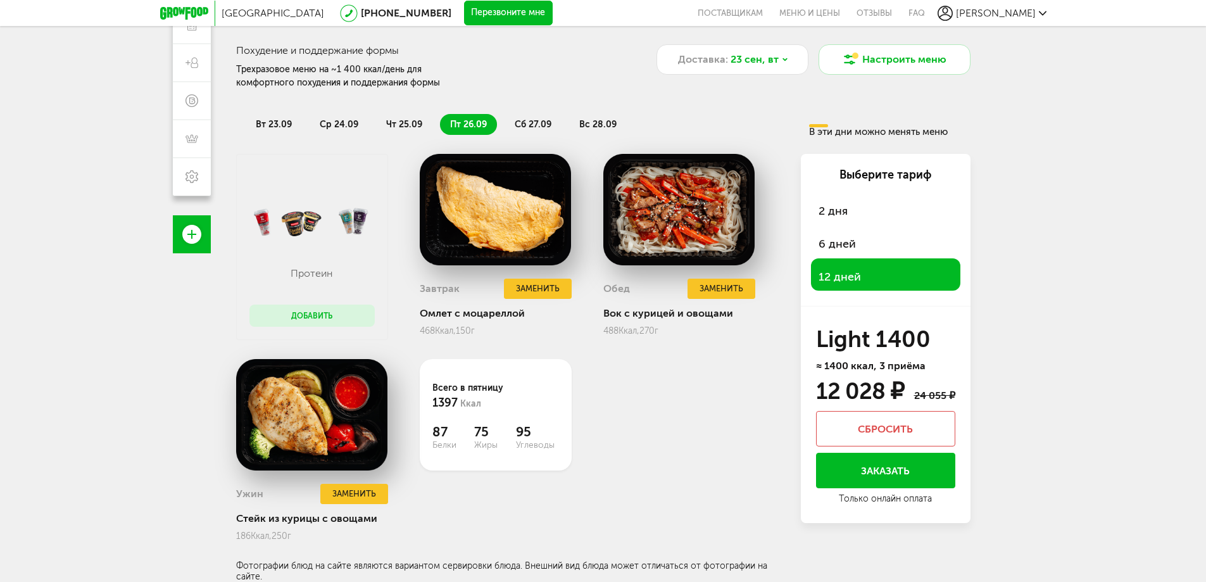
click at [687, 414] on div "Протеин Добавить Завтрак Заменить Омлет с моцареллой 468 Ккал, 150 г Обед Замен…" at bounding box center [508, 368] width 544 height 428
click at [528, 129] on span "сб 27.09" at bounding box center [533, 124] width 37 height 11
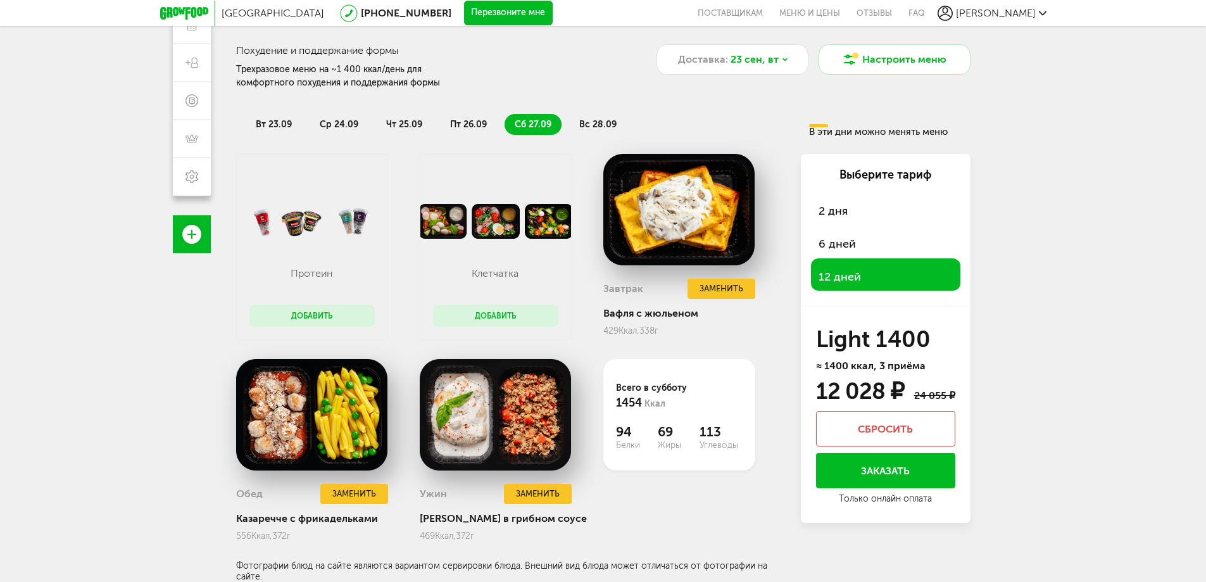
click at [494, 312] on button "Добавить" at bounding box center [495, 315] width 125 height 22
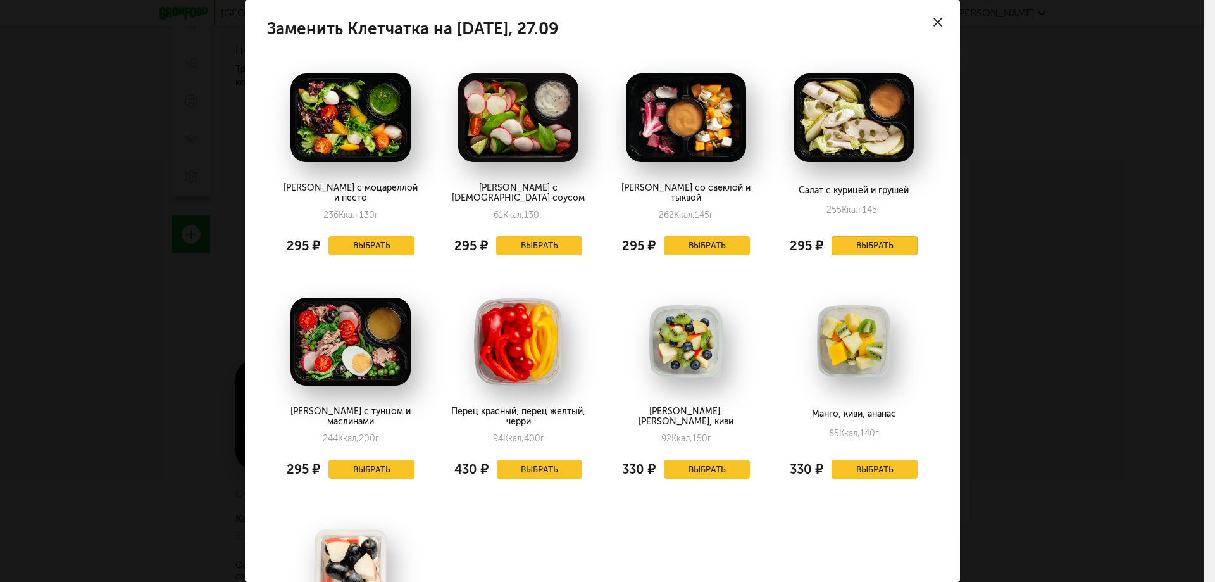
click at [851, 236] on button "Выбрать" at bounding box center [875, 245] width 86 height 19
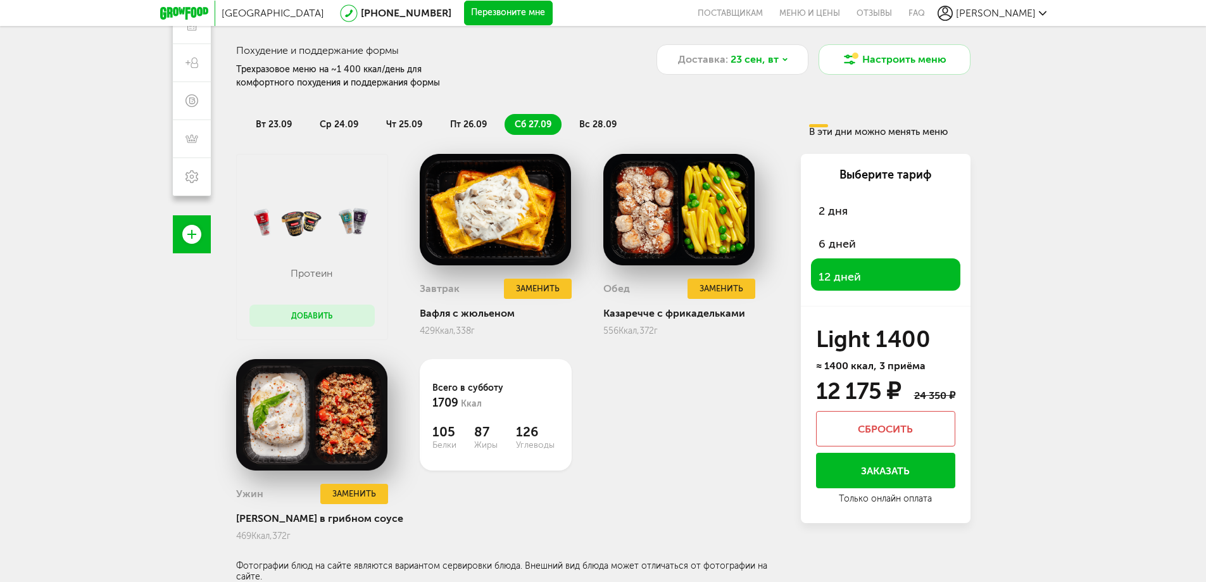
click at [586, 120] on span "вс 28.09" at bounding box center [597, 124] width 37 height 11
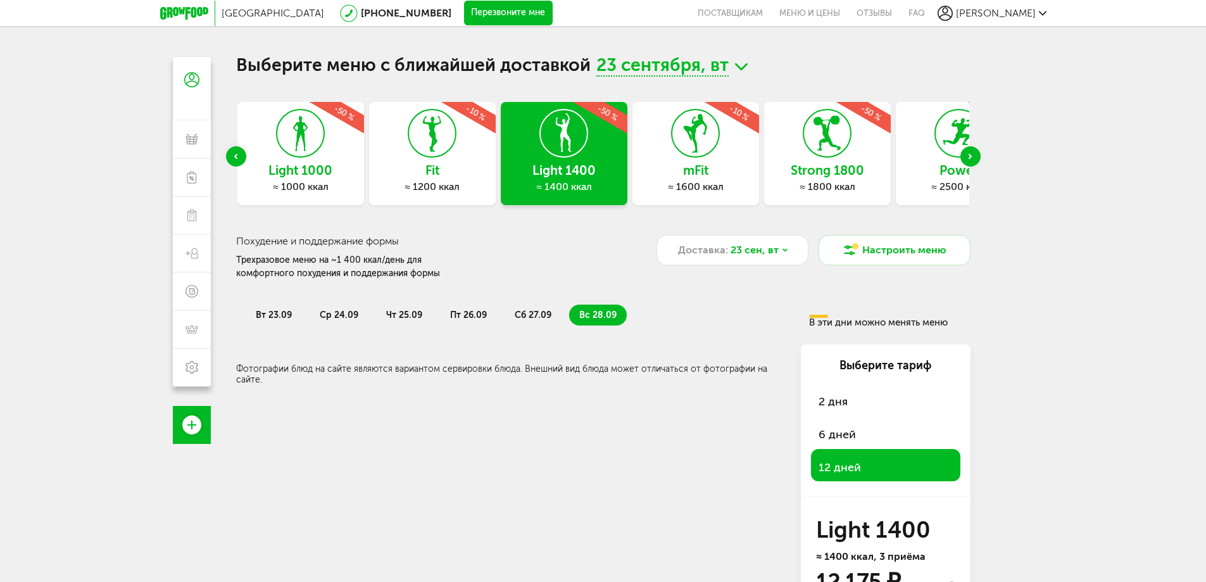
scroll to position [0, 0]
